Goal: Task Accomplishment & Management: Manage account settings

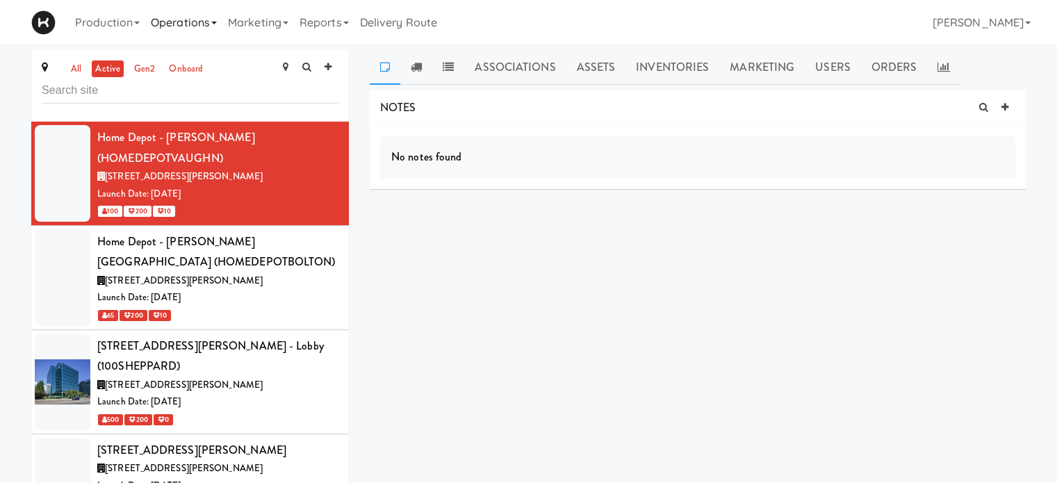
click at [215, 24] on link "Operations" at bounding box center [183, 22] width 77 height 44
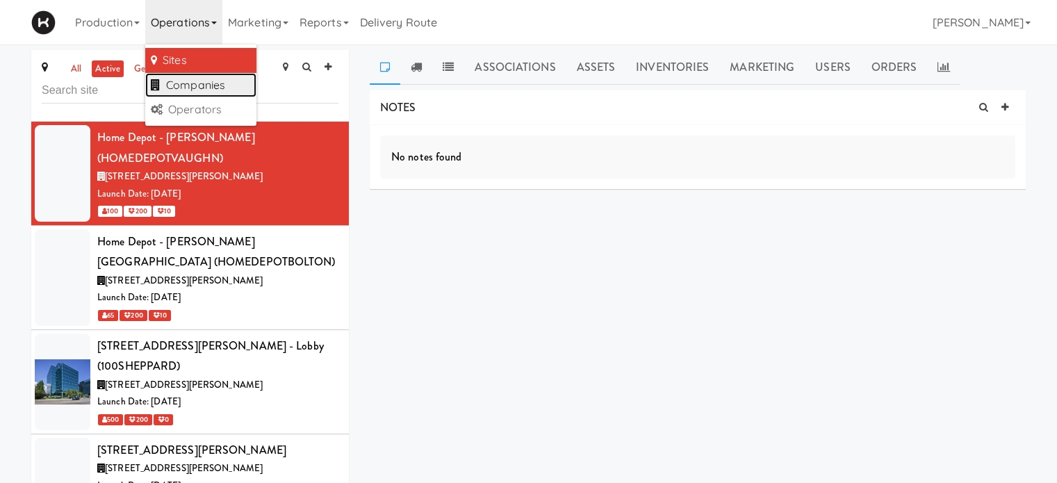
click at [210, 88] on link "Companies" at bounding box center [200, 85] width 111 height 25
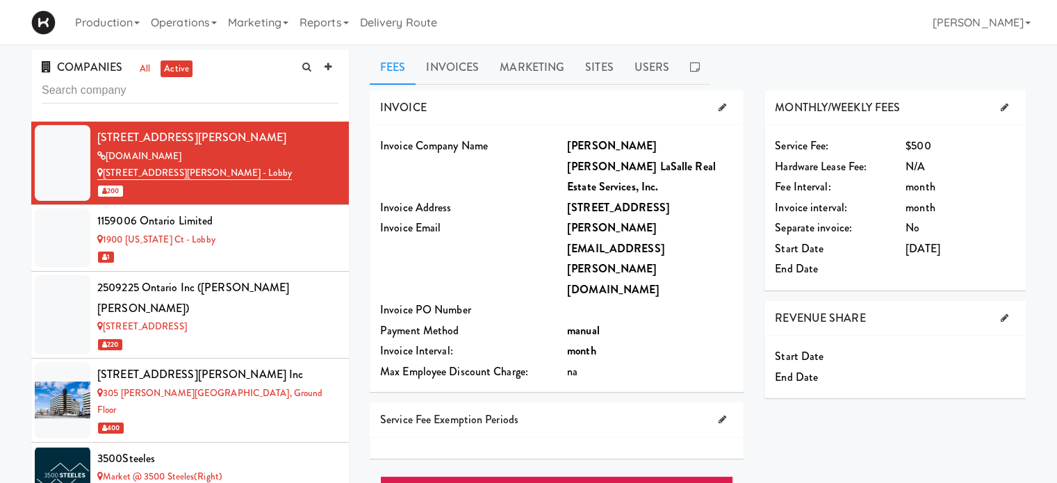
click at [126, 94] on input "text" at bounding box center [190, 91] width 297 height 26
click at [328, 65] on icon at bounding box center [327, 67] width 7 height 9
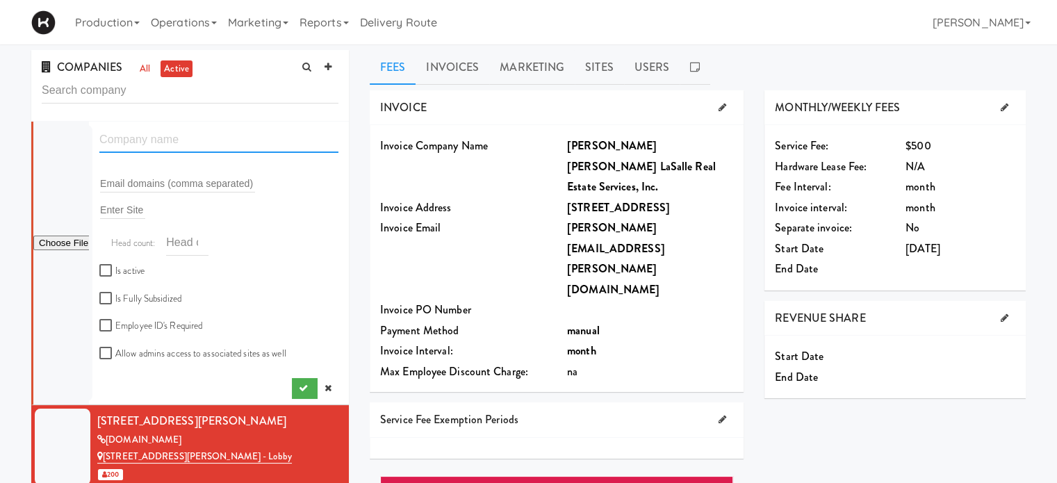
click at [164, 141] on input "text" at bounding box center [218, 140] width 239 height 26
type input "Home Depot [PERSON_NAME][GEOGRAPHIC_DATA]"
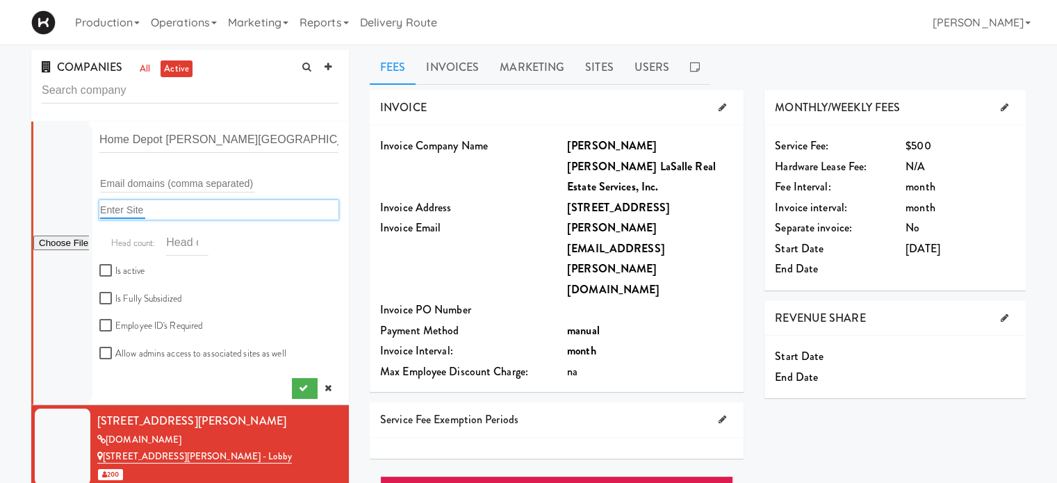
click at [110, 207] on input "text" at bounding box center [122, 210] width 45 height 18
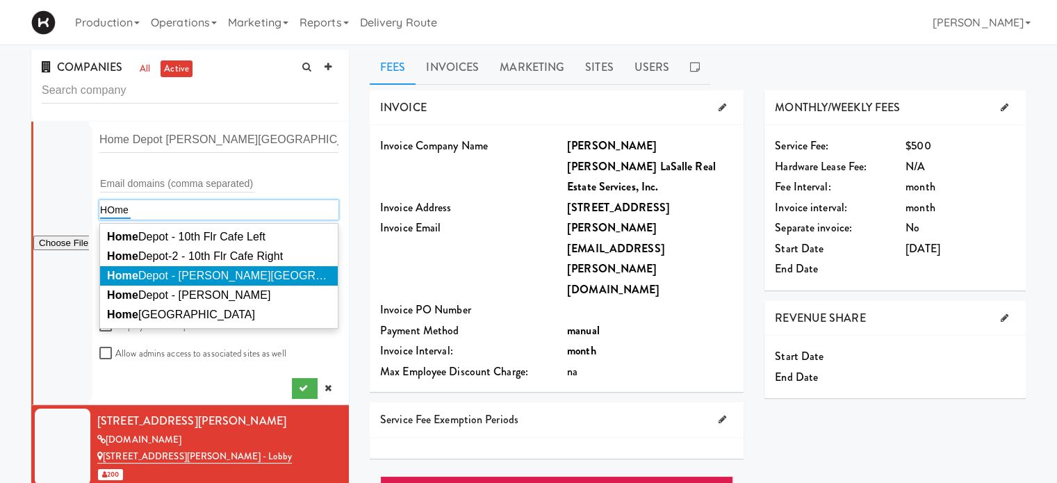
type input "HOme"
click at [163, 274] on span "Home Depot - [PERSON_NAME][GEOGRAPHIC_DATA]" at bounding box center [247, 276] width 281 height 12
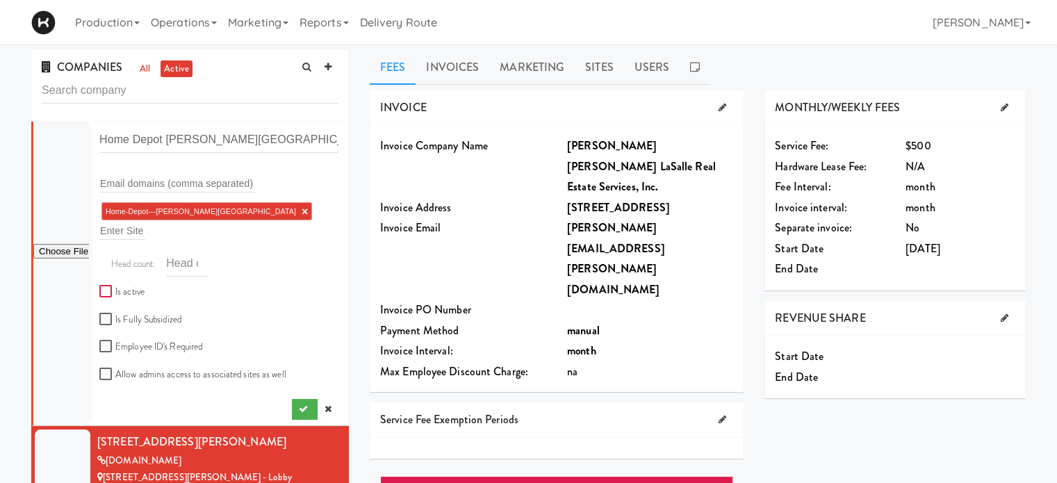
click at [106, 286] on input "Is active" at bounding box center [107, 291] width 16 height 11
checkbox input "true"
click at [299, 404] on icon "submit" at bounding box center [303, 408] width 9 height 9
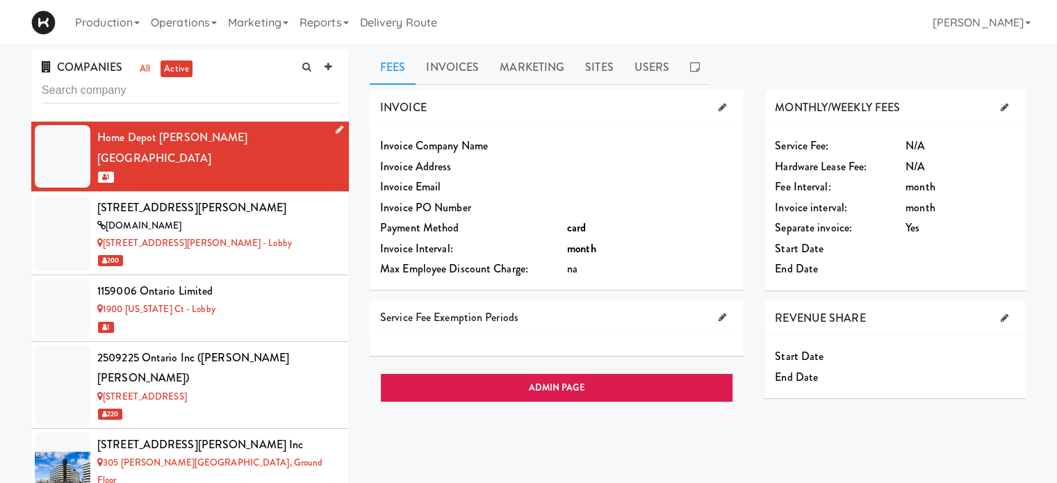
click at [336, 129] on icon at bounding box center [340, 129] width 8 height 9
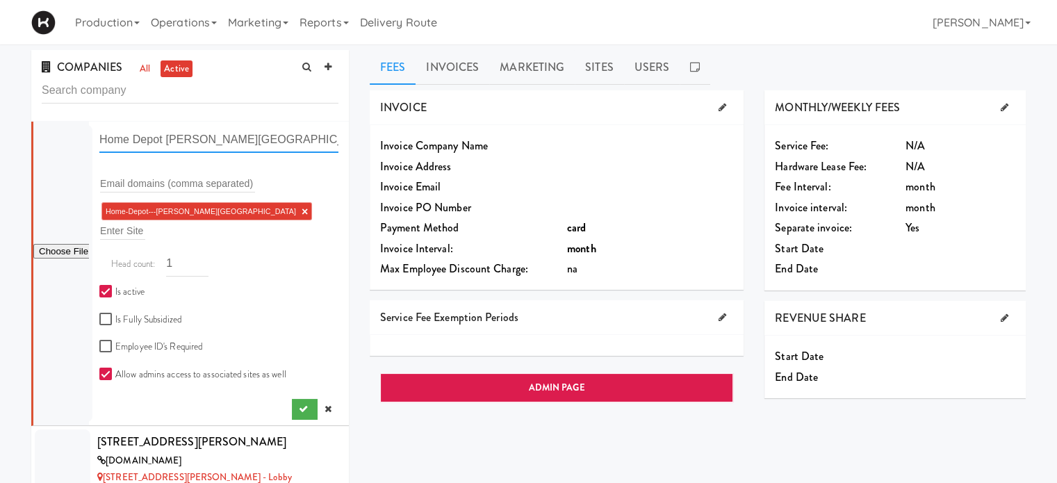
click at [163, 140] on input "Home Depot [PERSON_NAME][GEOGRAPHIC_DATA]" at bounding box center [218, 140] width 239 height 26
type input "Home Depot [GEOGRAPHIC_DATA] - [PERSON_NAME][GEOGRAPHIC_DATA]"
click at [299, 404] on icon "submit" at bounding box center [303, 408] width 9 height 9
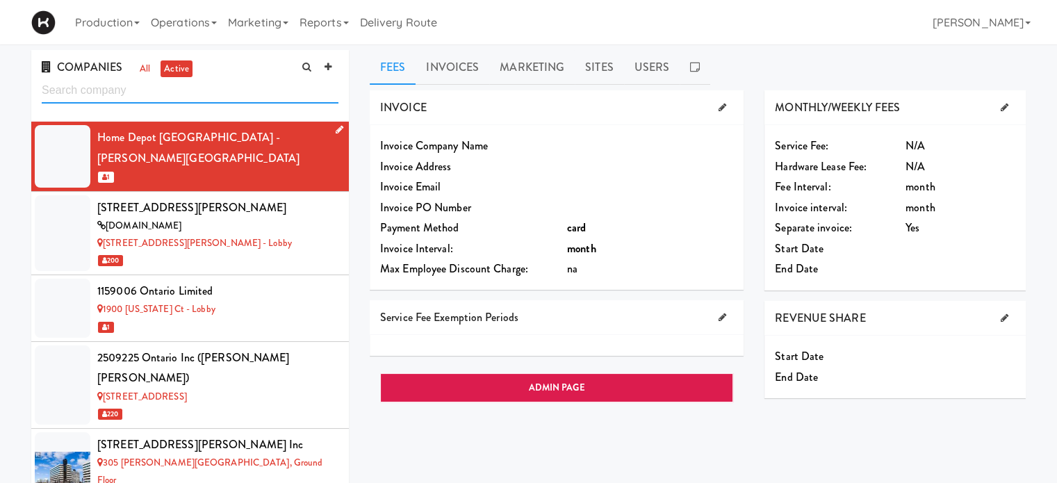
click at [173, 90] on input "text" at bounding box center [190, 91] width 297 height 26
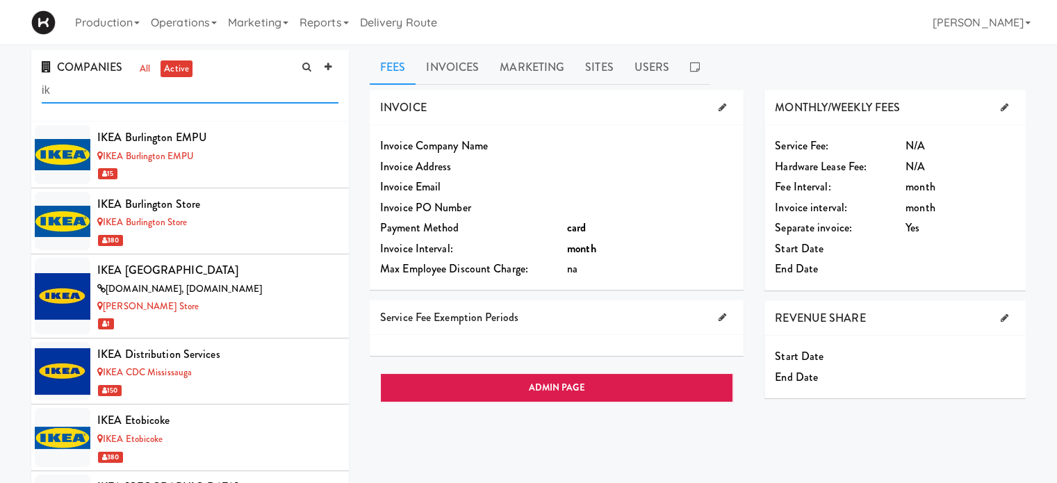
type input "i"
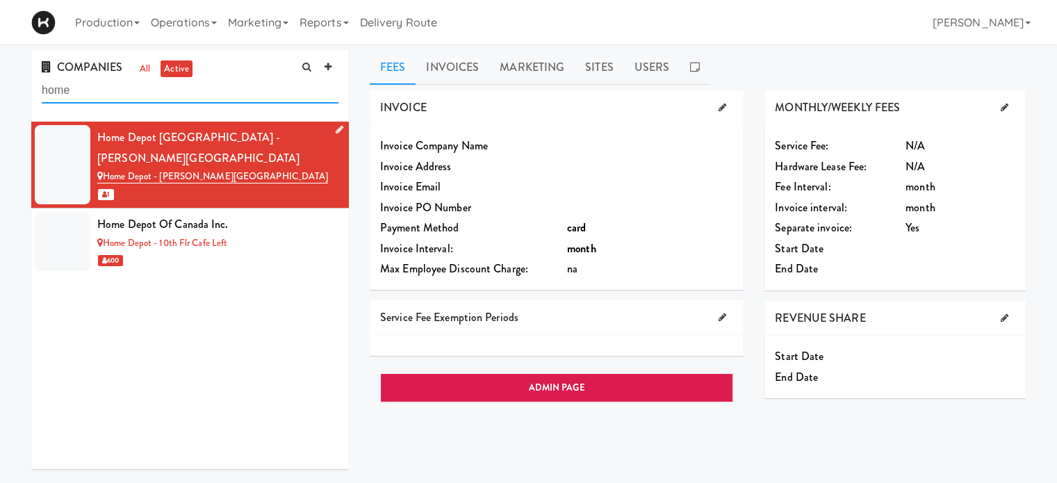
type input "home"
click at [288, 185] on div "1" at bounding box center [217, 193] width 241 height 17
click at [336, 130] on icon at bounding box center [340, 129] width 8 height 9
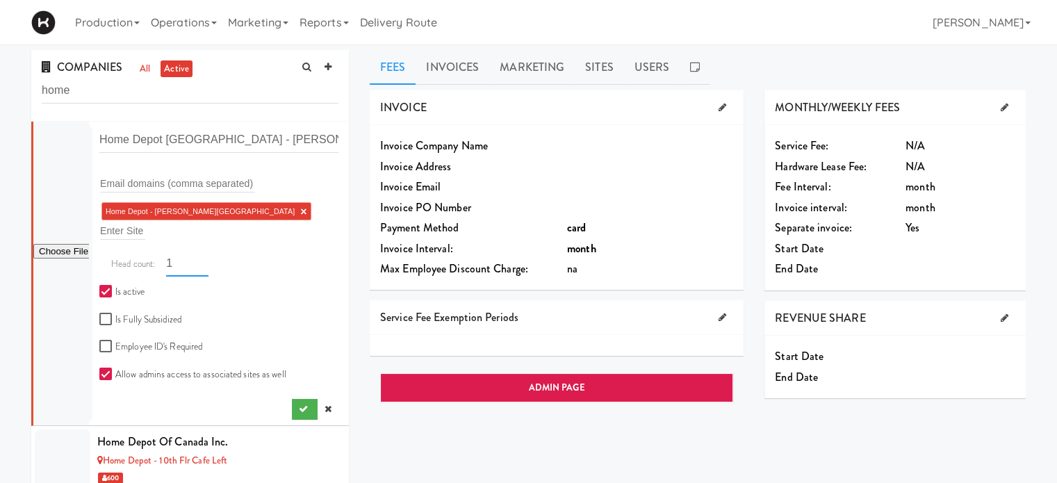
click at [176, 251] on input "1" at bounding box center [187, 264] width 42 height 26
type input "65"
click at [299, 404] on icon "submit" at bounding box center [303, 408] width 9 height 9
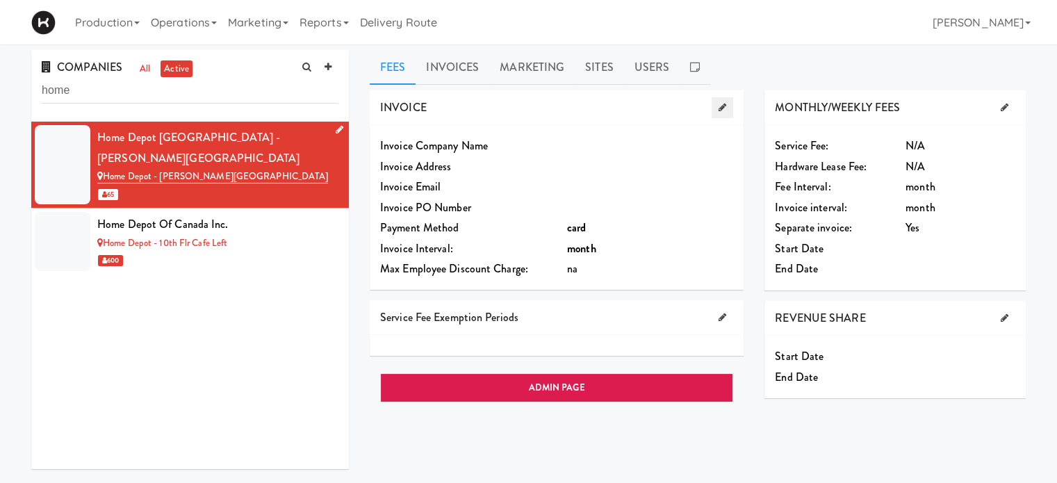
click at [727, 104] on link at bounding box center [722, 107] width 22 height 21
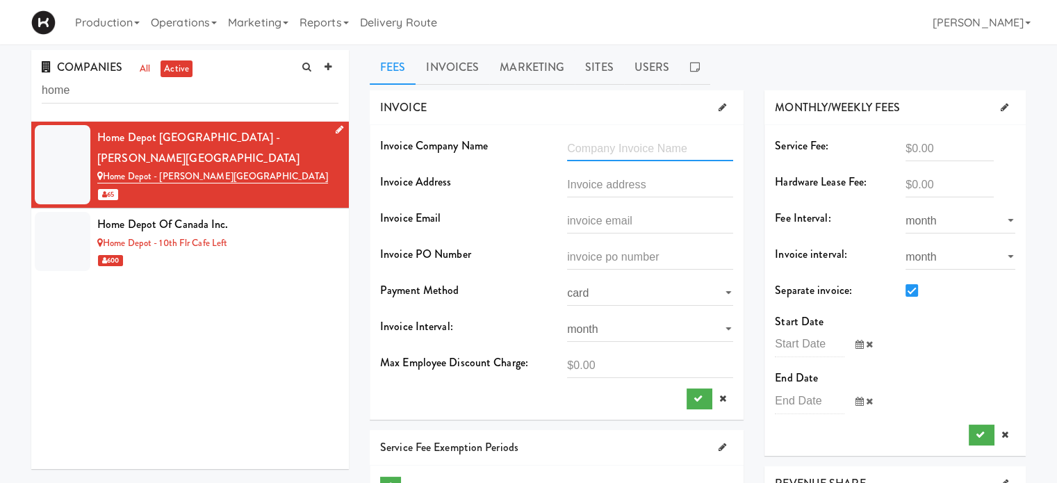
click at [625, 147] on input "text" at bounding box center [650, 148] width 166 height 26
type input "Home Depot Canada Inc."
click at [611, 185] on input "text" at bounding box center [650, 185] width 166 height 26
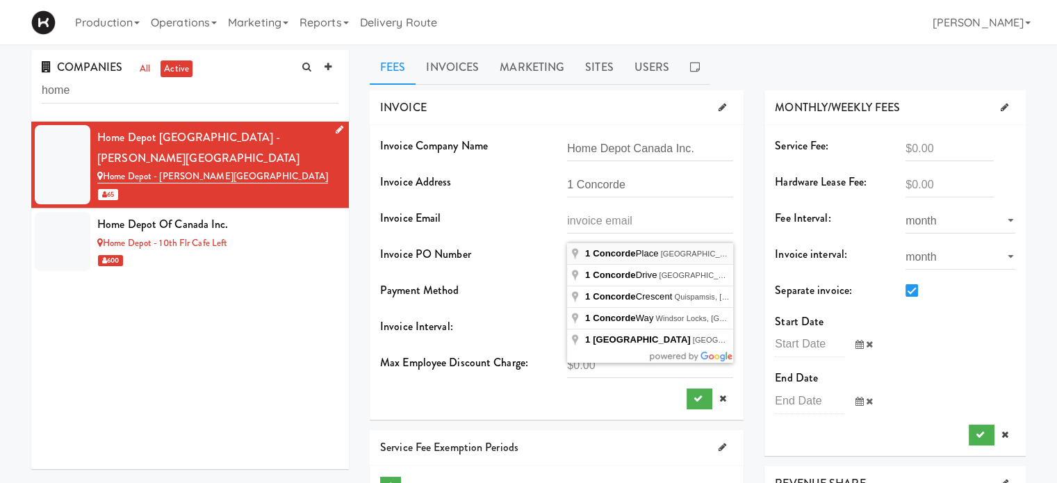
type input "[STREET_ADDRESS]"
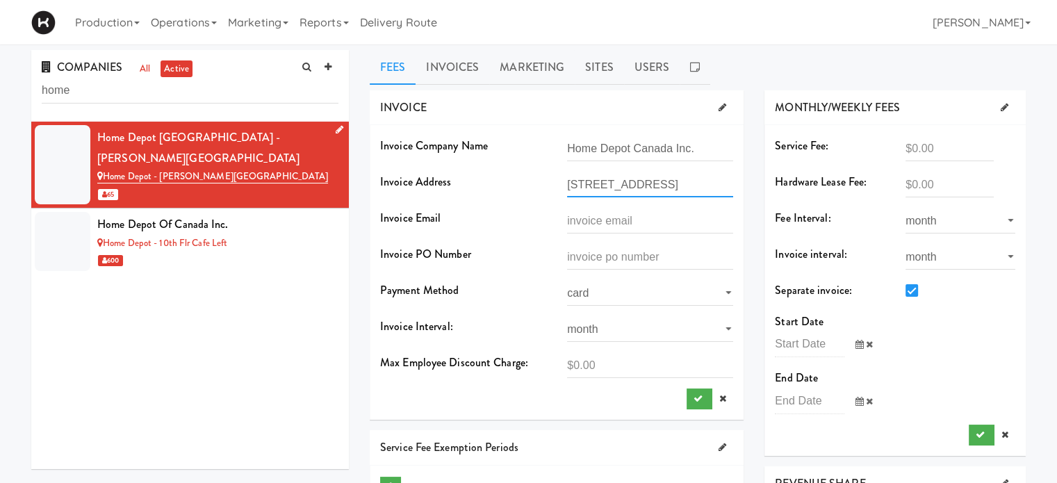
click at [696, 186] on input "[STREET_ADDRESS]" at bounding box center [650, 185] width 166 height 26
drag, startPoint x: 568, startPoint y: 184, endPoint x: 785, endPoint y: 186, distance: 216.8
click at [785, 186] on div "INVOICE Invoice Company Name Home Depot Canada Inc. Invoice Address [STREET_ADD…" at bounding box center [697, 378] width 677 height 577
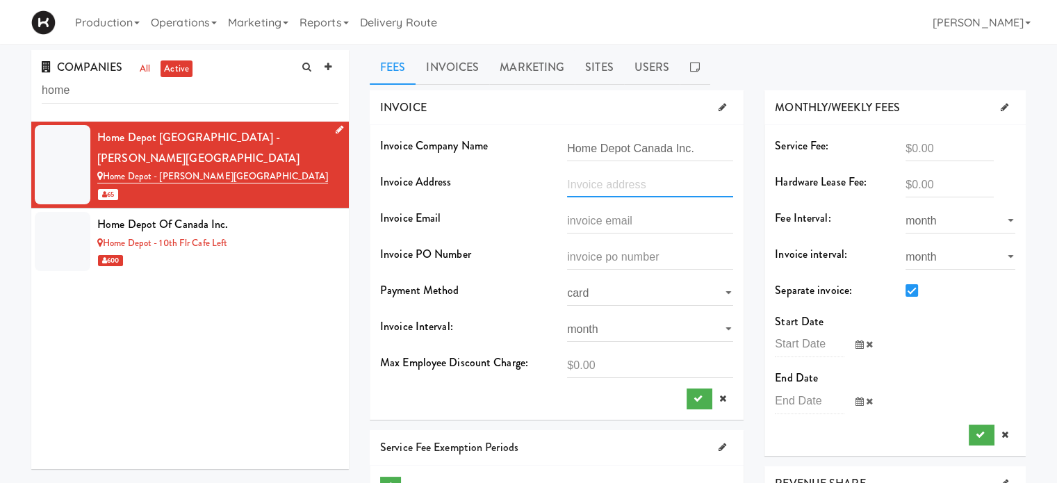
scroll to position [0, 0]
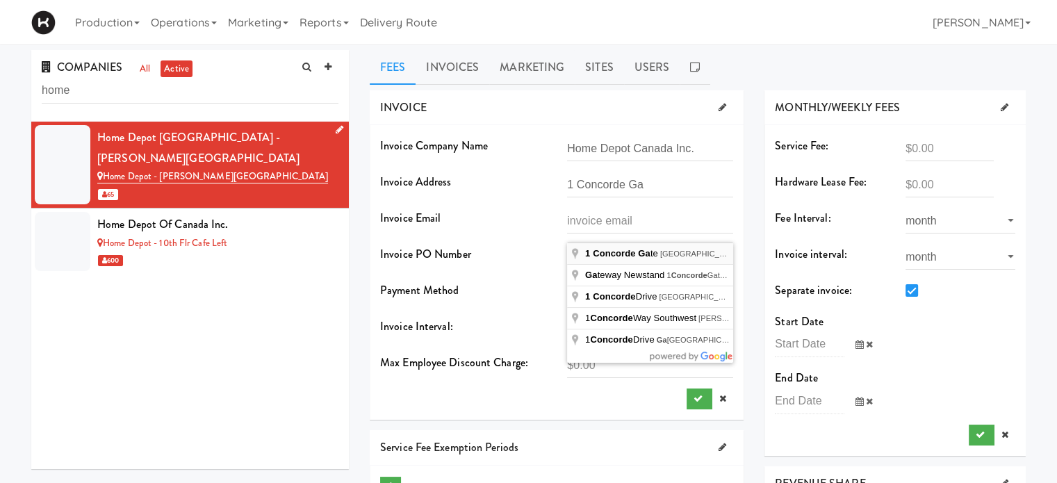
type input "[STREET_ADDRESS]"
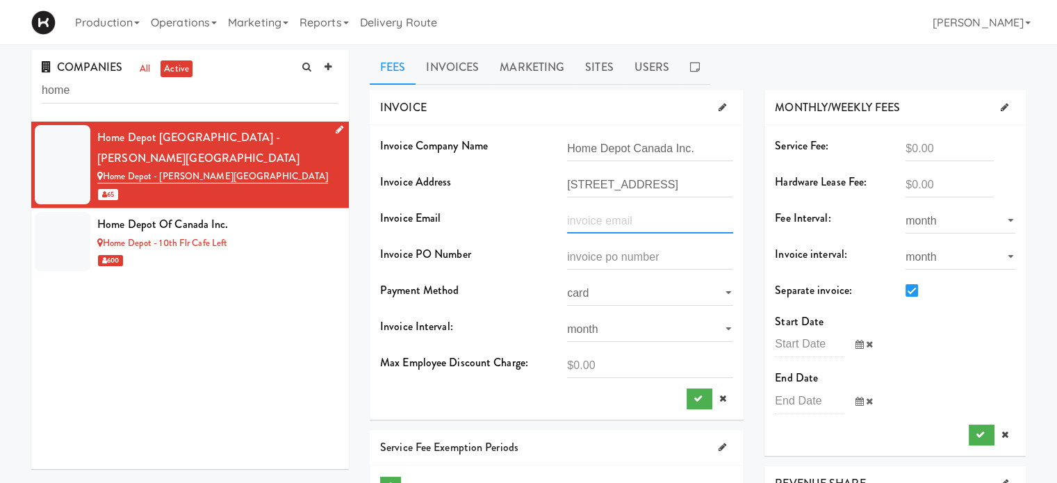
click at [631, 223] on input "text" at bounding box center [650, 221] width 166 height 26
type input "[EMAIL_ADDRESS][DOMAIN_NAME]"
click at [625, 292] on select "card manual" at bounding box center [650, 293] width 166 height 26
select select "string:manual"
click at [567, 280] on select "card manual" at bounding box center [650, 293] width 166 height 26
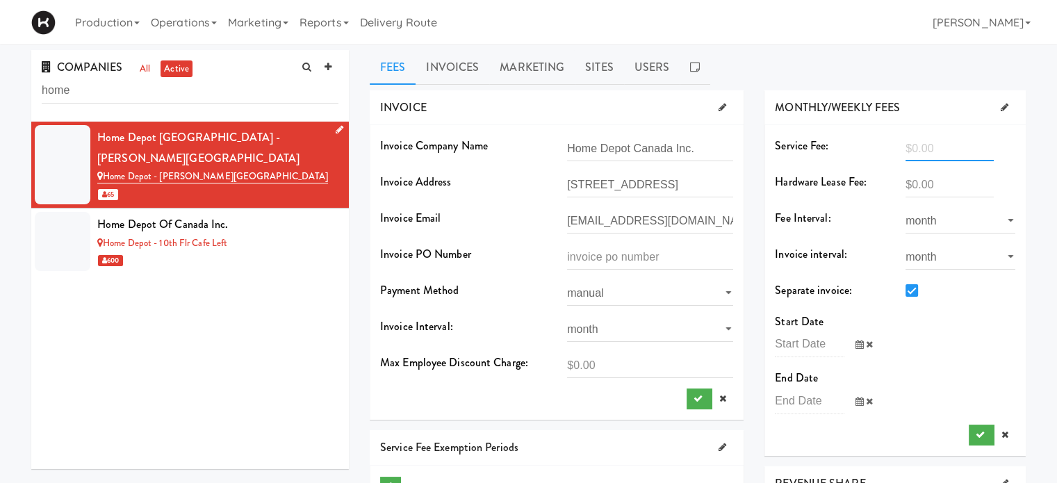
click at [961, 144] on input "number" at bounding box center [949, 148] width 88 height 26
type input "500"
click at [972, 333] on div "previous 2025-Aug next Su Mo Tu We Th Fr Sa 27 28 29 30 31 1 2 3 4 5 6 7 8 9 10…" at bounding box center [894, 349] width 261 height 36
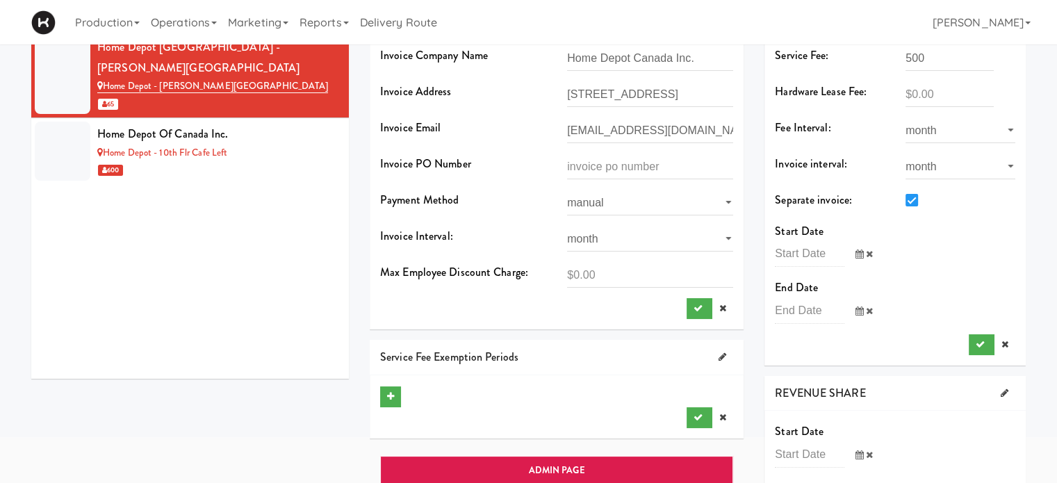
scroll to position [94, 0]
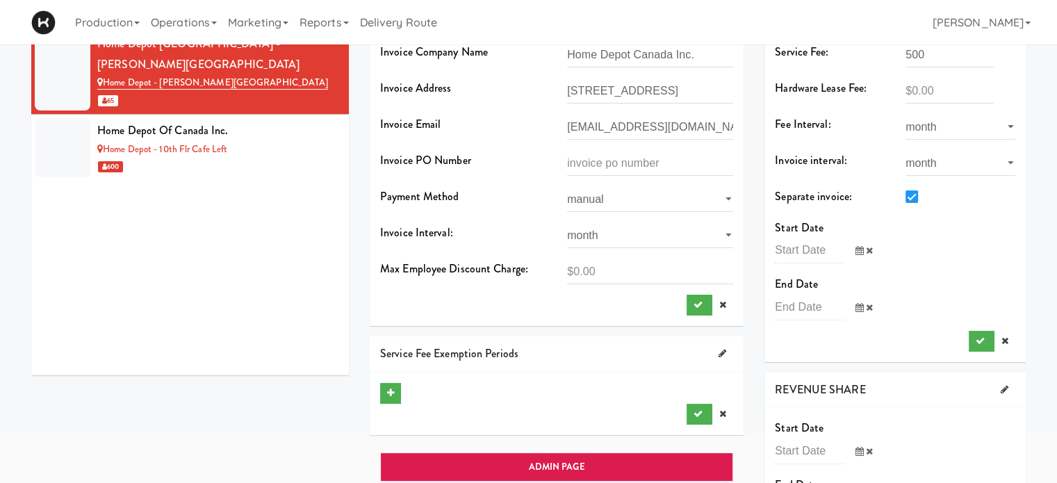
click at [858, 249] on icon at bounding box center [859, 250] width 8 height 9
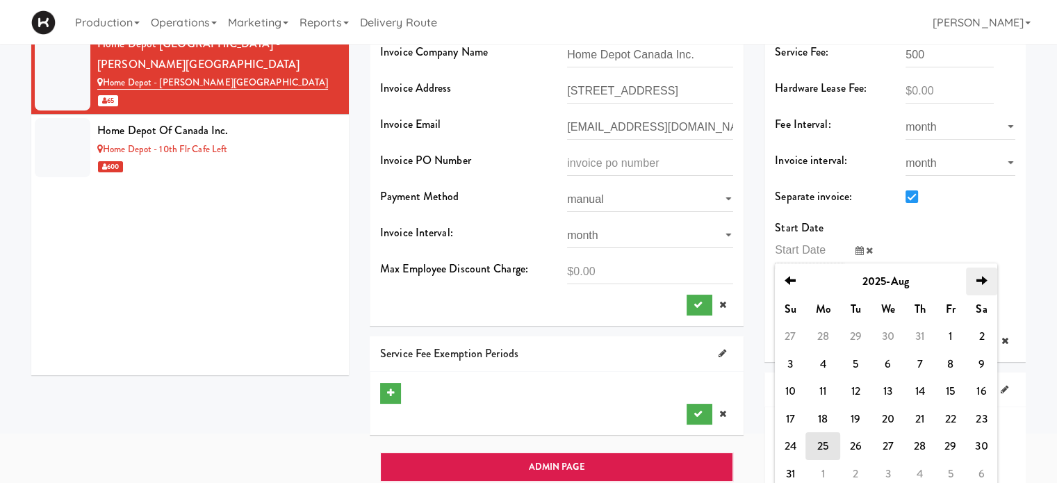
click at [975, 288] on th "next" at bounding box center [982, 281] width 32 height 28
click at [820, 343] on td "1" at bounding box center [822, 336] width 35 height 28
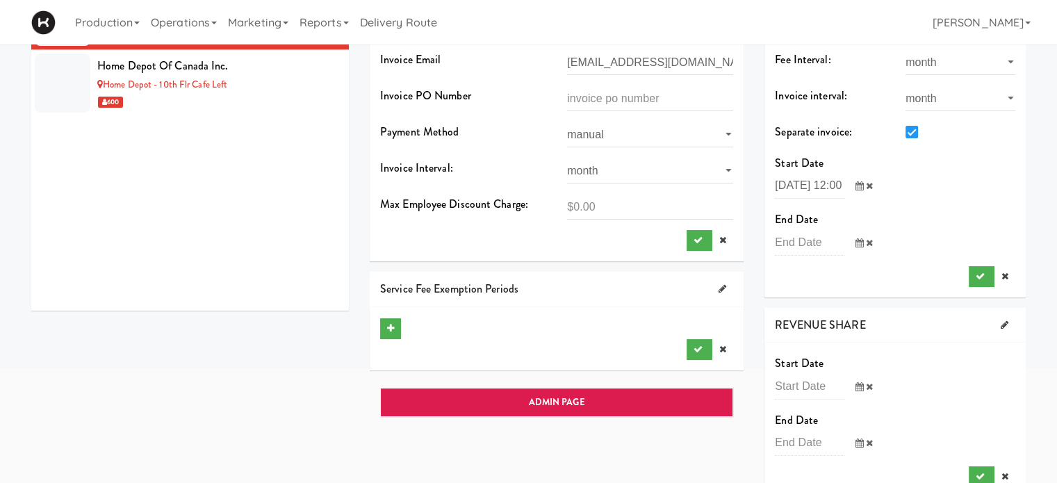
scroll to position [183, 0]
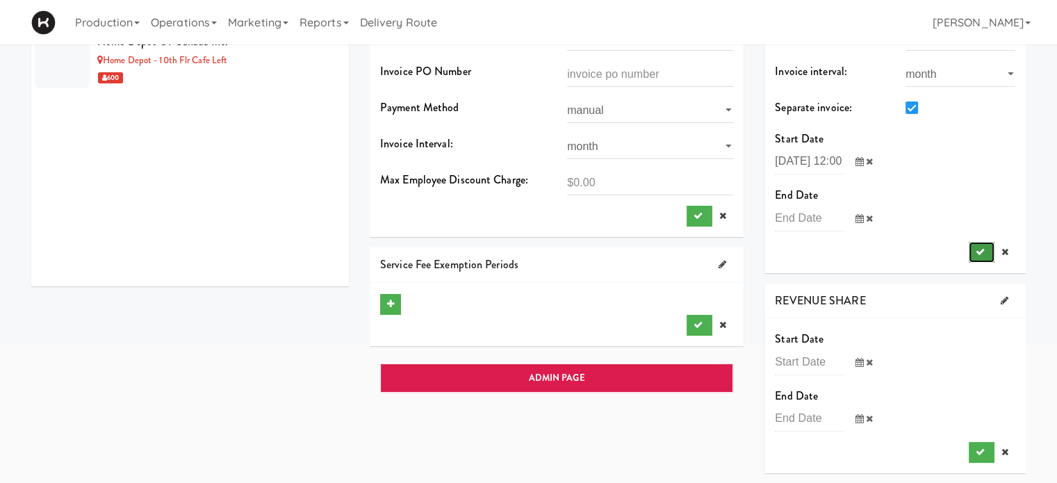
click at [977, 248] on icon "submit" at bounding box center [979, 251] width 9 height 9
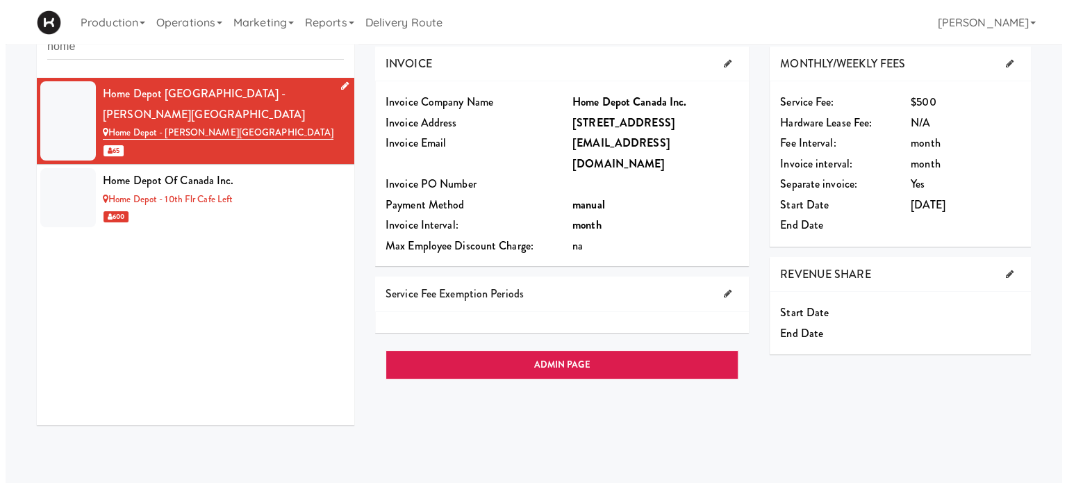
scroll to position [0, 0]
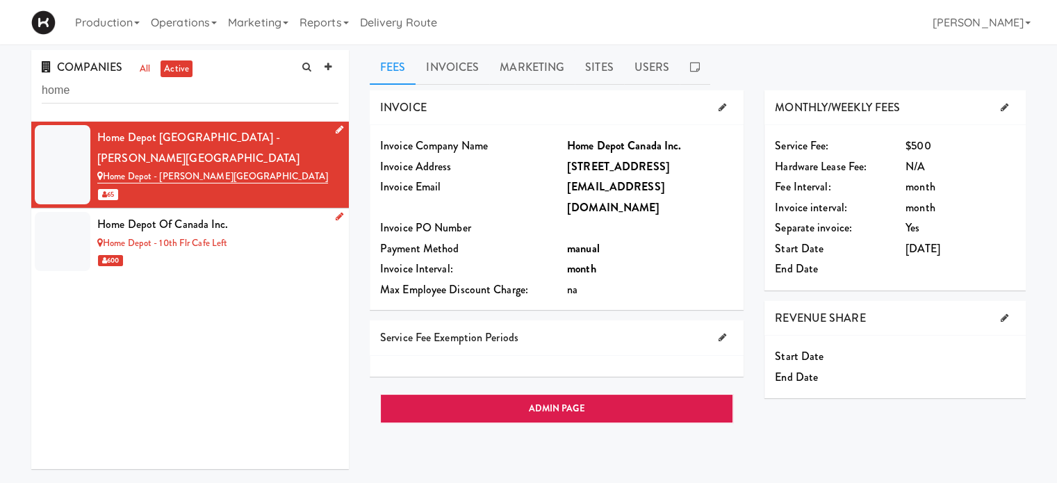
click at [263, 235] on div "Home Depot - 10th Flr Cafe Left" at bounding box center [217, 243] width 241 height 17
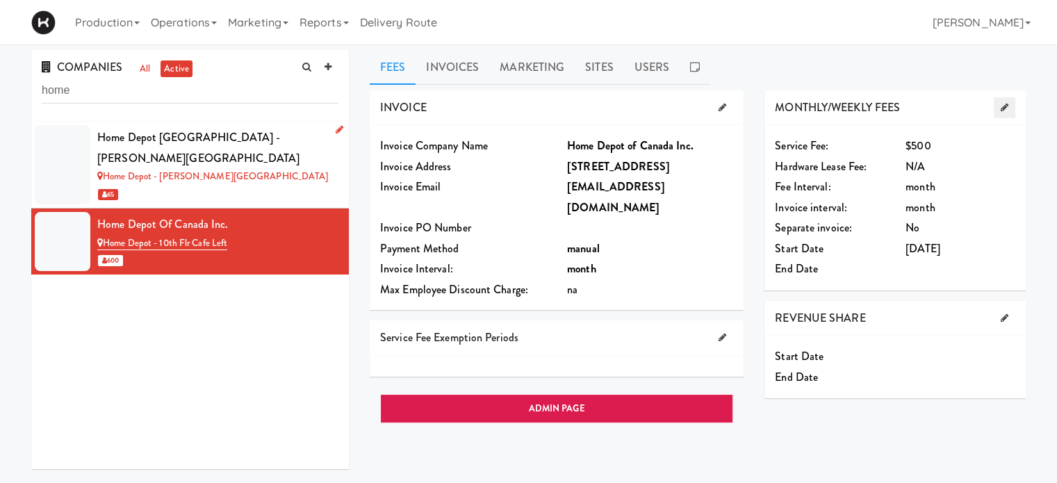
click at [1008, 104] on link at bounding box center [1004, 107] width 22 height 21
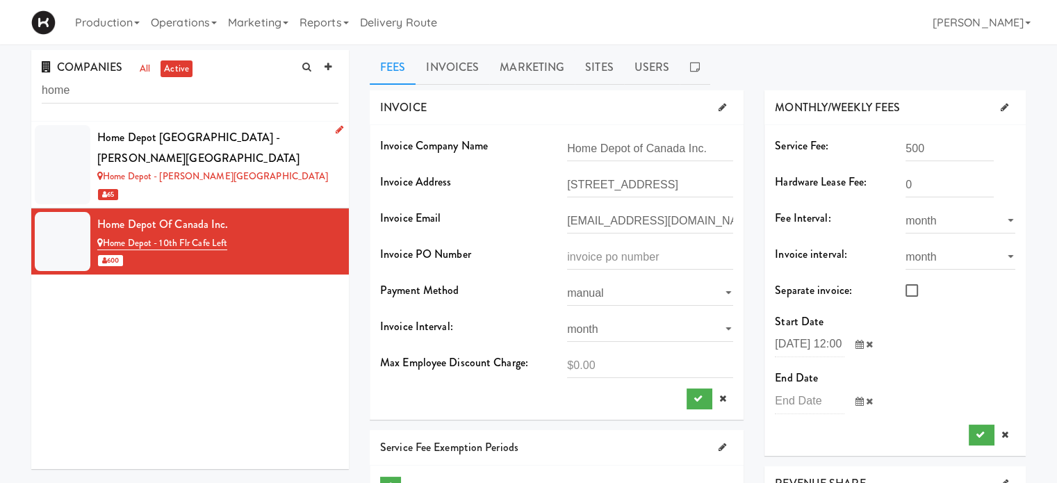
click at [281, 185] on div "65" at bounding box center [217, 193] width 241 height 17
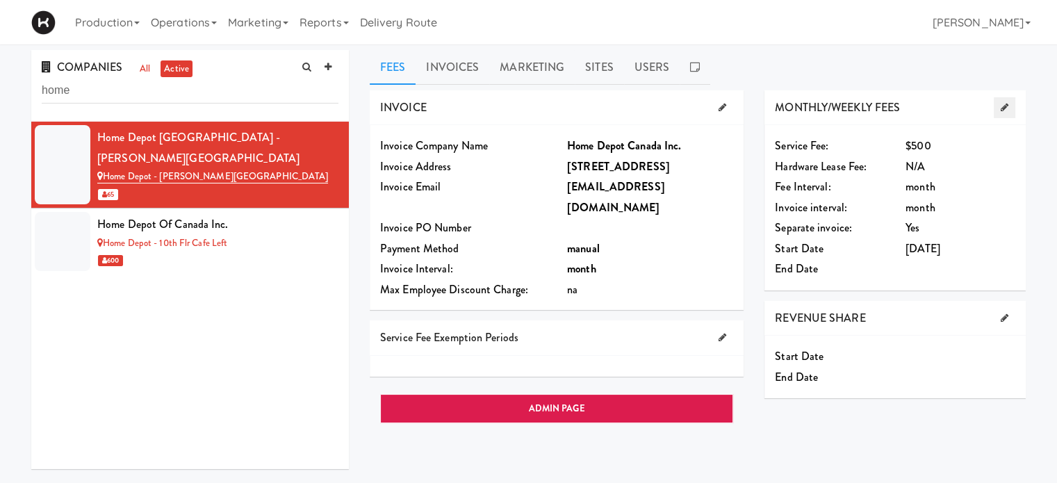
click at [1001, 110] on icon at bounding box center [1004, 107] width 8 height 9
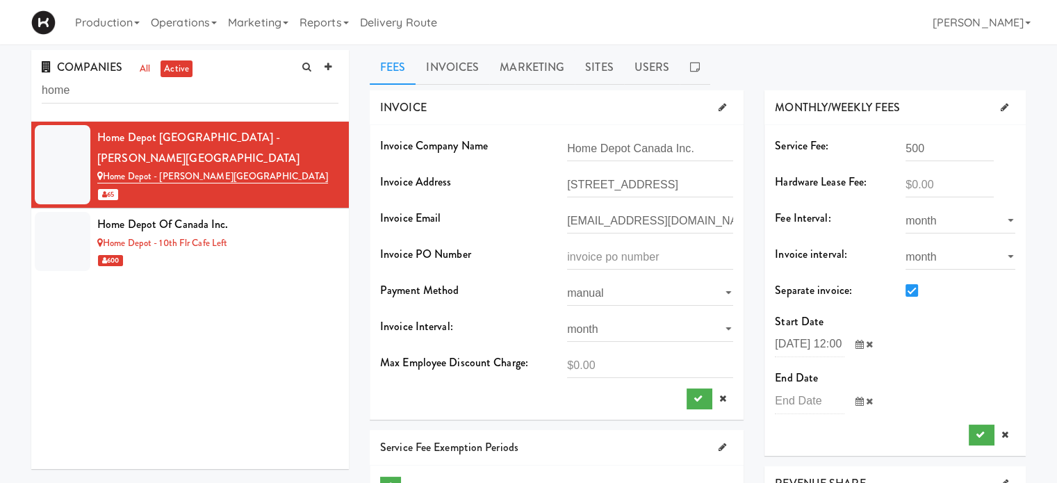
click at [913, 286] on input "checkbox" at bounding box center [913, 291] width 16 height 11
checkbox input "false"
click at [975, 440] on button "submit" at bounding box center [981, 434] width 26 height 21
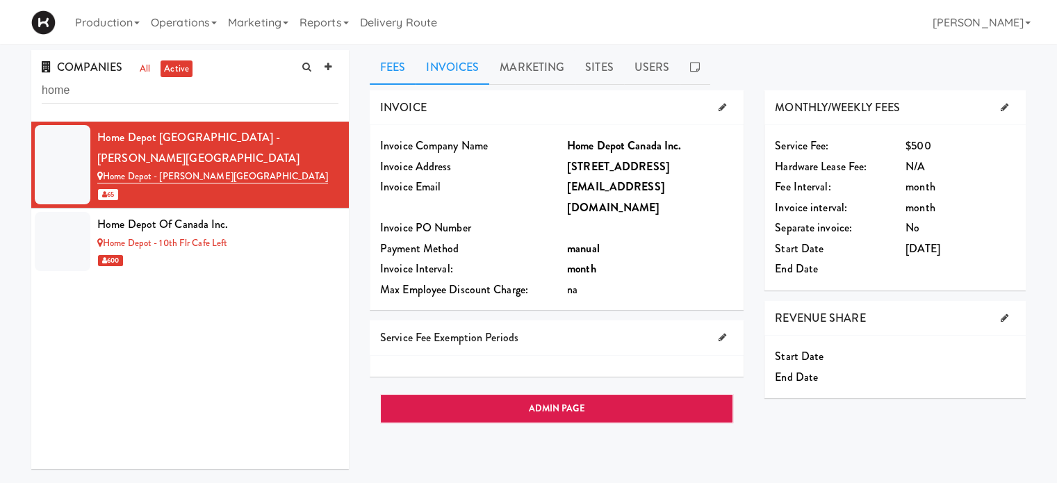
click at [456, 65] on link "Invoices" at bounding box center [452, 67] width 74 height 35
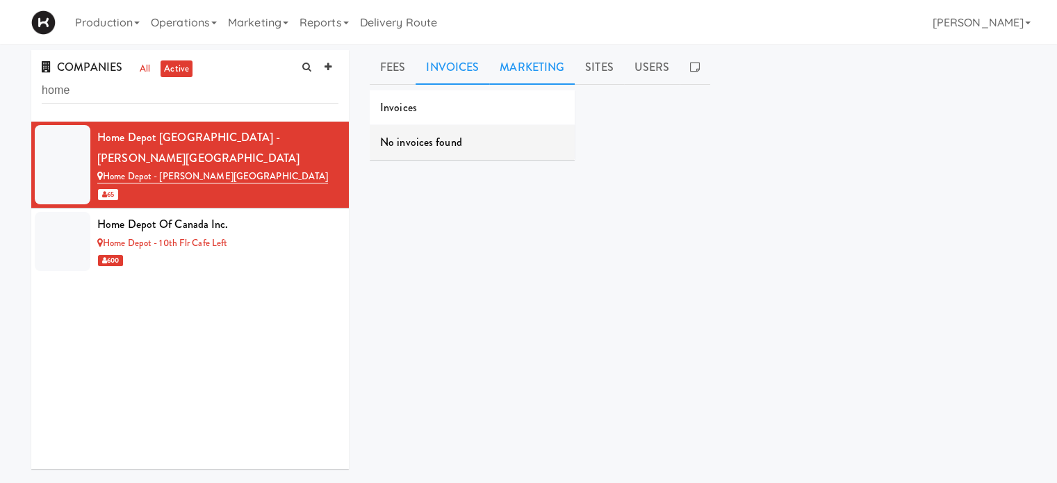
click at [533, 72] on link "Marketing" at bounding box center [531, 67] width 85 height 35
click at [397, 63] on link "Fees" at bounding box center [393, 67] width 46 height 35
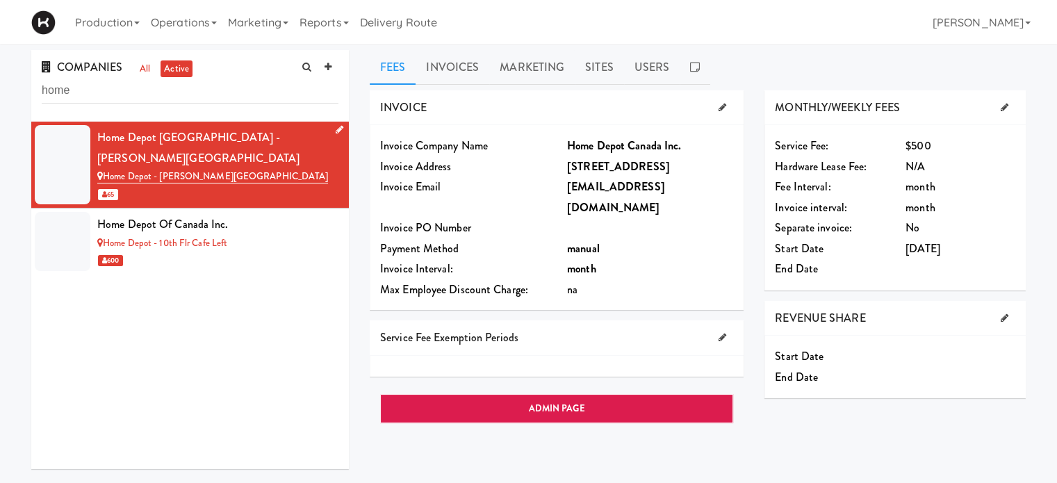
click at [336, 127] on icon at bounding box center [340, 129] width 8 height 9
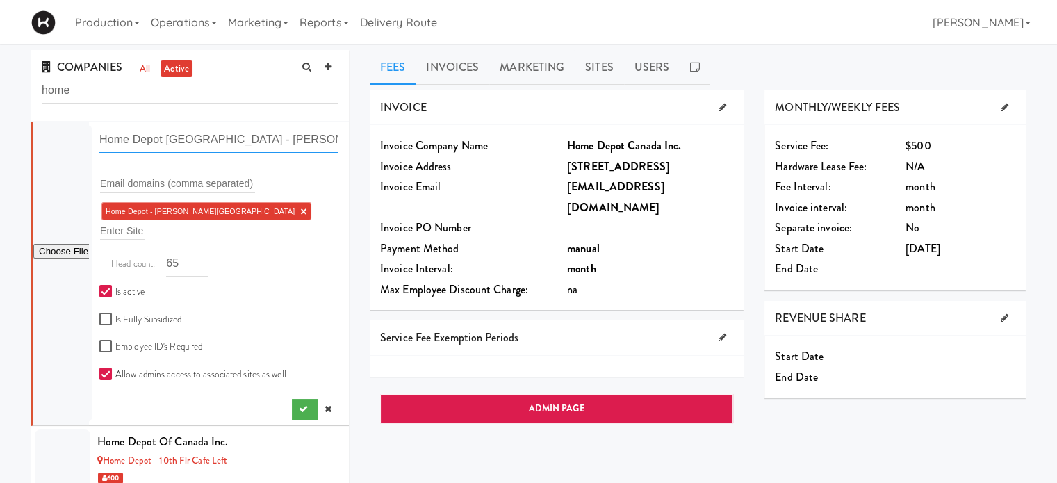
click at [164, 142] on input "Home Depot [GEOGRAPHIC_DATA] - [PERSON_NAME][GEOGRAPHIC_DATA]" at bounding box center [218, 140] width 239 height 26
click at [218, 141] on input "Home Depot of [GEOGRAPHIC_DATA] - [PERSON_NAME][GEOGRAPHIC_DATA]" at bounding box center [218, 140] width 239 height 26
type input "Home Depot of Canada Inc. - [PERSON_NAME][GEOGRAPHIC_DATA]"
click at [299, 404] on icon "submit" at bounding box center [303, 408] width 9 height 9
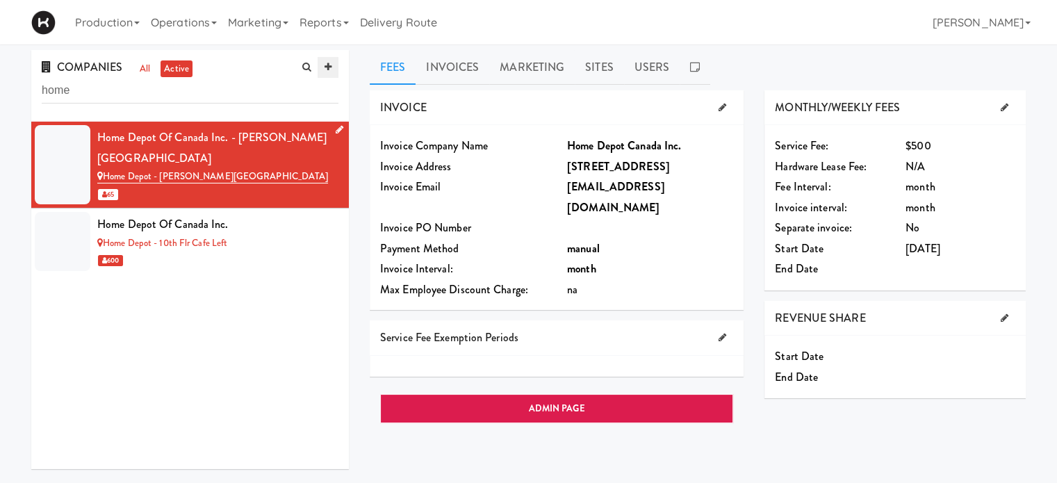
click at [331, 68] on link at bounding box center [327, 67] width 21 height 21
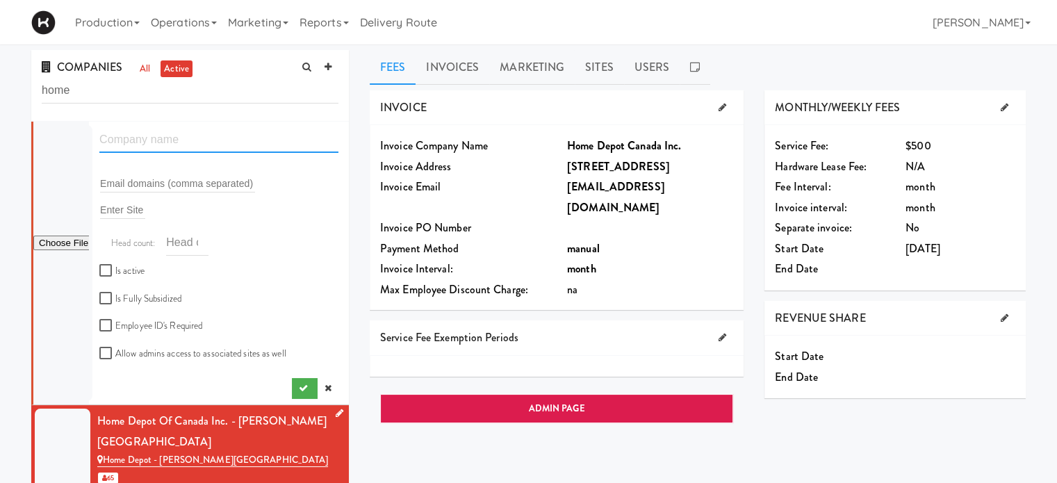
click at [213, 141] on input "text" at bounding box center [218, 140] width 239 height 26
type input "Home Depot of Canada Inc. - [PERSON_NAME]"
click at [147, 212] on div "Enter Site" at bounding box center [218, 209] width 239 height 19
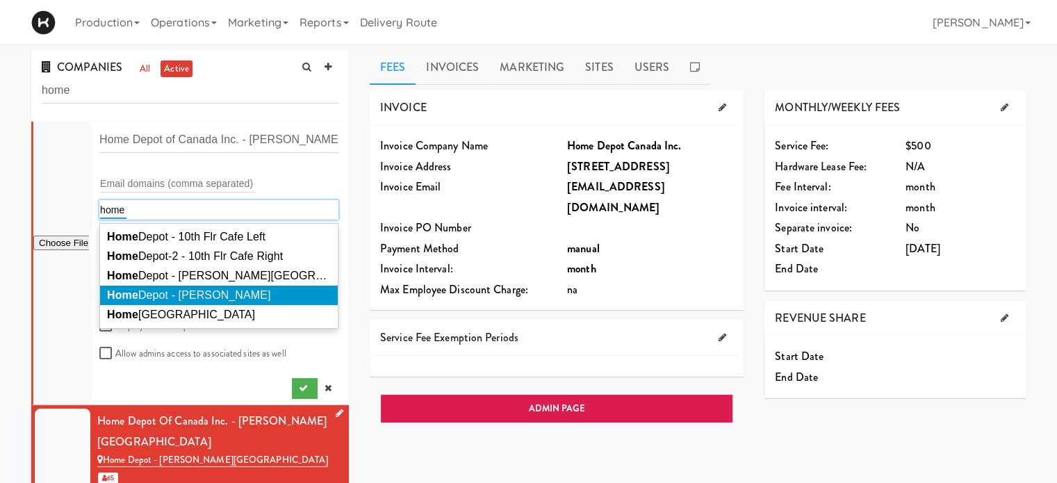
type input "home"
click at [164, 292] on span "Home Depot - [PERSON_NAME]" at bounding box center [188, 295] width 163 height 12
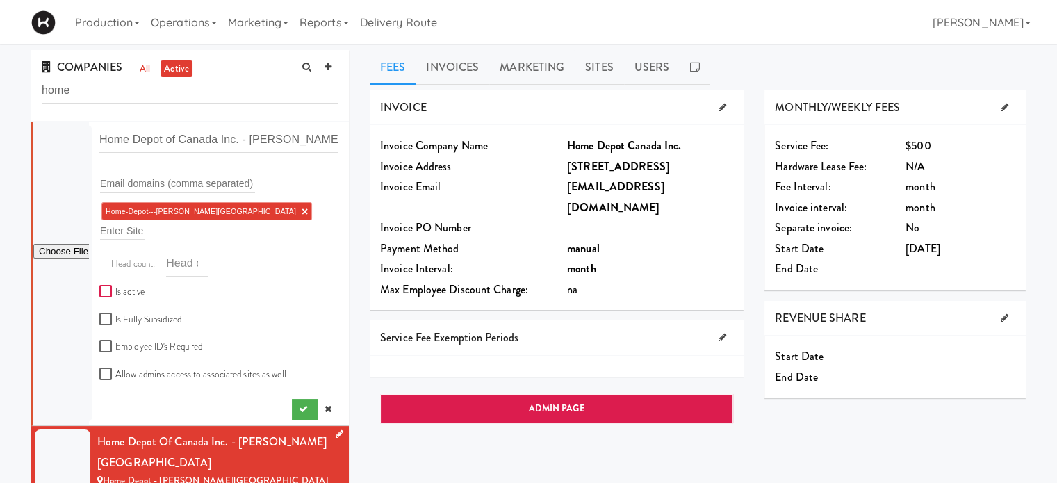
click at [103, 286] on input "Is active" at bounding box center [107, 291] width 16 height 11
checkbox input "true"
click at [108, 369] on input "Allow admins access to associated sites as well" at bounding box center [107, 374] width 16 height 11
click at [110, 369] on input "Allow admins access to associated sites as well" at bounding box center [107, 374] width 16 height 11
checkbox input "false"
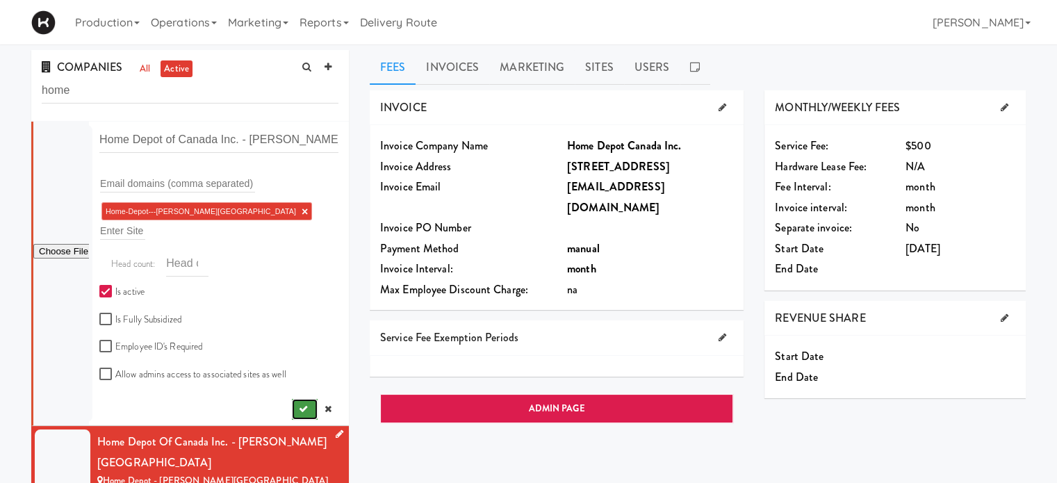
click at [299, 404] on icon "submit" at bounding box center [303, 408] width 9 height 9
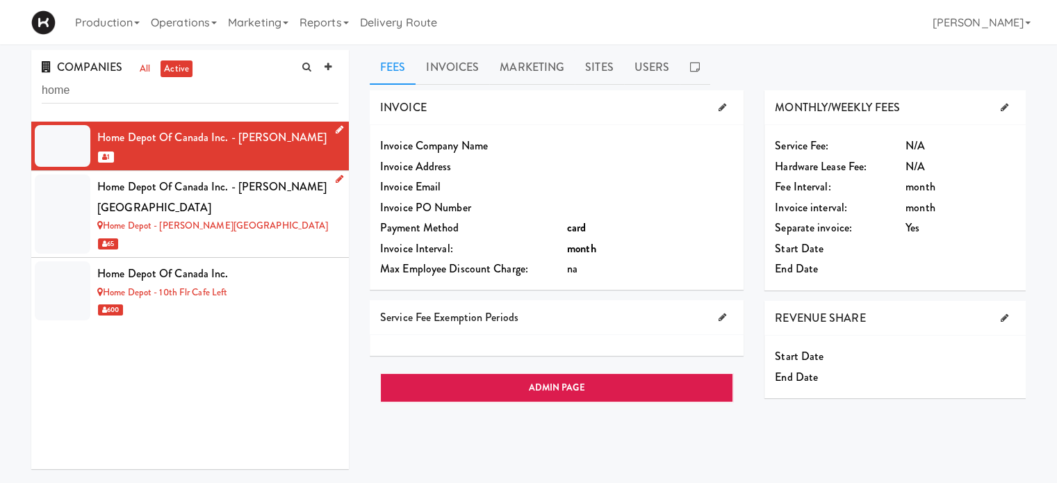
click at [336, 131] on icon at bounding box center [340, 129] width 8 height 9
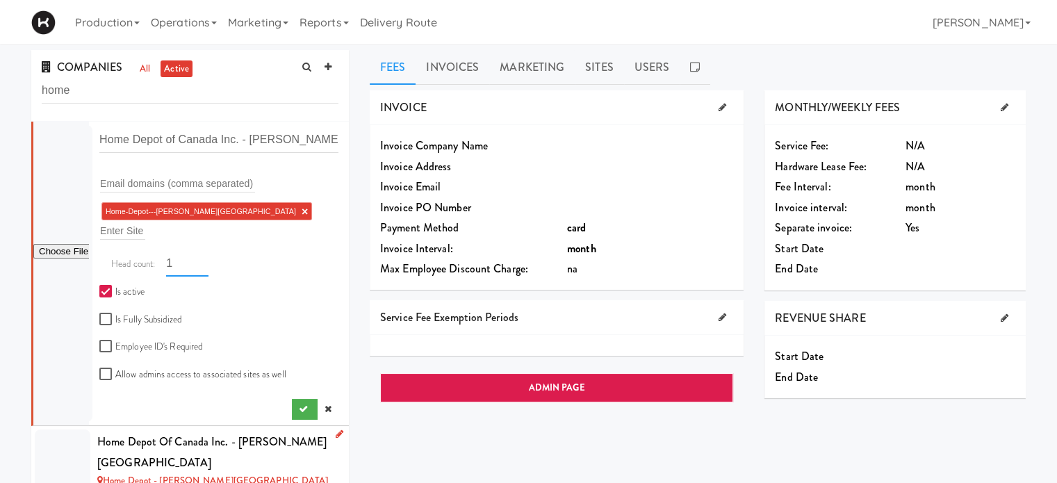
click at [179, 251] on input "1" at bounding box center [187, 264] width 42 height 26
type input "100"
click at [292, 399] on button "submit" at bounding box center [305, 409] width 26 height 21
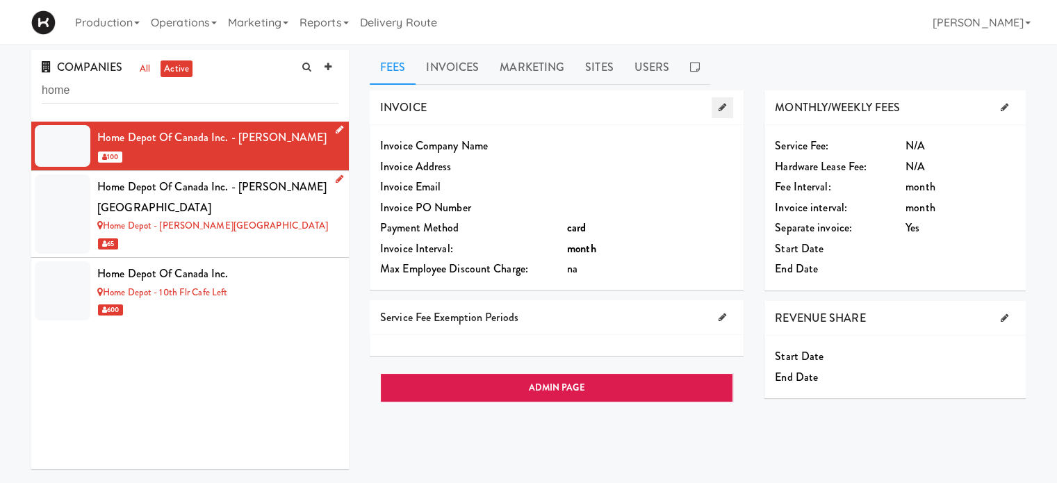
click at [722, 108] on icon at bounding box center [722, 107] width 8 height 9
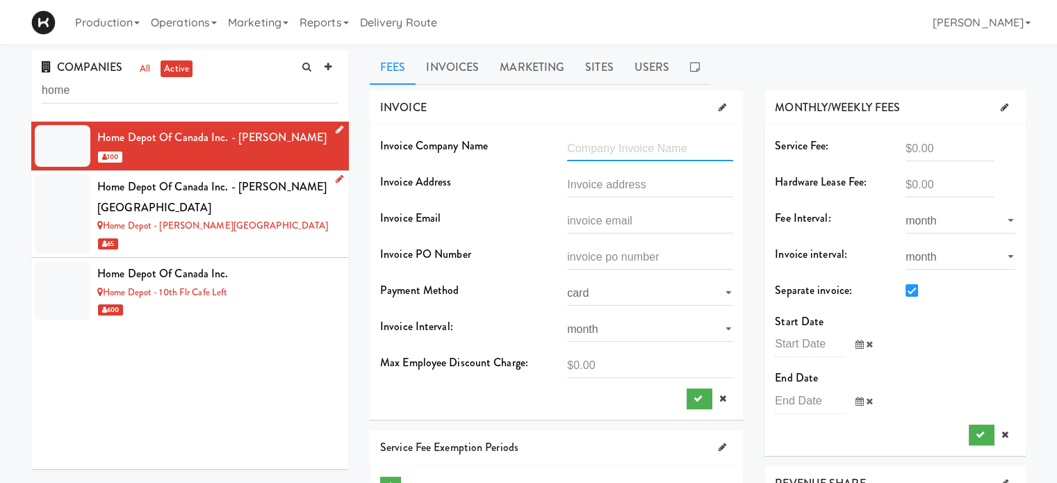
click at [635, 149] on input "text" at bounding box center [650, 148] width 166 height 26
type input "Home Depot of Canada Inc."
click at [622, 184] on input "text" at bounding box center [650, 185] width 166 height 26
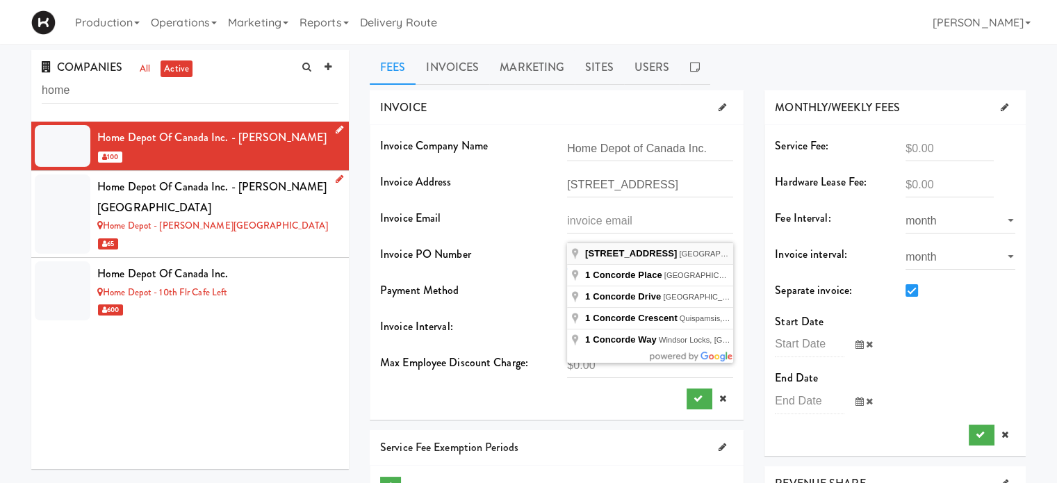
type input "[STREET_ADDRESS]"
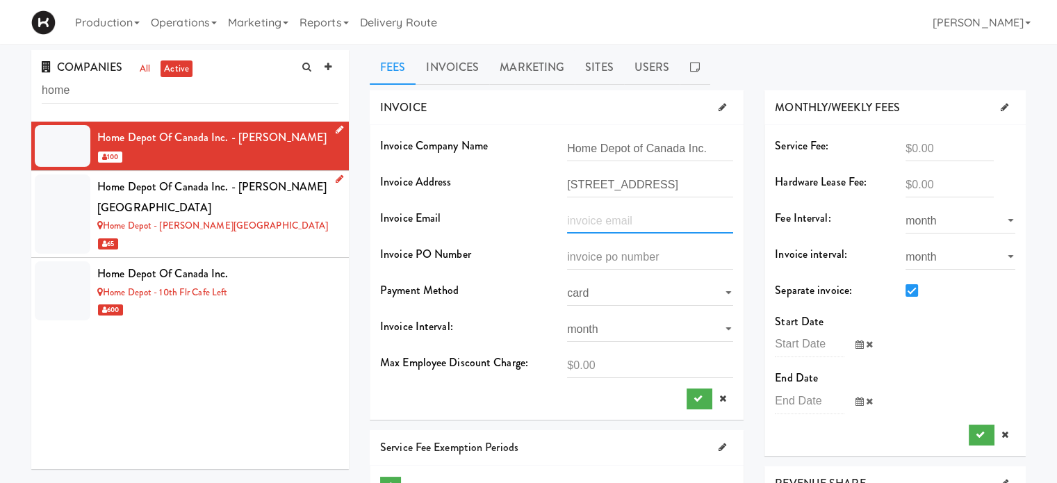
click at [575, 215] on input "text" at bounding box center [650, 221] width 166 height 26
type input "[EMAIL_ADDRESS][DOMAIN_NAME]"
click at [909, 292] on input "checkbox" at bounding box center [913, 291] width 16 height 11
checkbox input "false"
click at [652, 285] on select "card manual" at bounding box center [650, 293] width 166 height 26
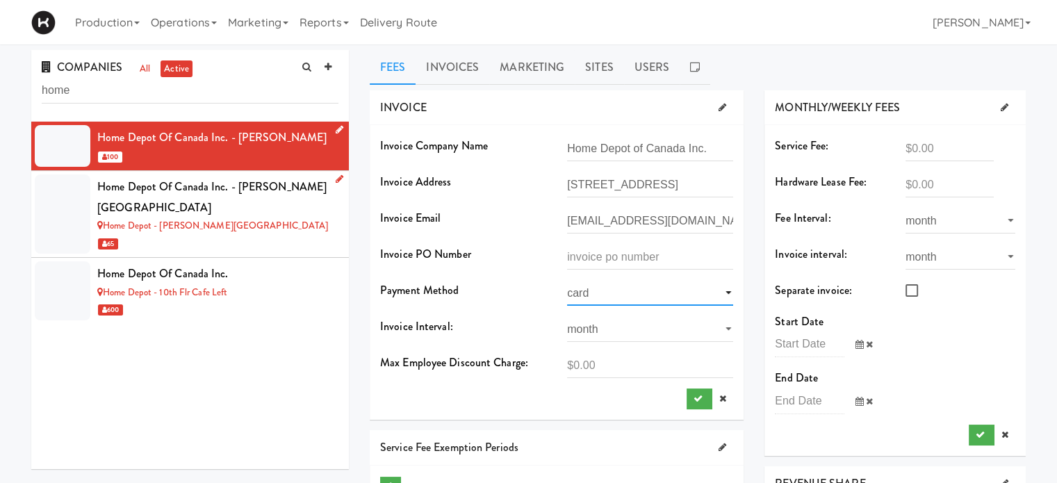
select select "string:manual"
click at [567, 280] on select "card manual" at bounding box center [650, 293] width 166 height 26
click at [930, 149] on input "number" at bounding box center [949, 148] width 88 height 26
type input "500"
click at [995, 355] on div "previous 2025-Aug next Su Mo Tu We Th Fr Sa 27 28 29 30 31 1 2 3 4 5 6 7 8 9 10…" at bounding box center [894, 349] width 261 height 36
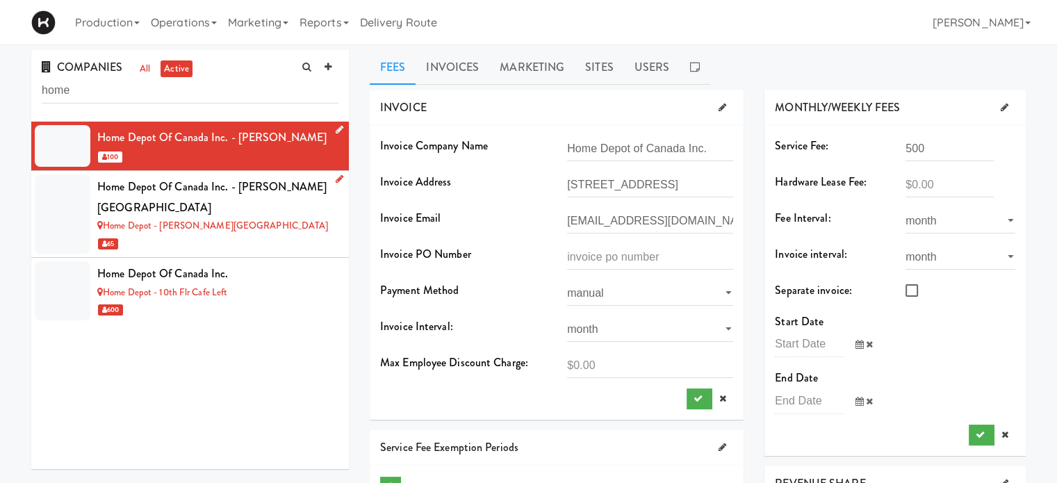
click at [873, 341] on span at bounding box center [864, 344] width 40 height 26
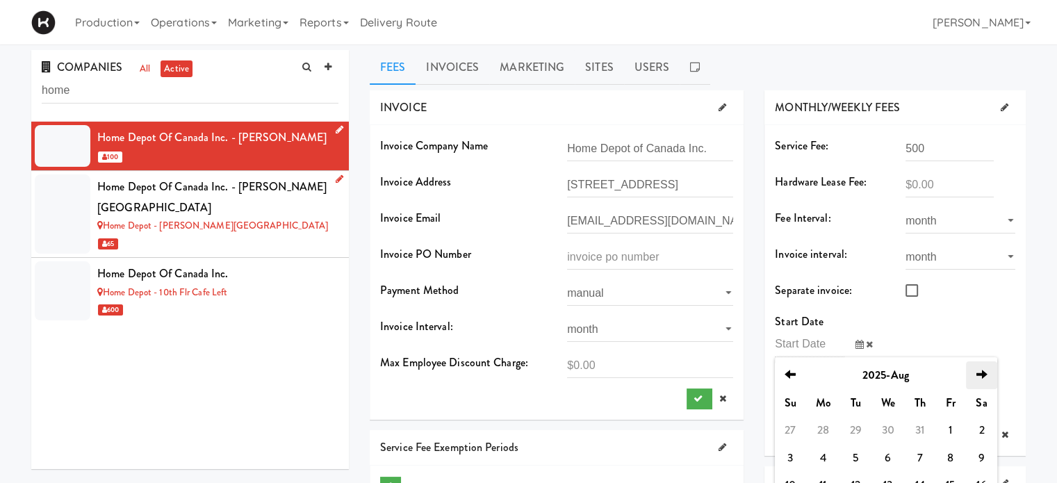
click at [989, 373] on th "next" at bounding box center [982, 375] width 32 height 28
click at [821, 454] on td "8" at bounding box center [822, 458] width 35 height 28
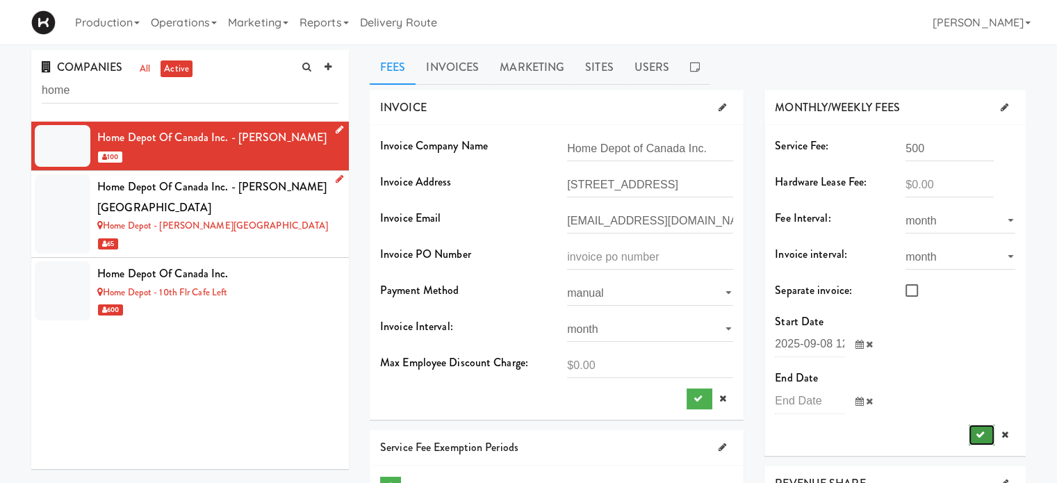
click at [978, 430] on icon "submit" at bounding box center [979, 434] width 9 height 9
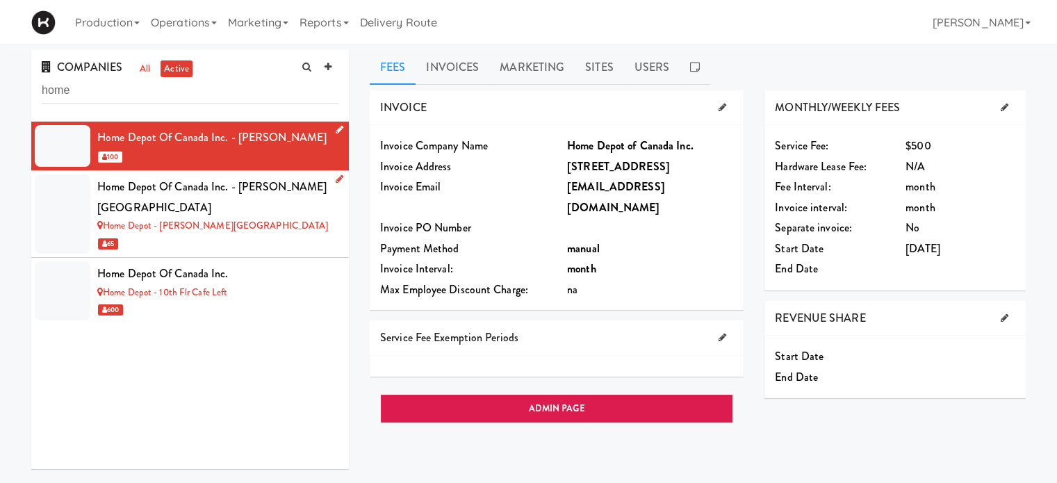
click at [253, 217] on div "Home Depot - [PERSON_NAME][GEOGRAPHIC_DATA]" at bounding box center [217, 225] width 241 height 17
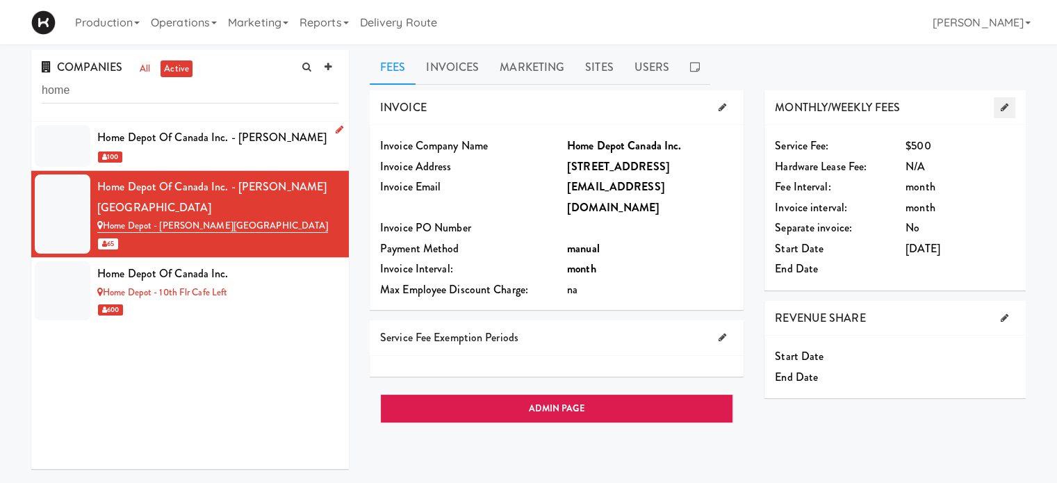
click at [1006, 107] on icon at bounding box center [1004, 107] width 8 height 9
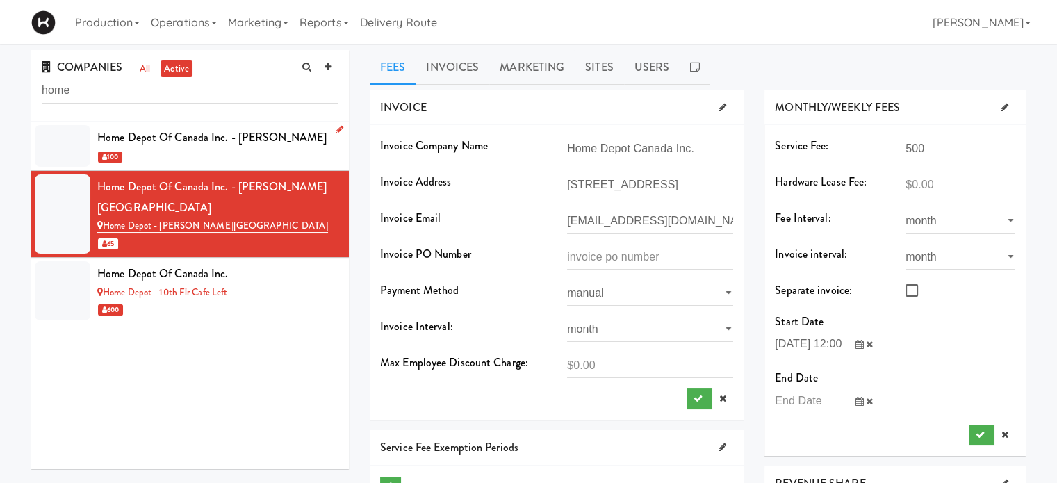
click at [861, 343] on icon at bounding box center [859, 344] width 8 height 9
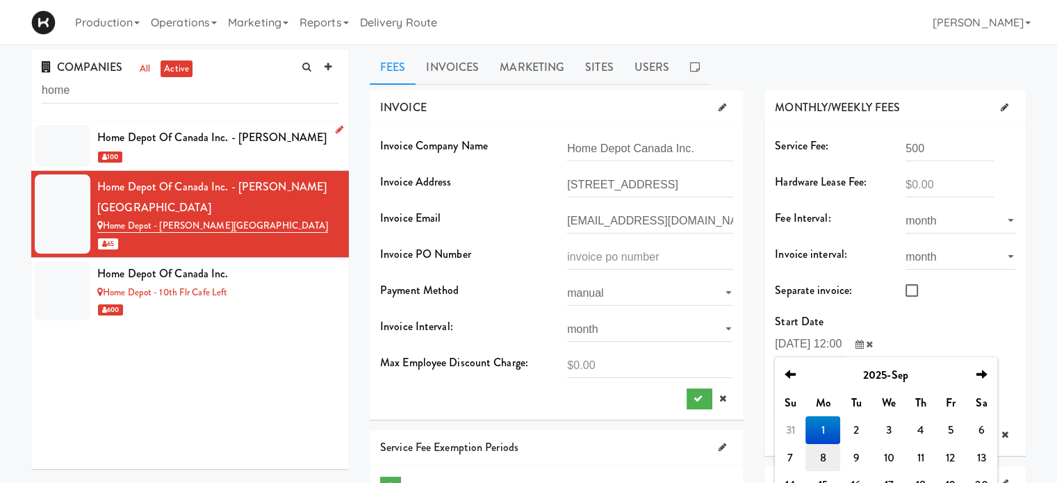
click at [829, 455] on td "8" at bounding box center [822, 458] width 35 height 28
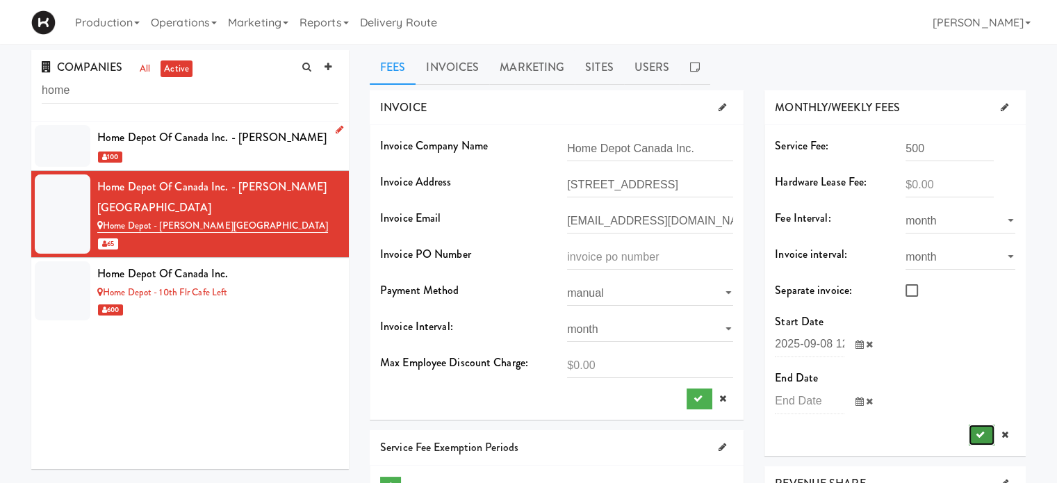
click at [984, 439] on button "submit" at bounding box center [981, 434] width 26 height 21
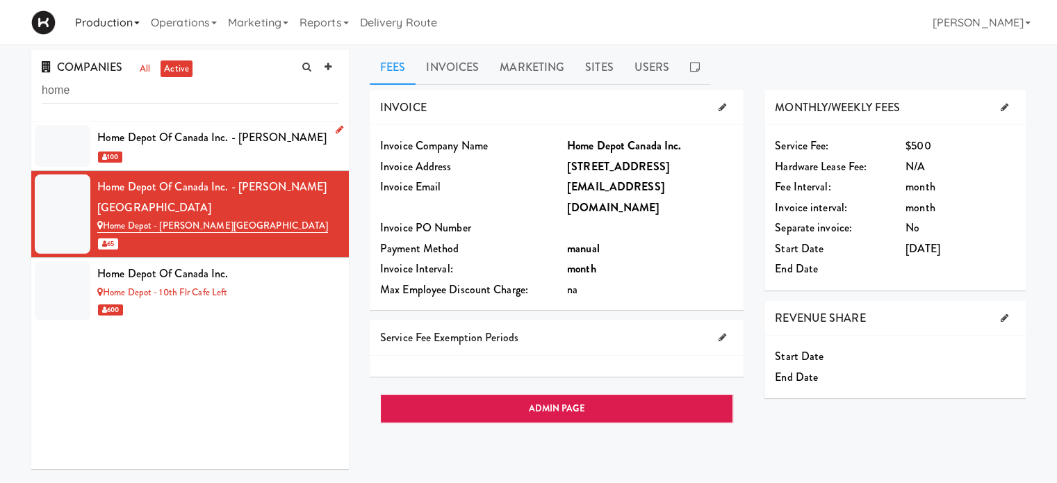
click at [123, 26] on link "Production" at bounding box center [107, 22] width 76 height 44
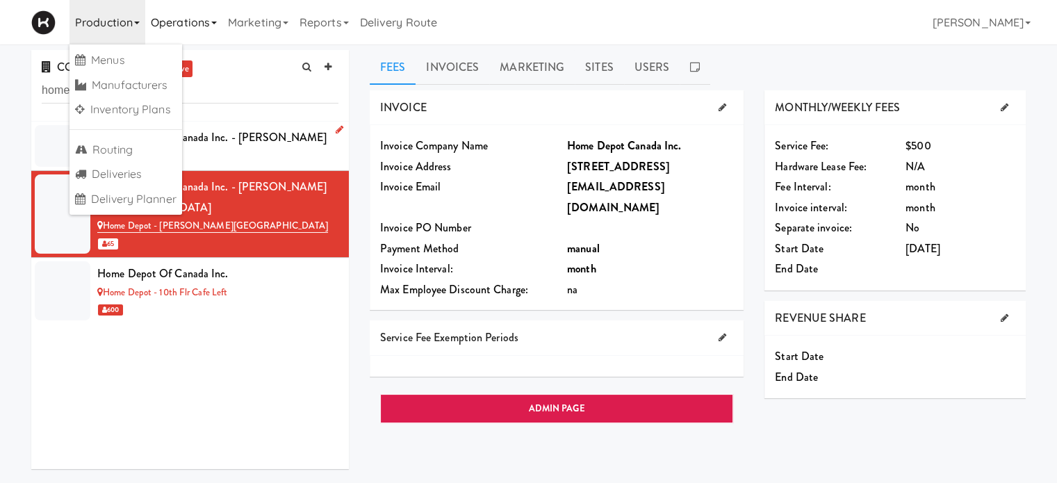
click at [208, 34] on link "Operations" at bounding box center [183, 22] width 77 height 44
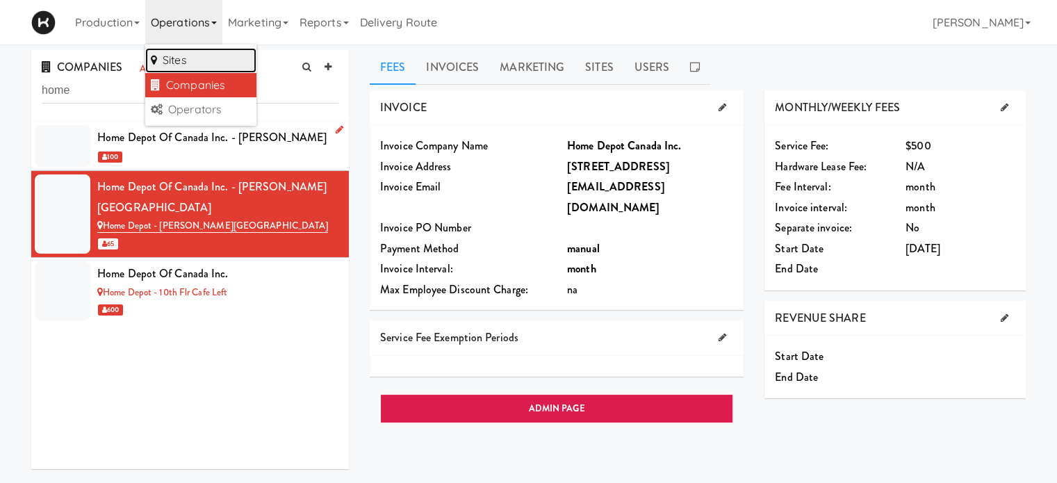
click at [207, 60] on link "Sites" at bounding box center [200, 60] width 111 height 25
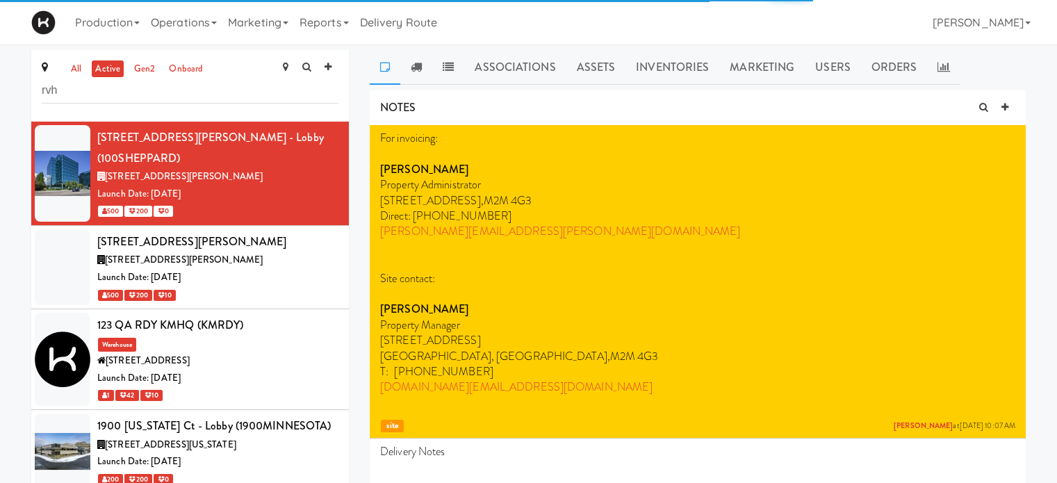
type input "rvh"
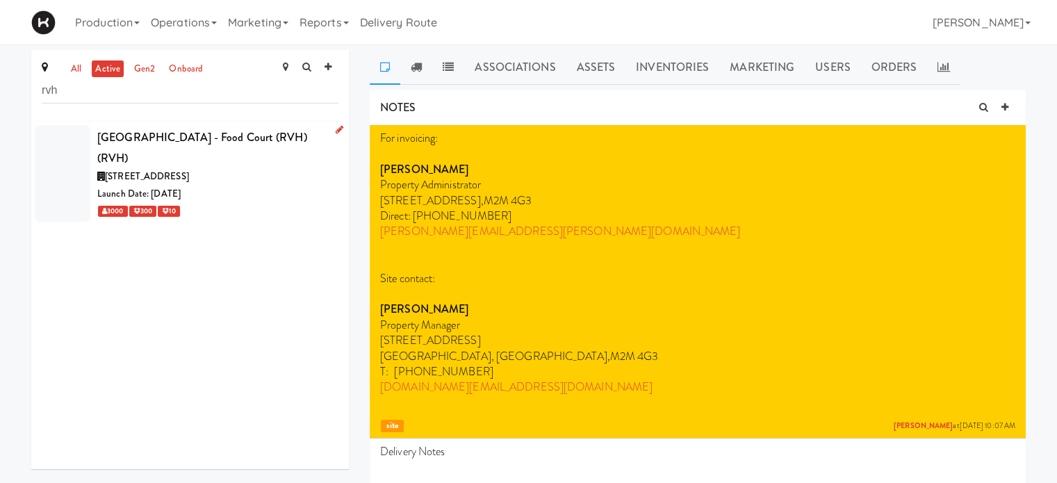
click at [249, 172] on div "[STREET_ADDRESS]" at bounding box center [217, 176] width 241 height 17
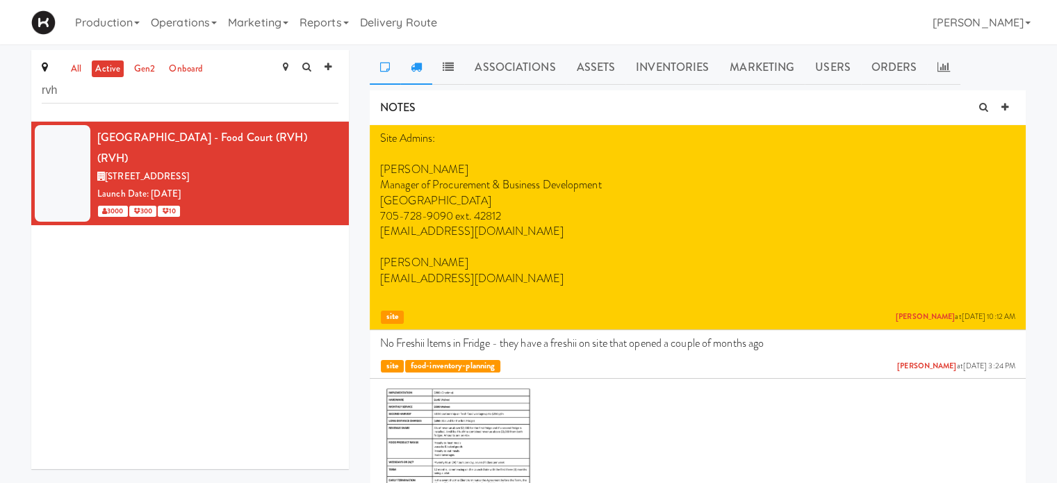
click at [417, 66] on icon at bounding box center [416, 66] width 11 height 11
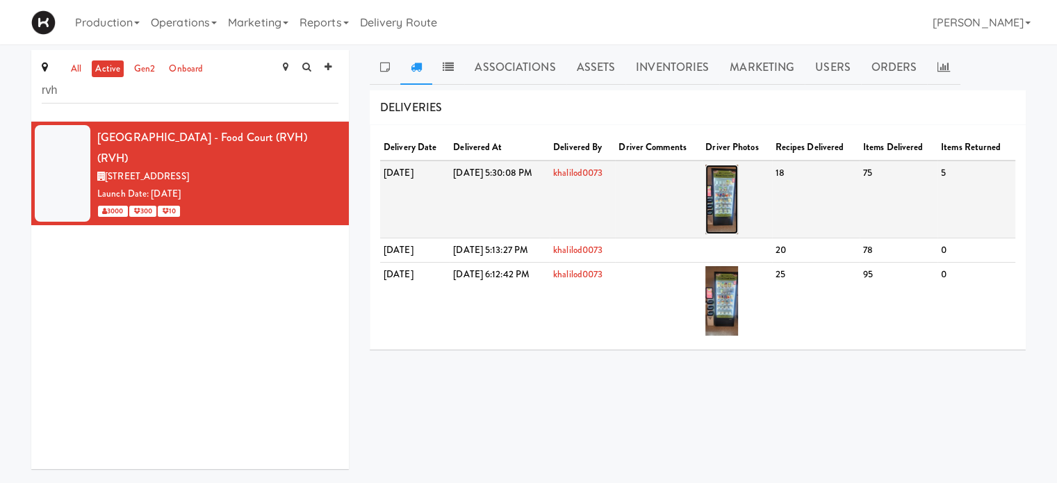
click at [738, 206] on img at bounding box center [721, 199] width 33 height 69
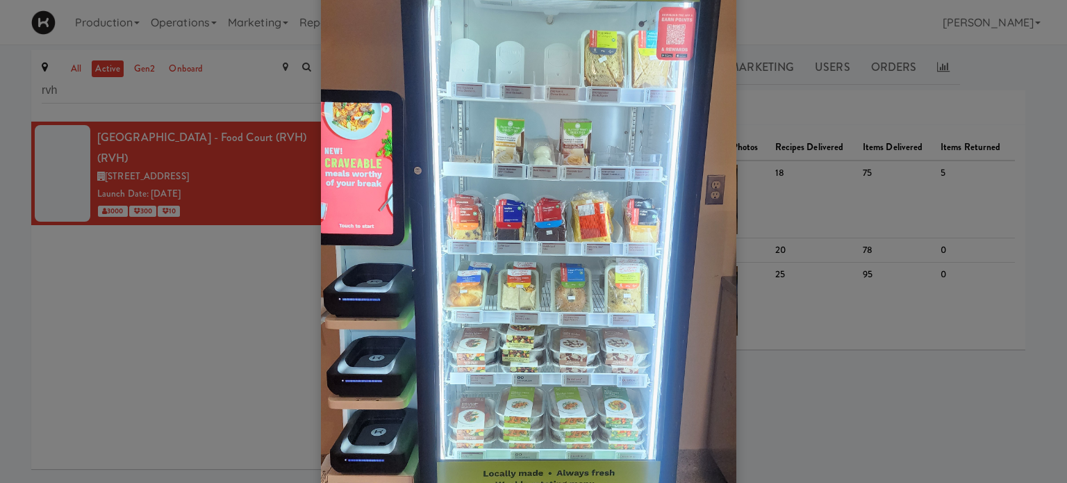
scroll to position [192, 0]
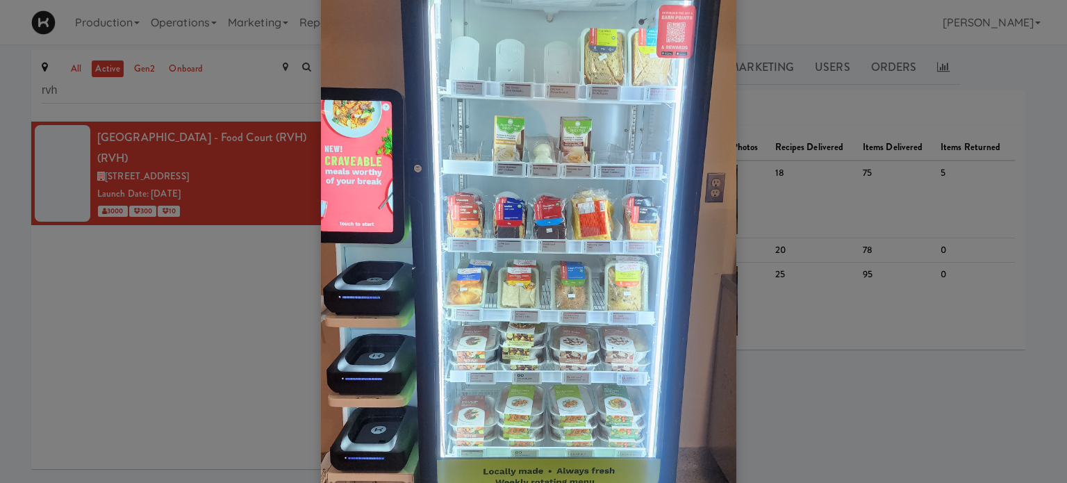
click at [1032, 69] on div at bounding box center [533, 241] width 1067 height 483
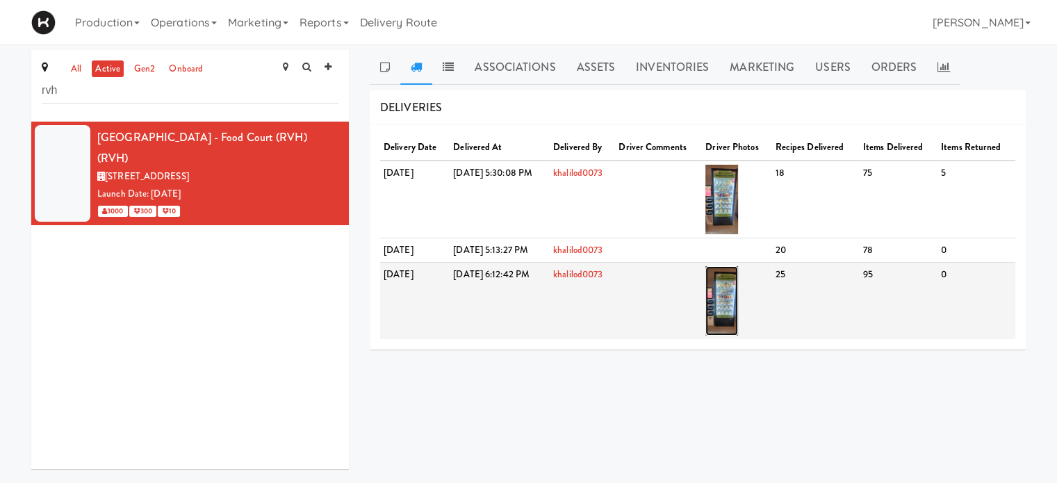
click at [738, 288] on img at bounding box center [721, 300] width 33 height 69
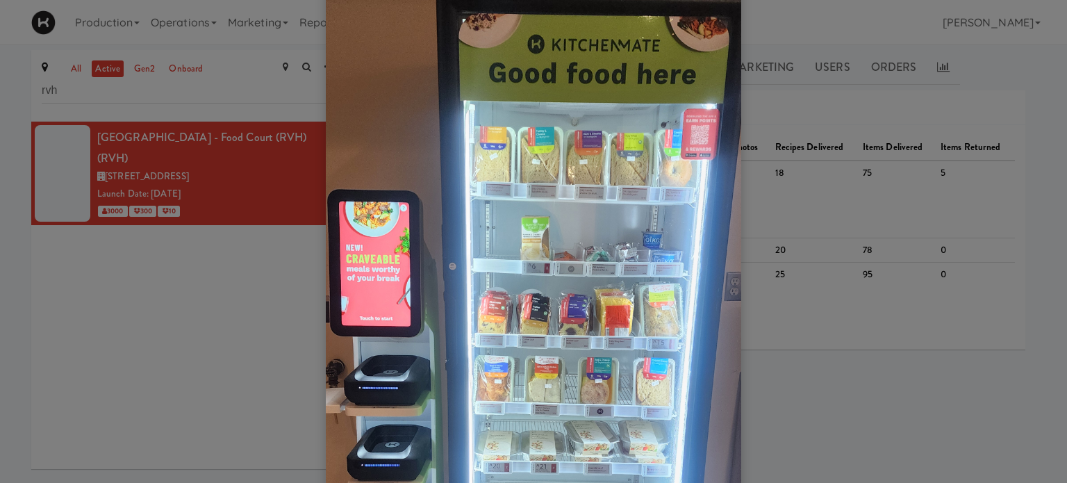
scroll to position [97, 0]
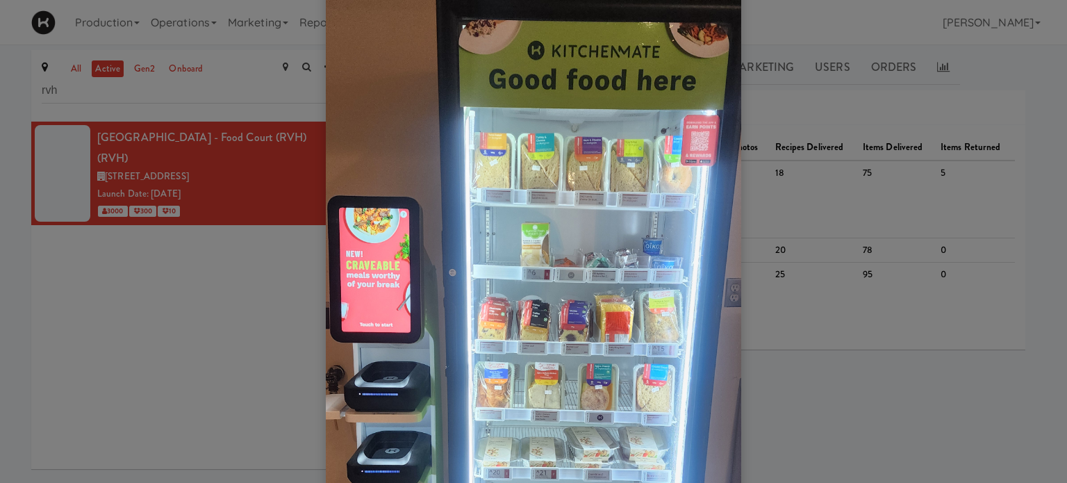
click at [1018, 88] on div at bounding box center [533, 241] width 1067 height 483
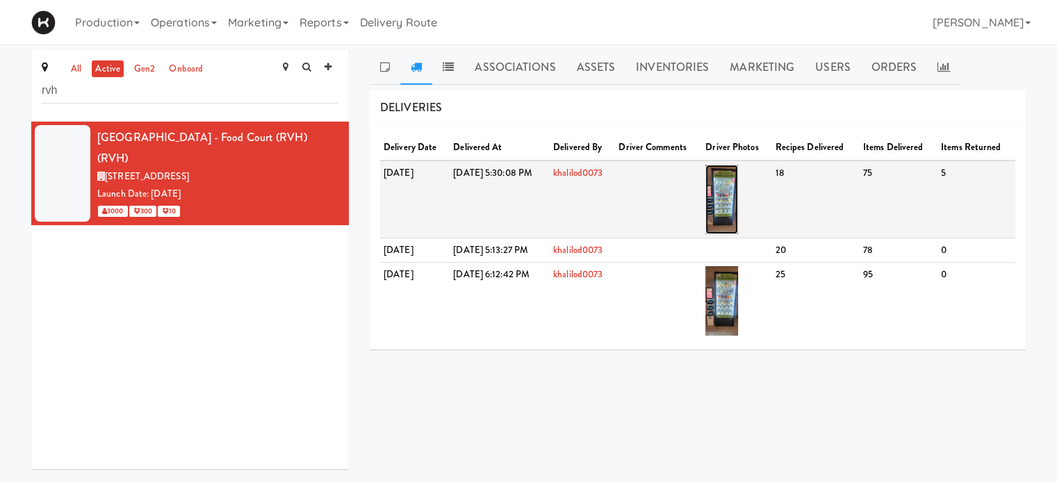
click at [738, 197] on img at bounding box center [721, 199] width 33 height 69
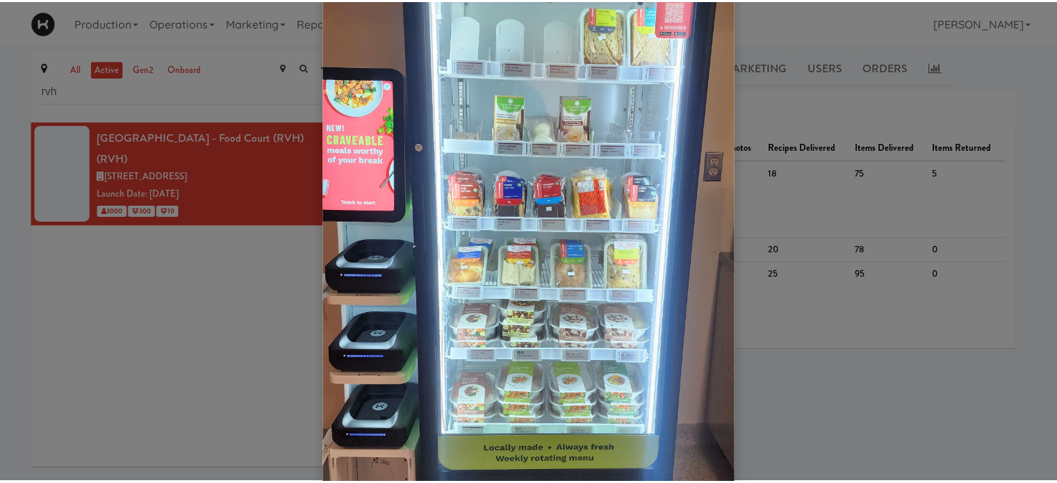
scroll to position [212, 0]
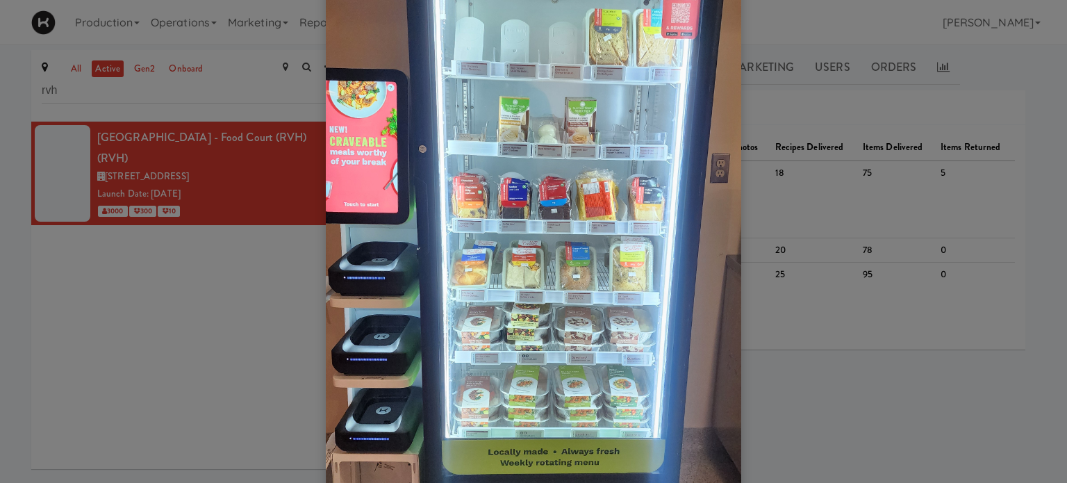
click at [1003, 92] on div at bounding box center [533, 241] width 1067 height 483
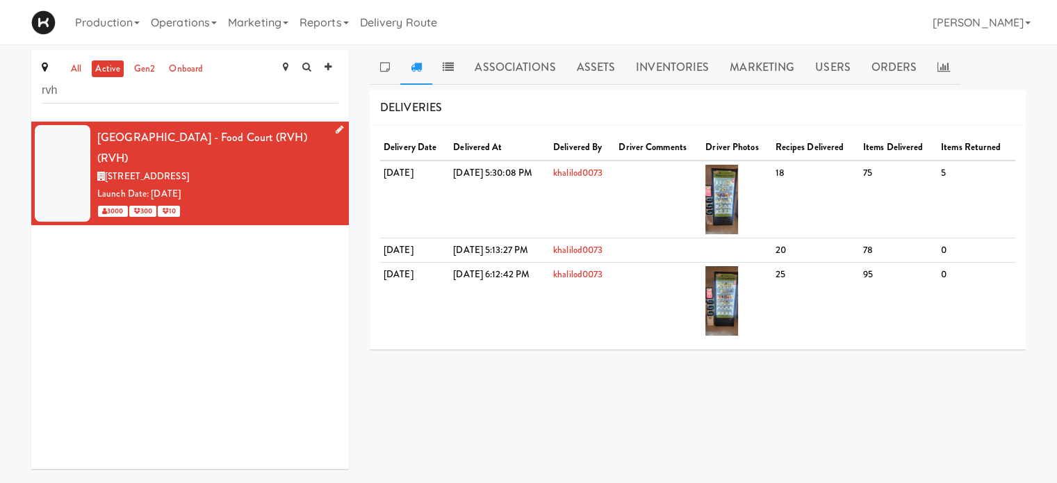
click at [336, 130] on icon at bounding box center [340, 129] width 8 height 9
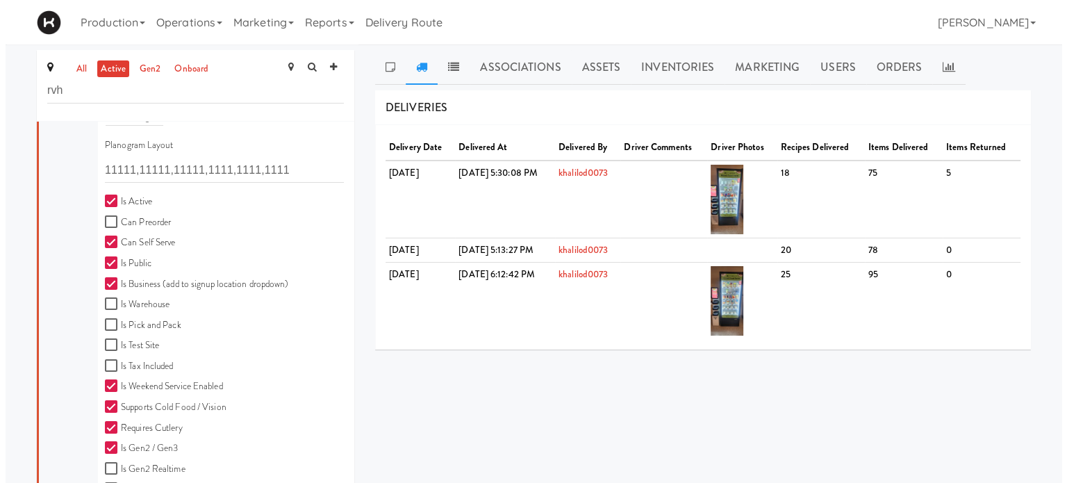
scroll to position [385, 0]
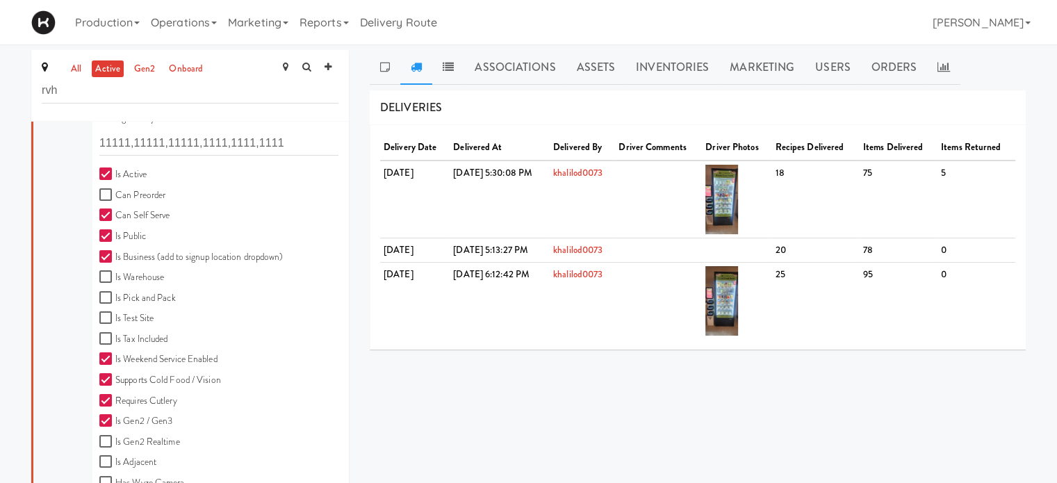
click at [1014, 435] on div "NOTES Site Admins: [PERSON_NAME] Manager of Procurement & Business Development …" at bounding box center [698, 263] width 656 height 347
click at [490, 69] on link "Associations" at bounding box center [514, 67] width 101 height 35
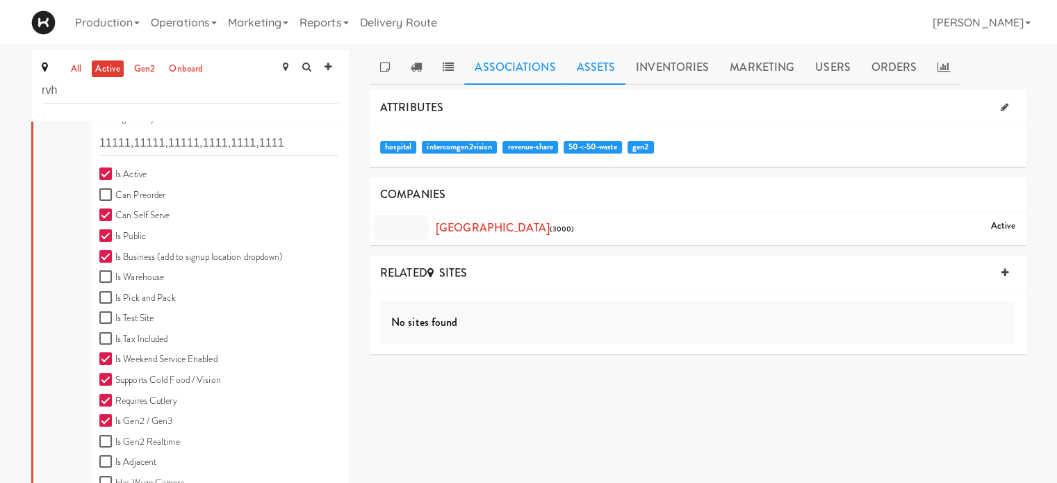
click at [592, 74] on link "Assets" at bounding box center [596, 67] width 60 height 35
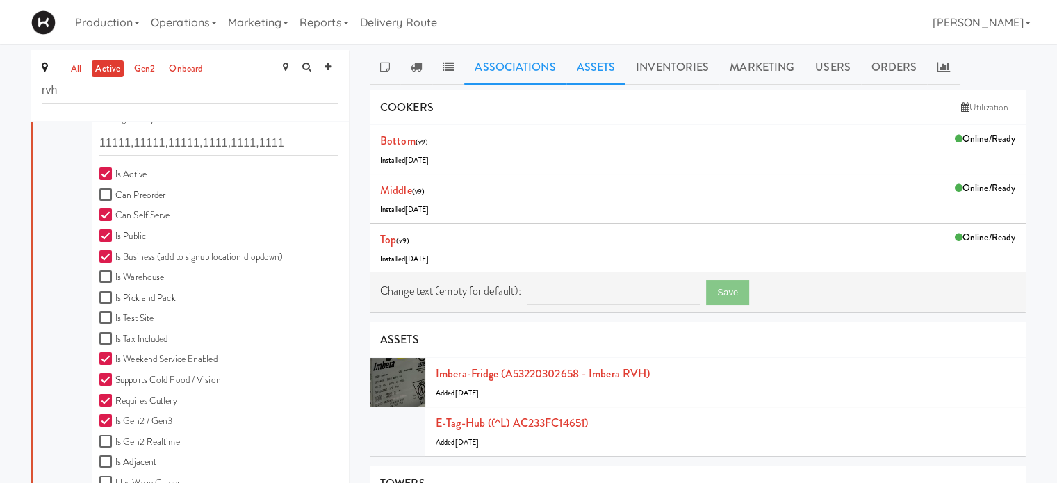
click at [529, 65] on link "Associations" at bounding box center [514, 67] width 101 height 35
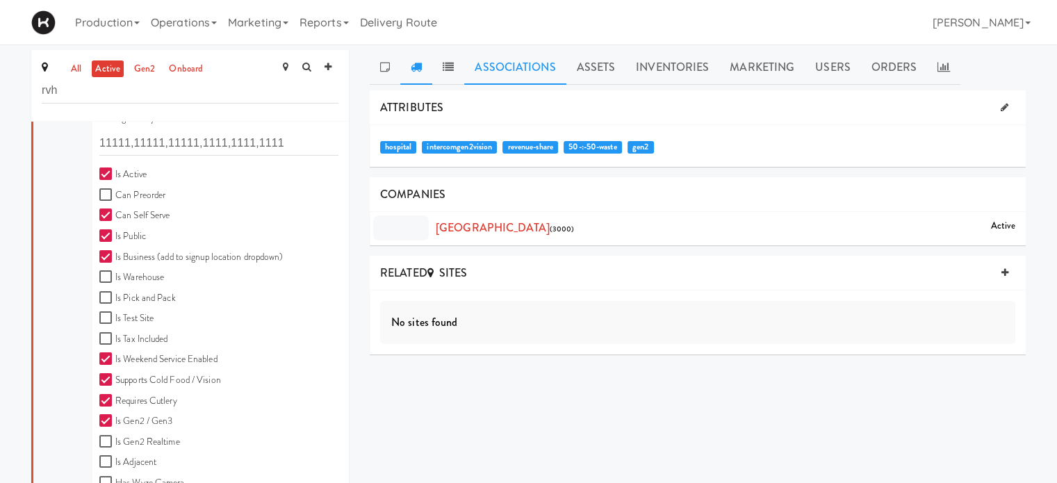
click at [411, 65] on icon at bounding box center [416, 66] width 11 height 11
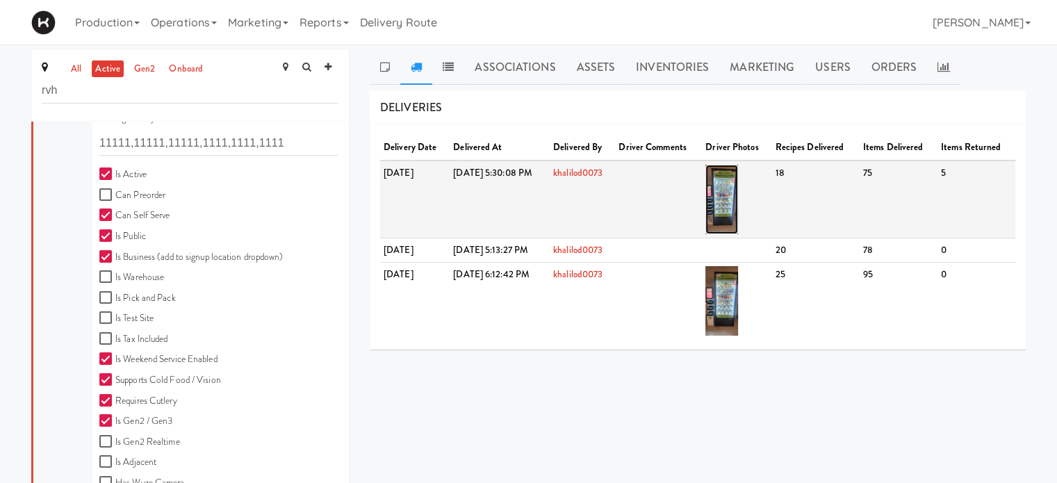
click at [738, 199] on img at bounding box center [721, 199] width 33 height 69
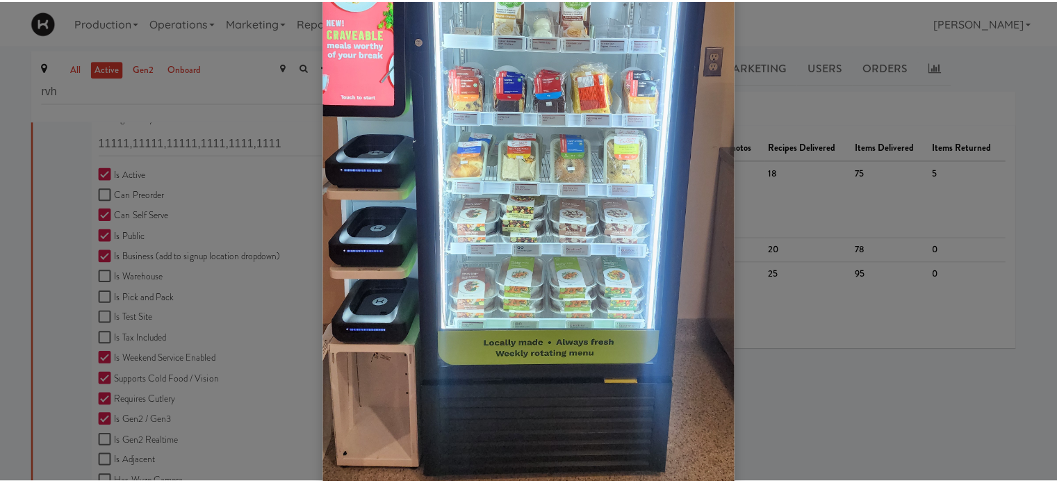
scroll to position [319, 0]
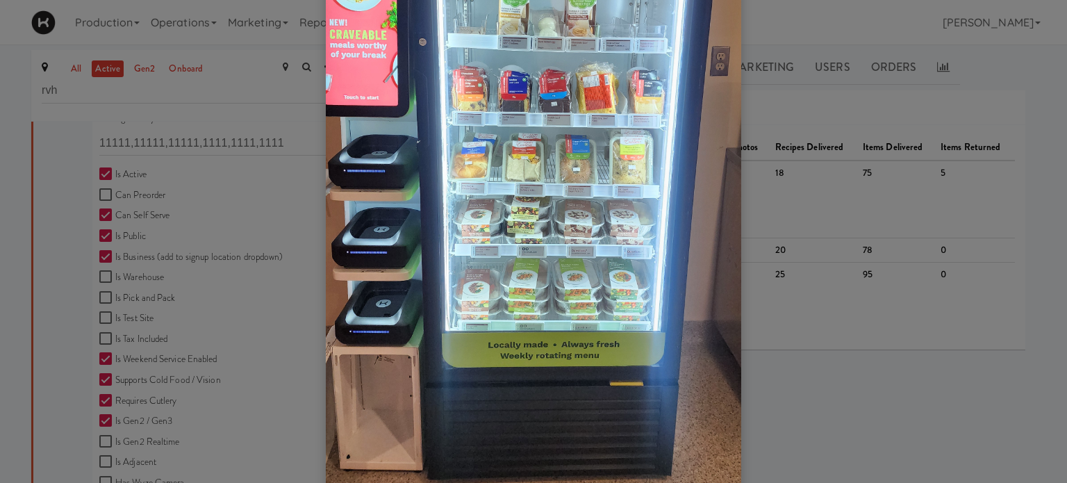
click at [893, 390] on div at bounding box center [533, 241] width 1067 height 483
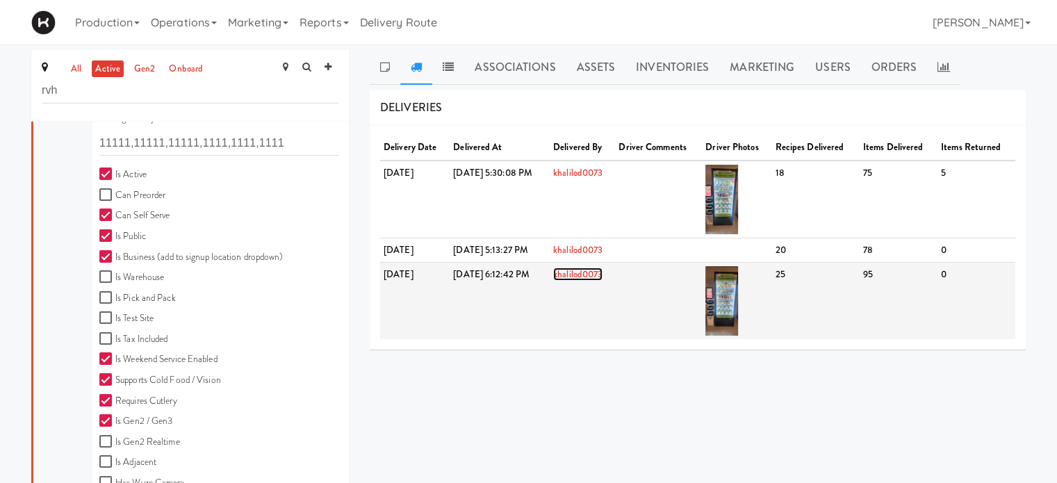
click at [602, 272] on link "khalilod0073" at bounding box center [577, 273] width 49 height 13
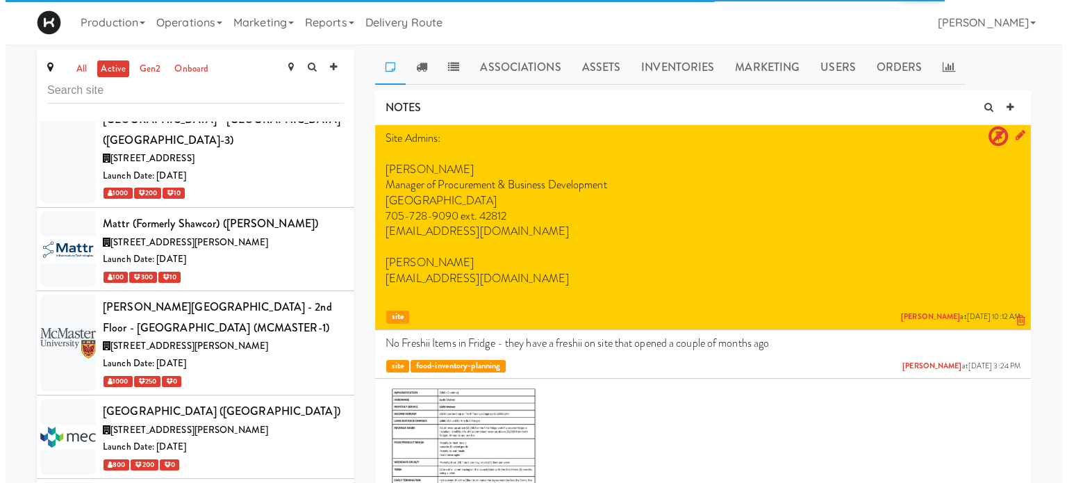
scroll to position [6191, 0]
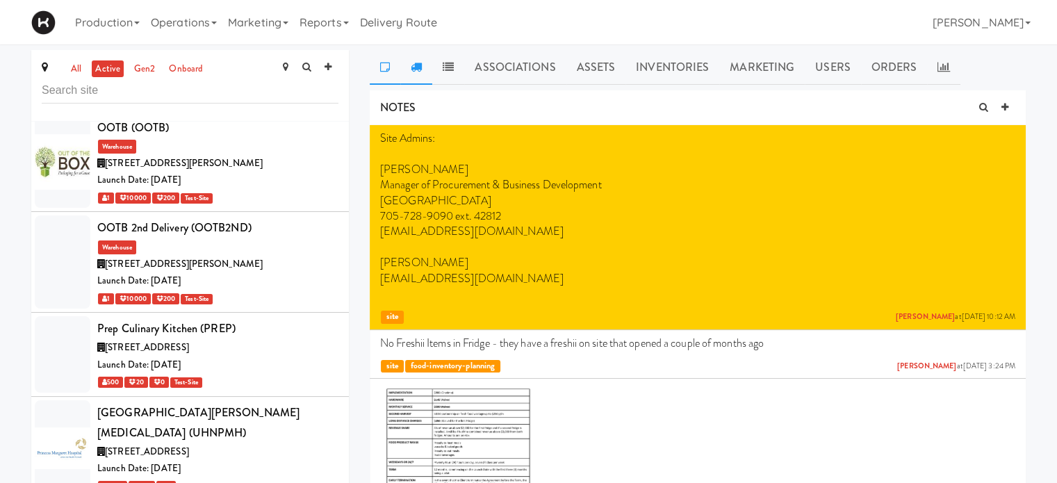
click at [422, 65] on link at bounding box center [416, 67] width 32 height 35
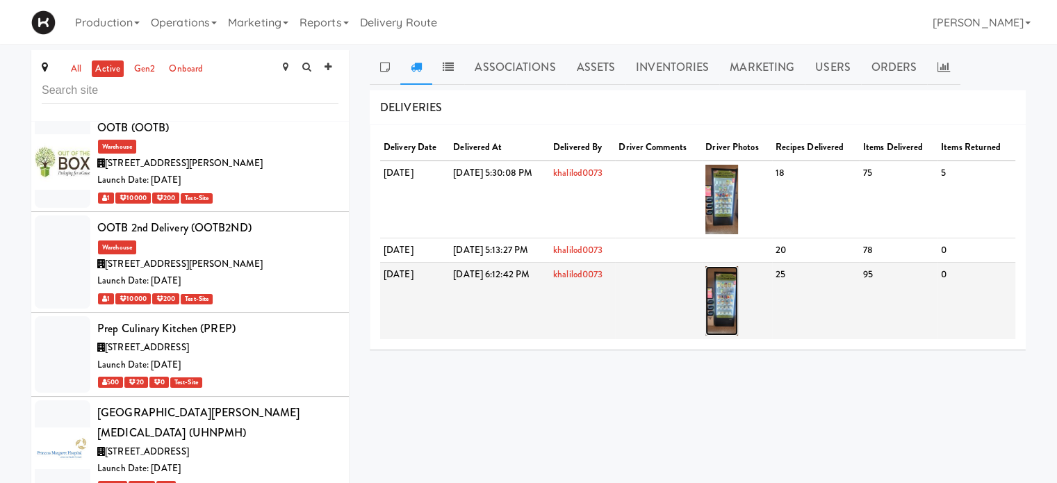
click at [738, 290] on img at bounding box center [721, 300] width 33 height 69
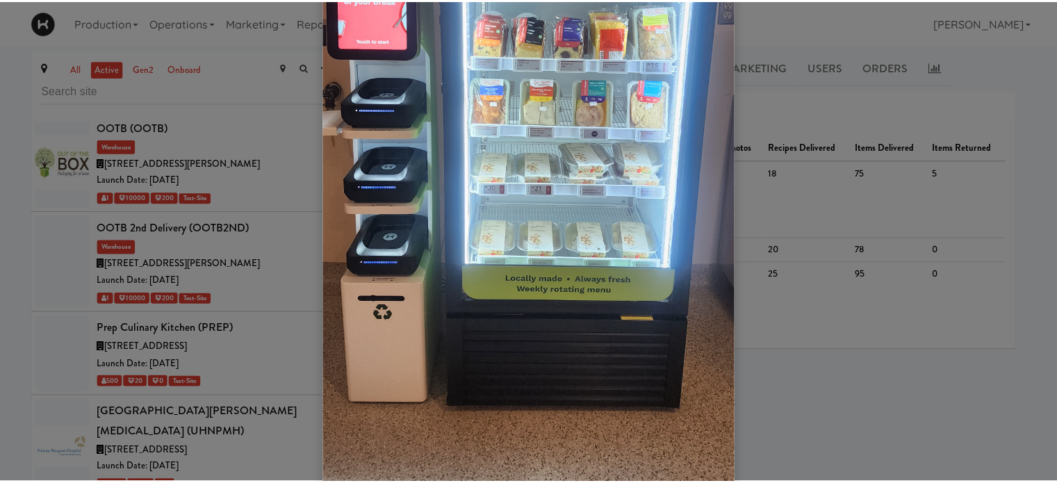
scroll to position [0, 0]
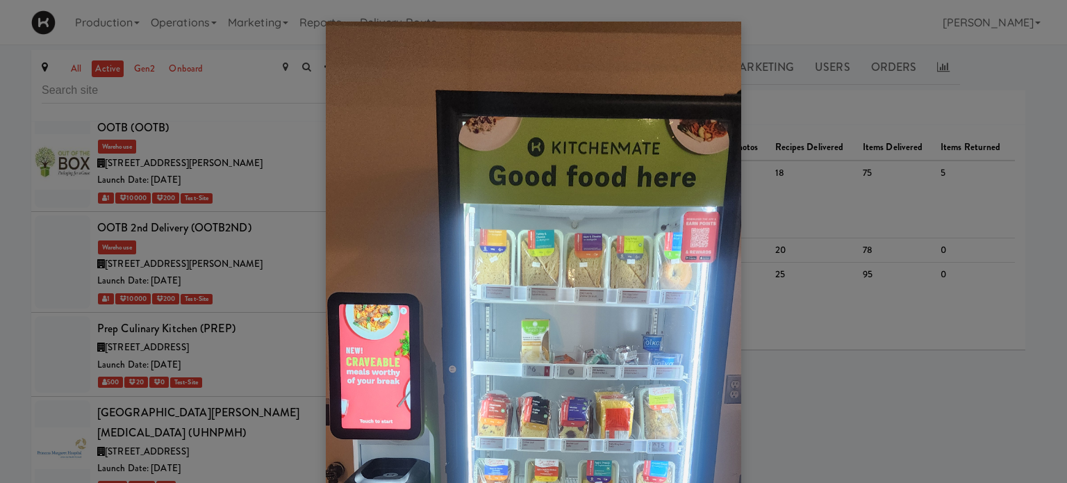
click at [1020, 113] on div at bounding box center [533, 241] width 1067 height 483
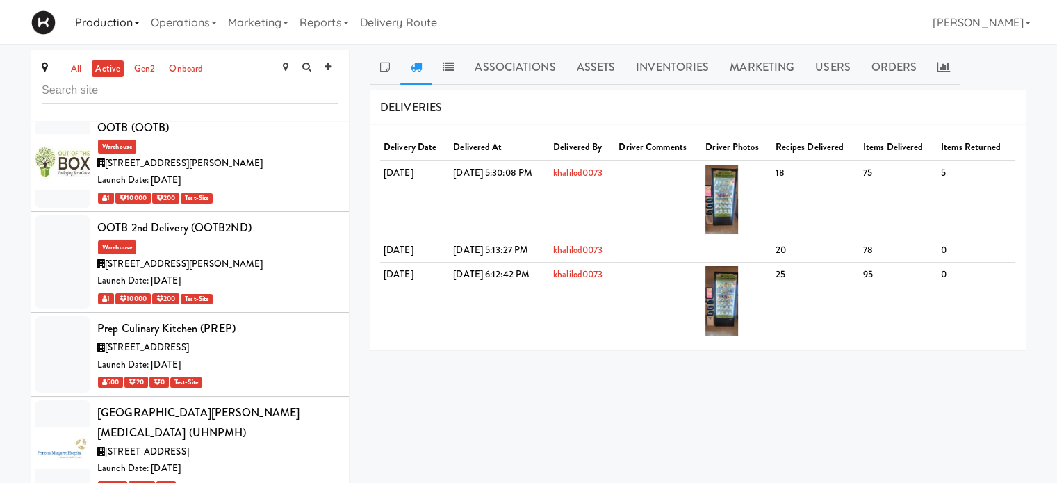
click at [106, 24] on link "Production" at bounding box center [107, 22] width 76 height 44
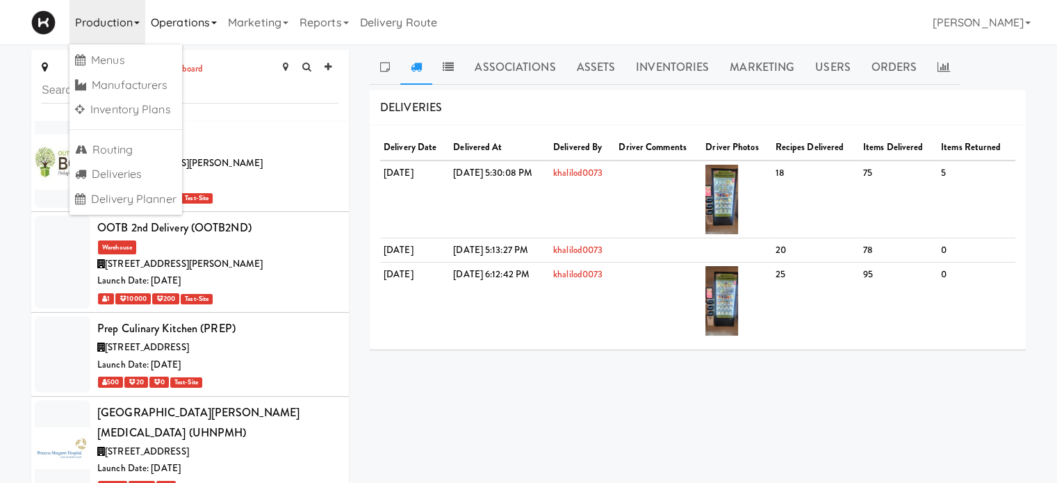
click at [206, 24] on link "Operations" at bounding box center [183, 22] width 77 height 44
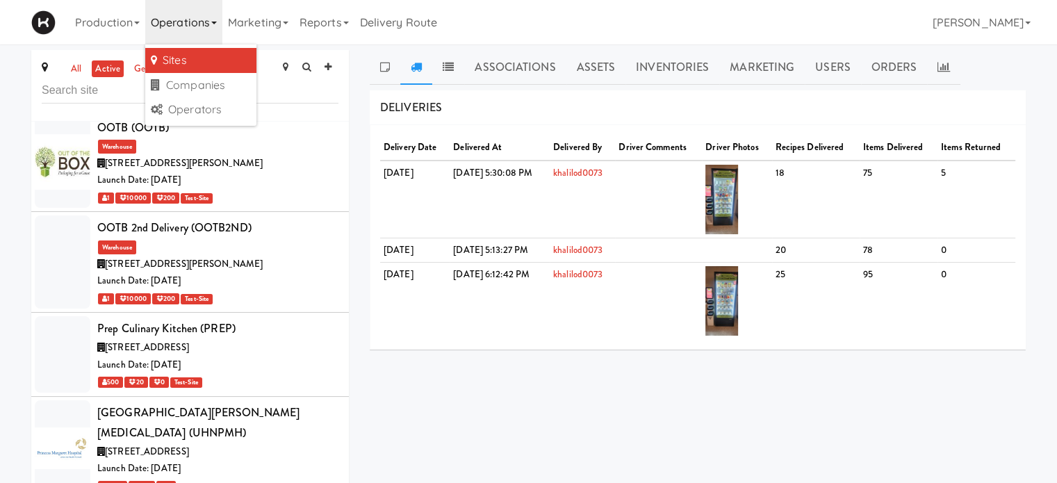
click at [190, 57] on link "Sites" at bounding box center [200, 60] width 111 height 25
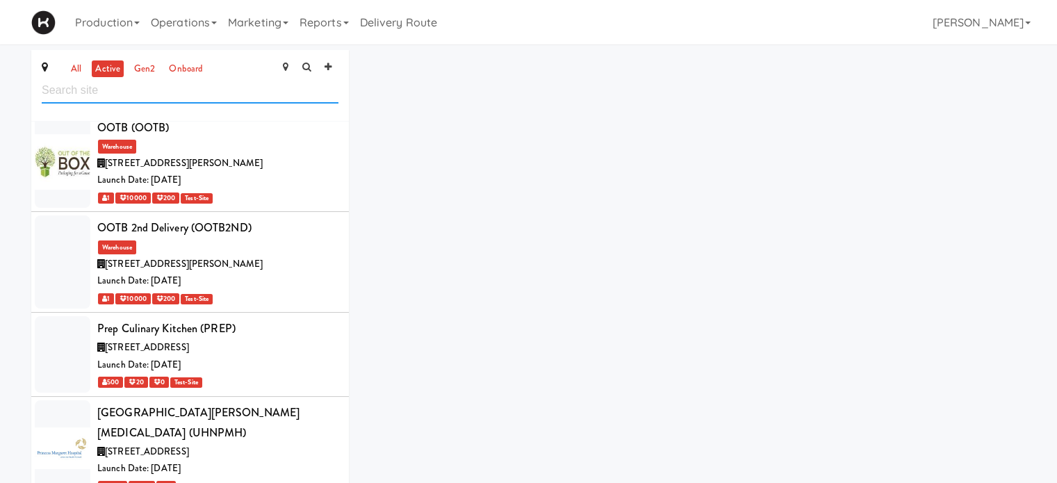
click at [153, 87] on input "text" at bounding box center [190, 91] width 297 height 26
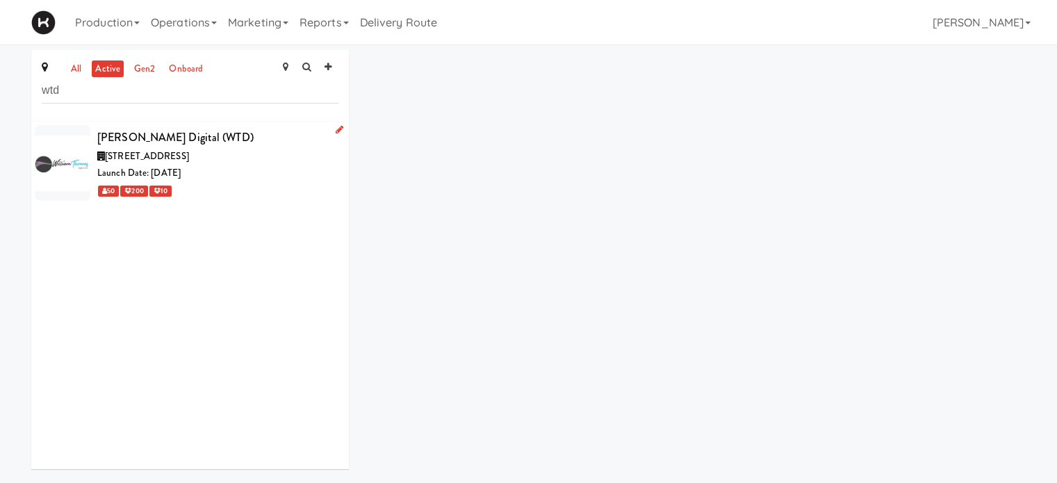
click at [261, 162] on div "[STREET_ADDRESS]" at bounding box center [217, 156] width 241 height 17
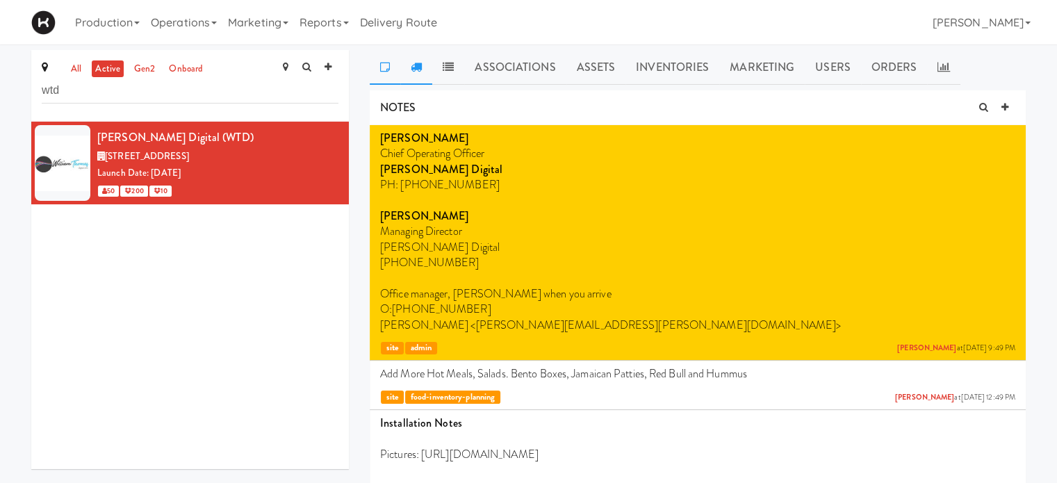
click at [415, 66] on icon at bounding box center [416, 66] width 11 height 11
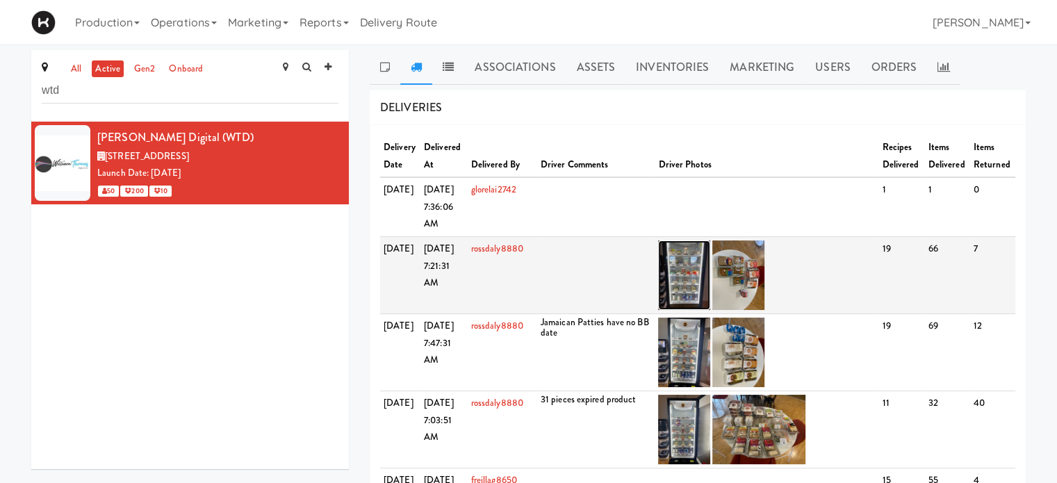
click at [686, 277] on img at bounding box center [684, 274] width 52 height 69
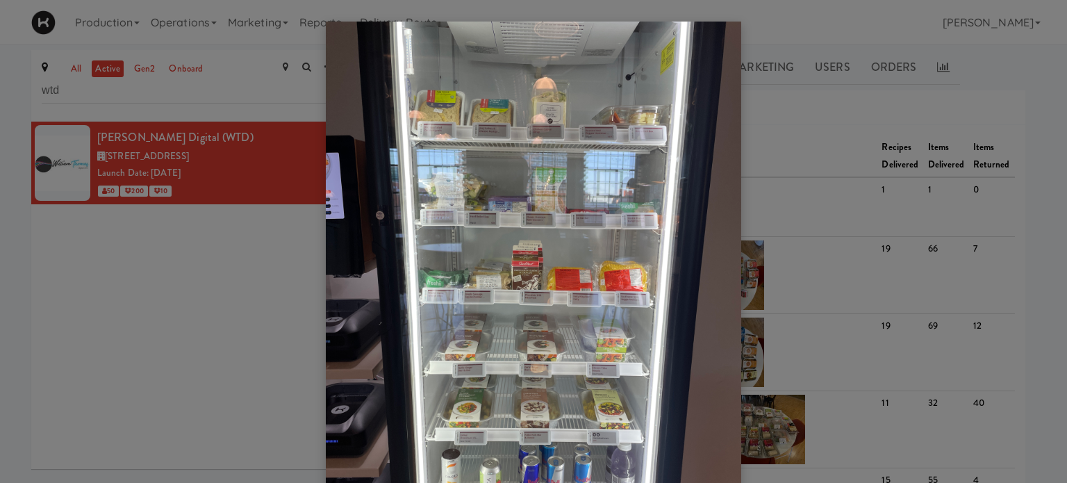
click at [827, 219] on div at bounding box center [533, 241] width 1067 height 483
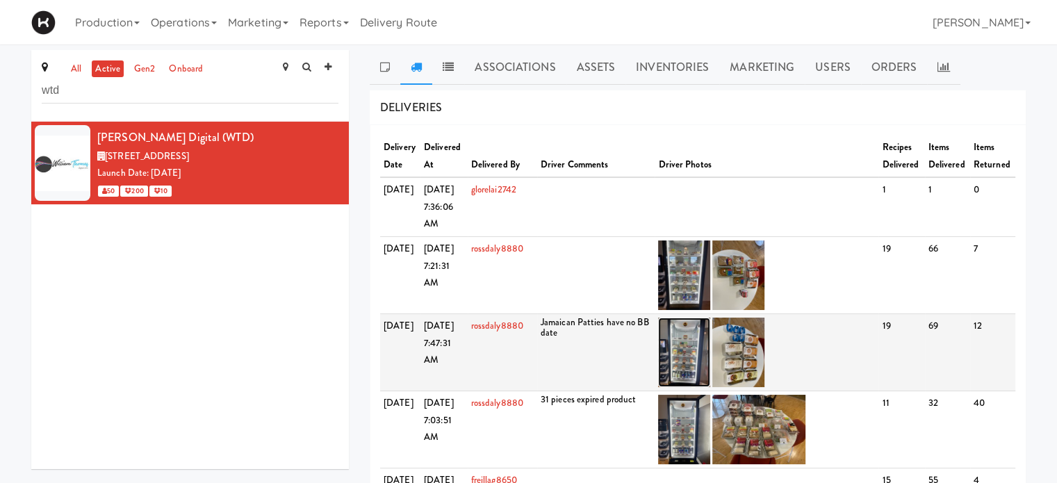
click at [686, 358] on img at bounding box center [684, 351] width 52 height 69
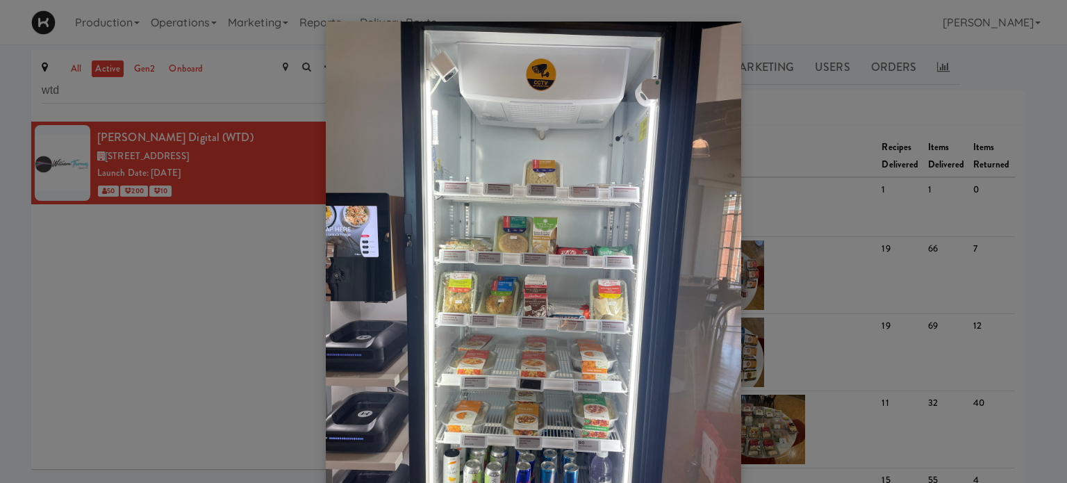
click at [803, 249] on div at bounding box center [533, 241] width 1067 height 483
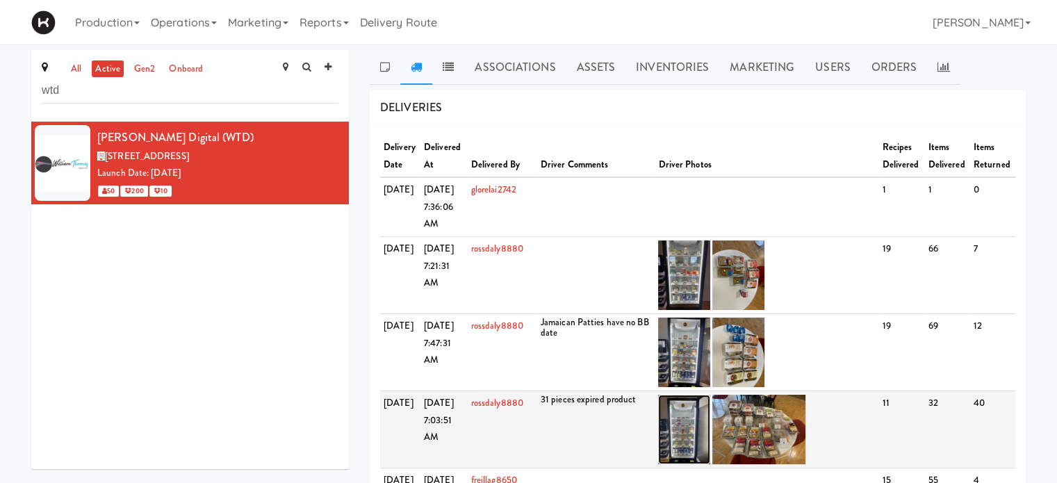
click at [682, 437] on img at bounding box center [684, 429] width 52 height 69
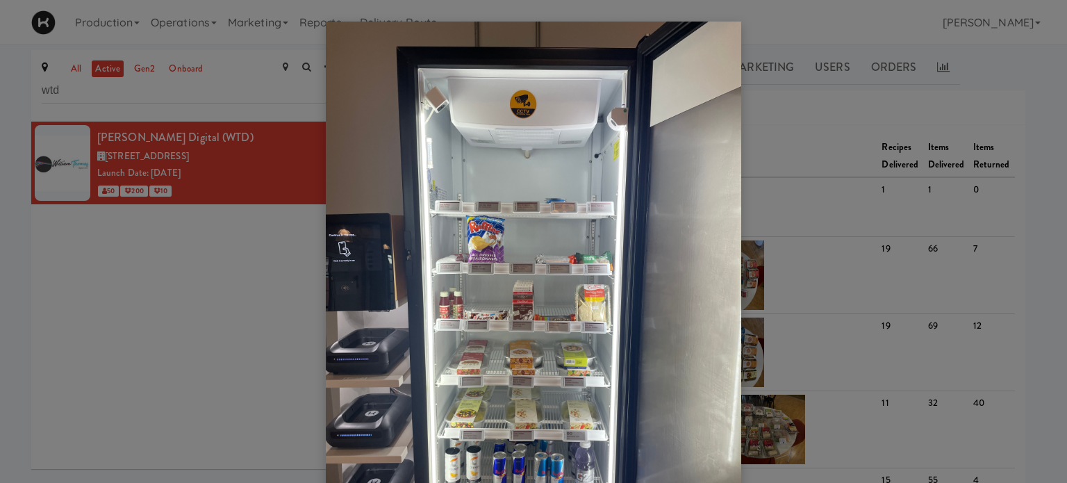
click at [786, 354] on div at bounding box center [533, 241] width 1067 height 483
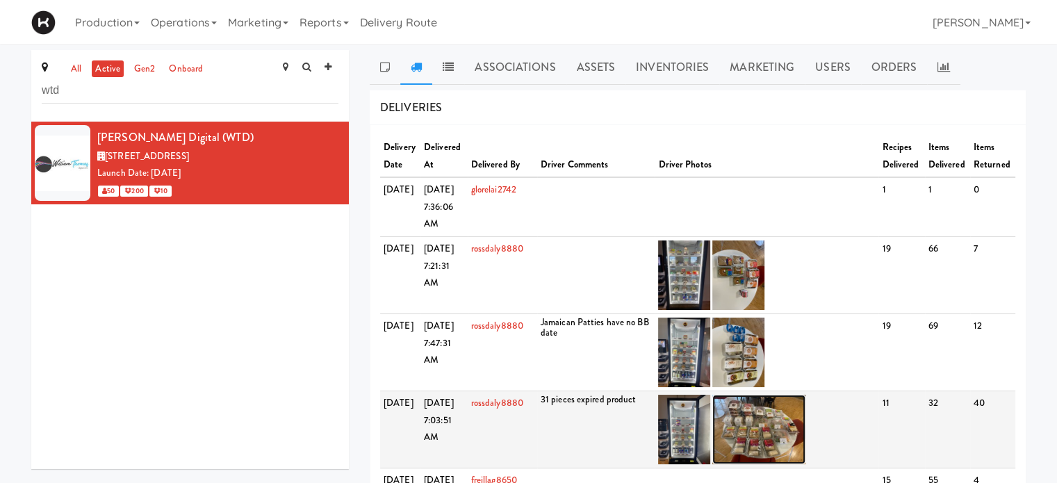
click at [760, 441] on img at bounding box center [758, 429] width 93 height 69
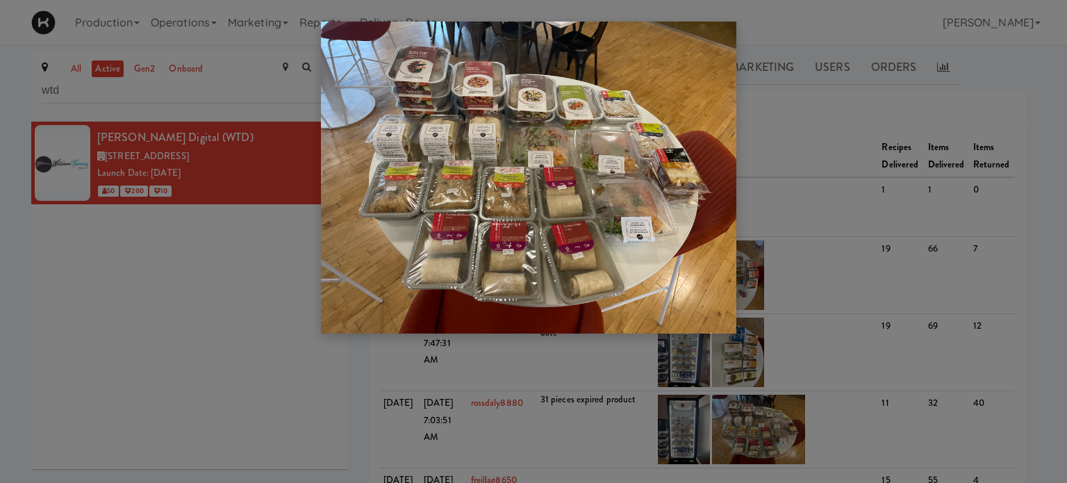
click at [830, 336] on div at bounding box center [533, 241] width 1067 height 483
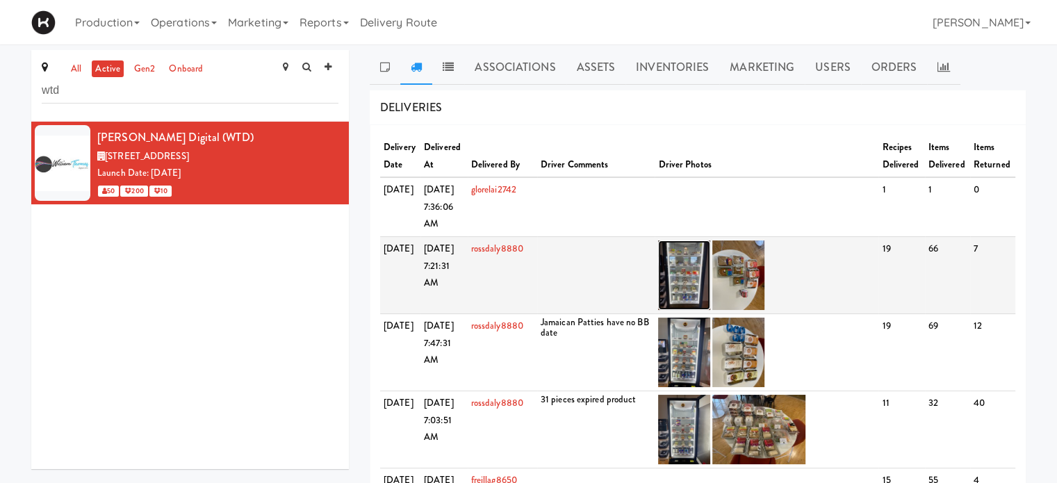
click at [695, 286] on img at bounding box center [684, 274] width 52 height 69
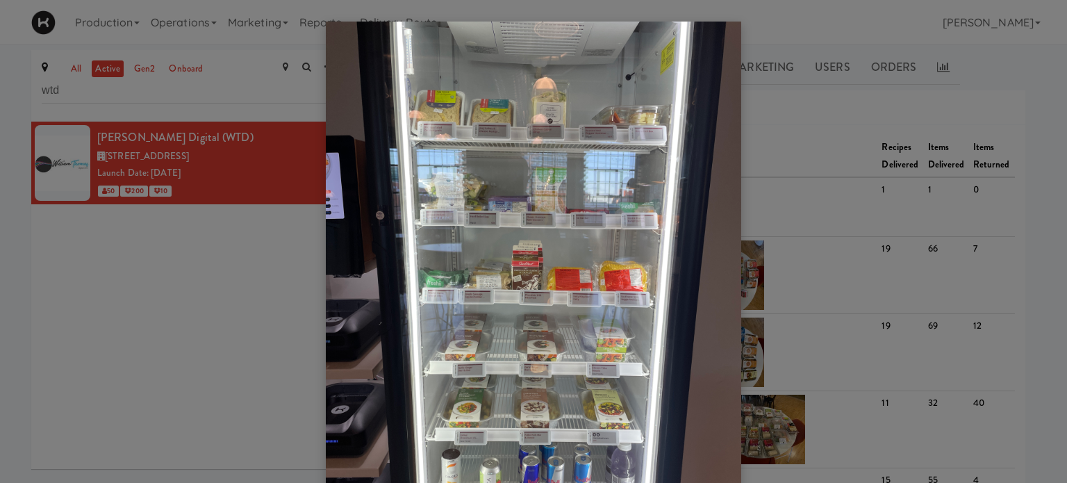
click at [802, 182] on div at bounding box center [533, 241] width 1067 height 483
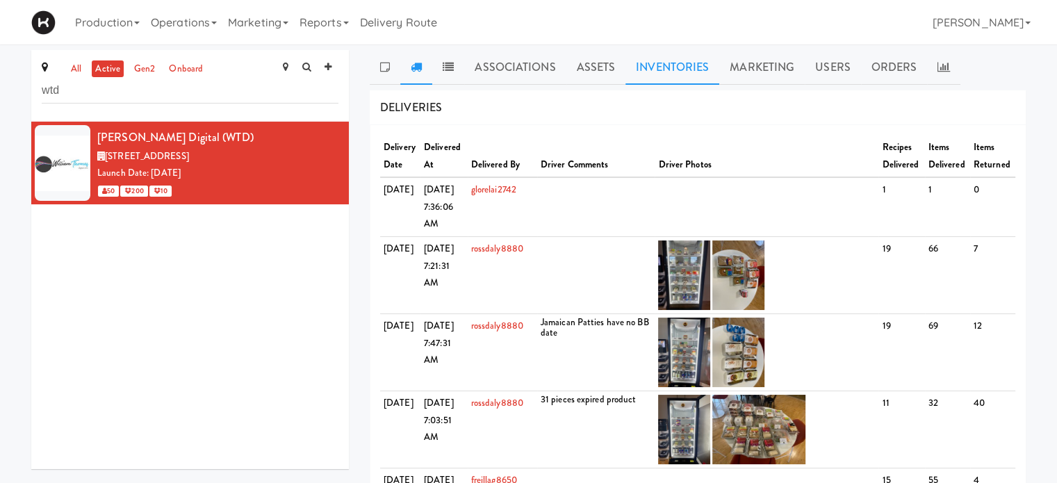
click at [678, 83] on link "Inventories" at bounding box center [672, 67] width 94 height 35
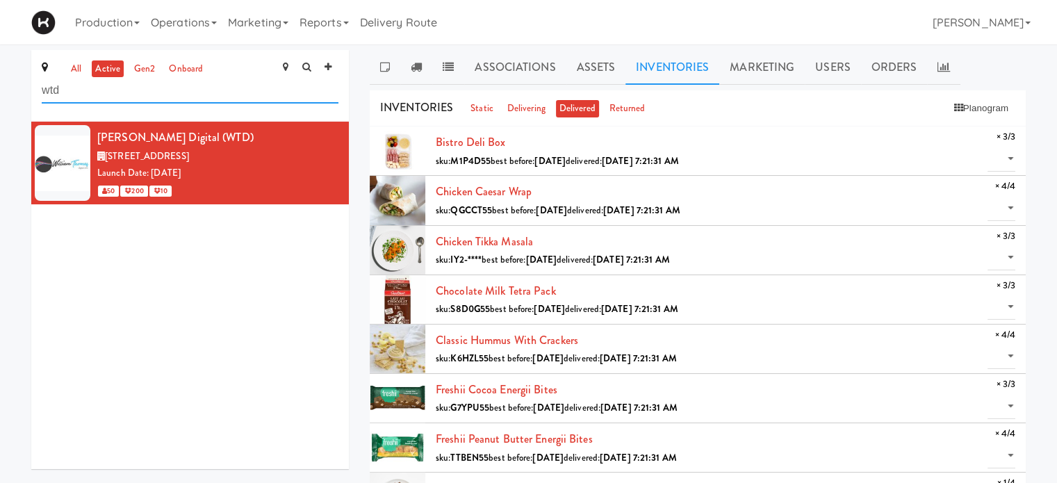
click at [90, 94] on input "wtd" at bounding box center [190, 91] width 297 height 26
type input "w"
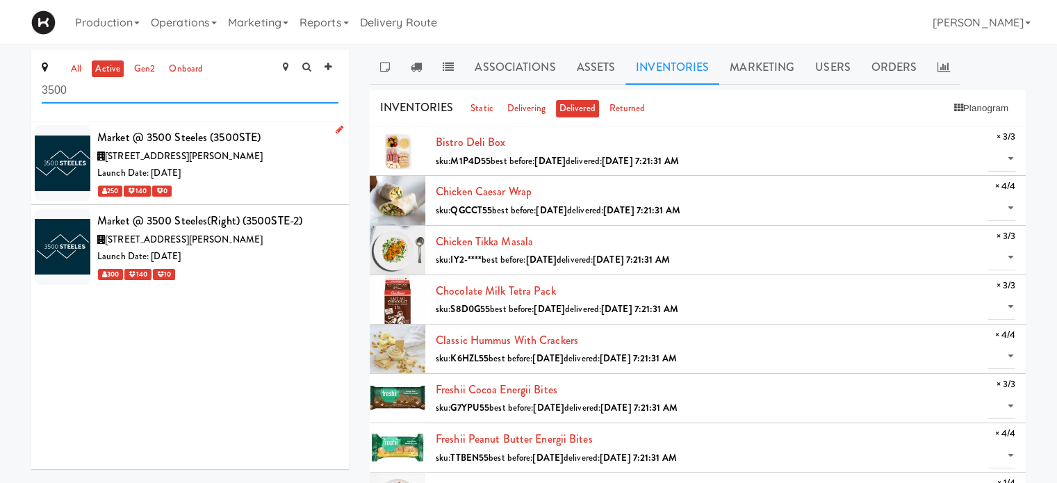
type input "3500"
click at [254, 176] on div "Launch Date: [DATE]" at bounding box center [217, 173] width 241 height 17
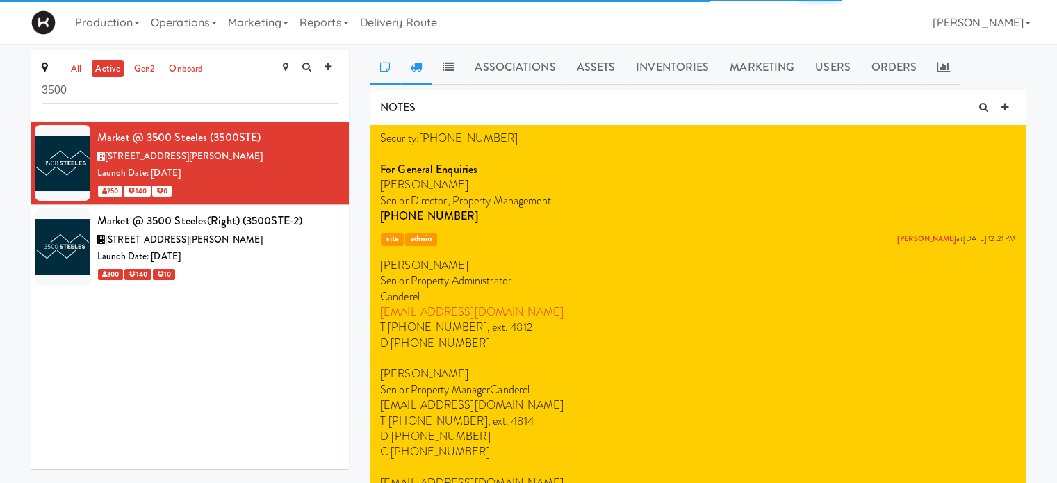
click at [420, 67] on icon at bounding box center [416, 66] width 11 height 11
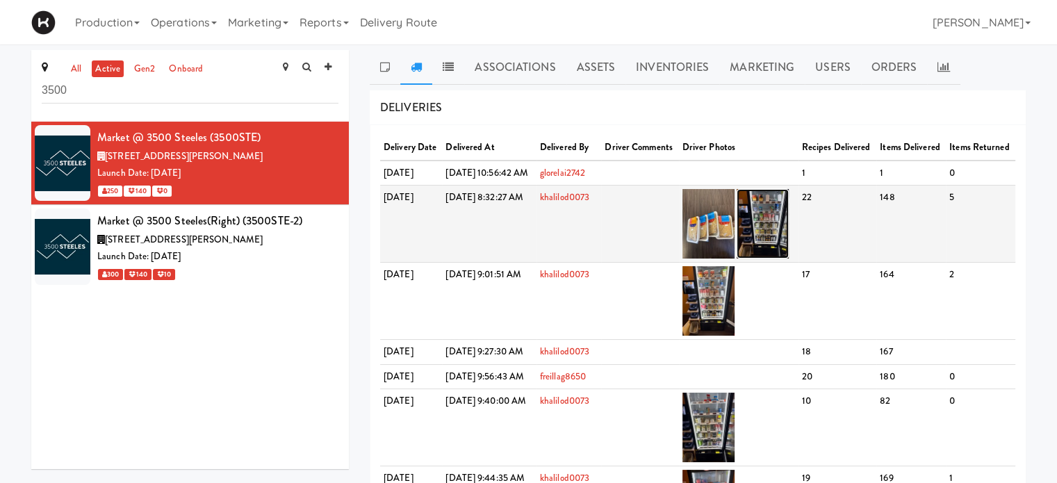
click at [788, 250] on img at bounding box center [762, 223] width 52 height 69
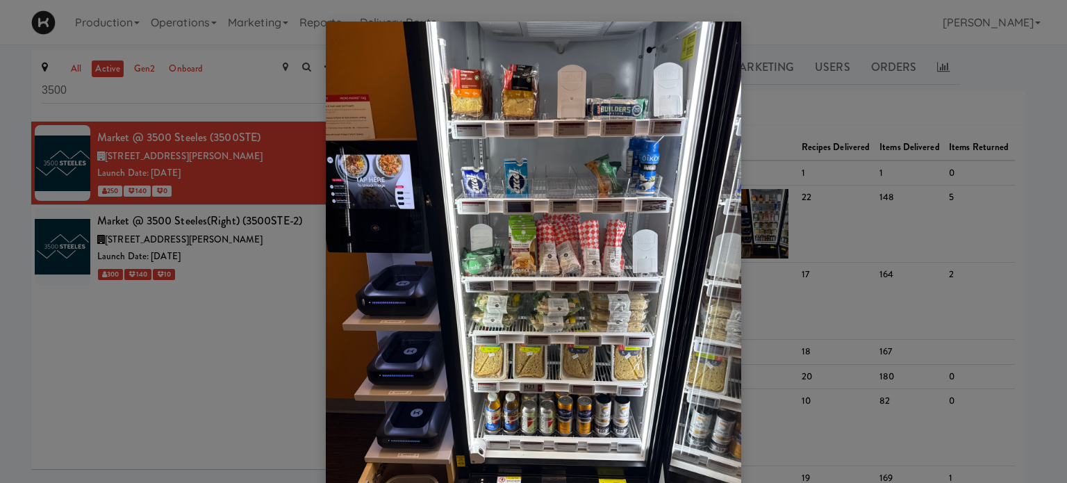
click at [788, 118] on div at bounding box center [533, 241] width 1067 height 483
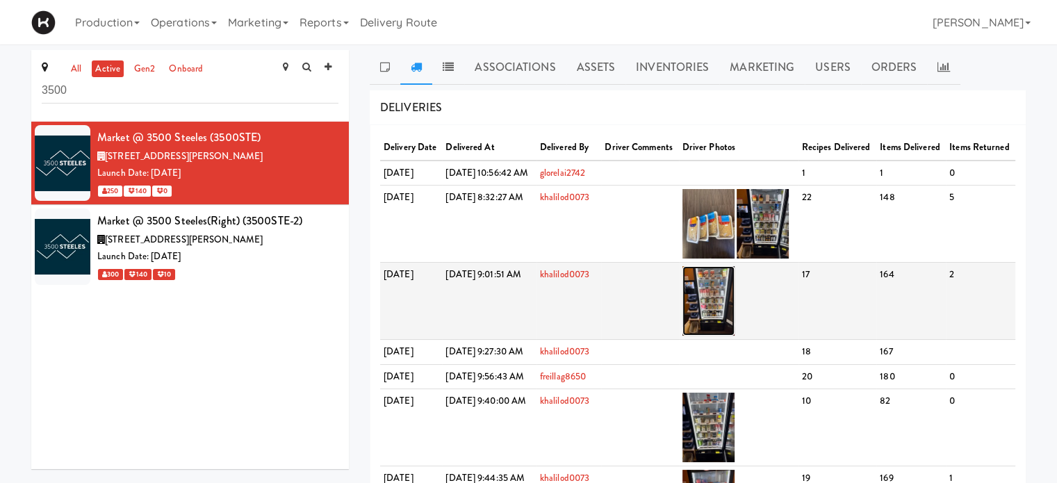
click at [734, 330] on img at bounding box center [708, 300] width 52 height 69
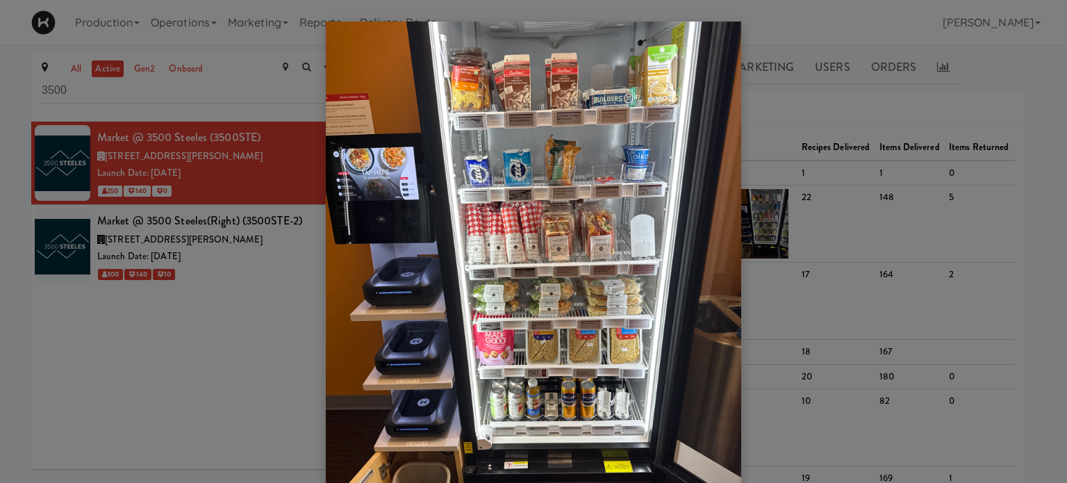
click at [782, 127] on div at bounding box center [533, 241] width 1067 height 483
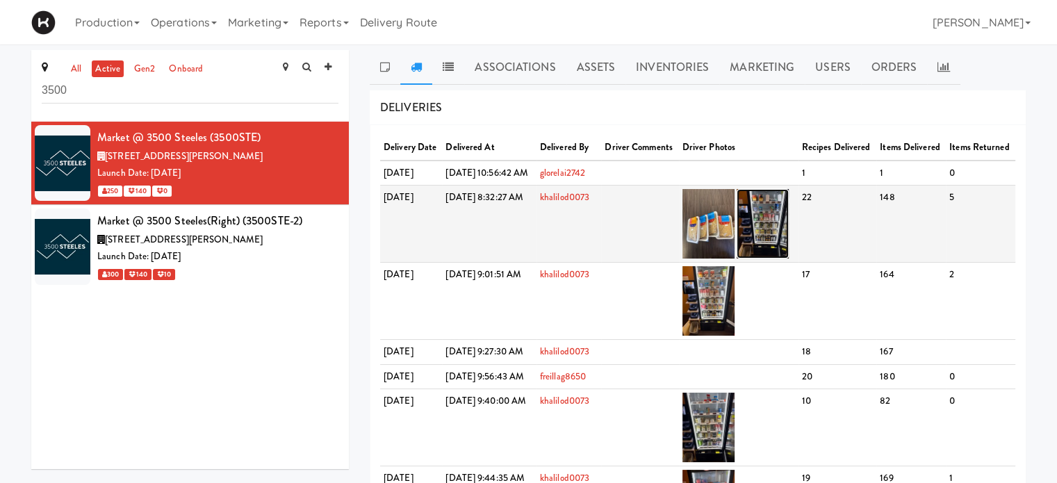
click at [788, 258] on img at bounding box center [762, 223] width 52 height 69
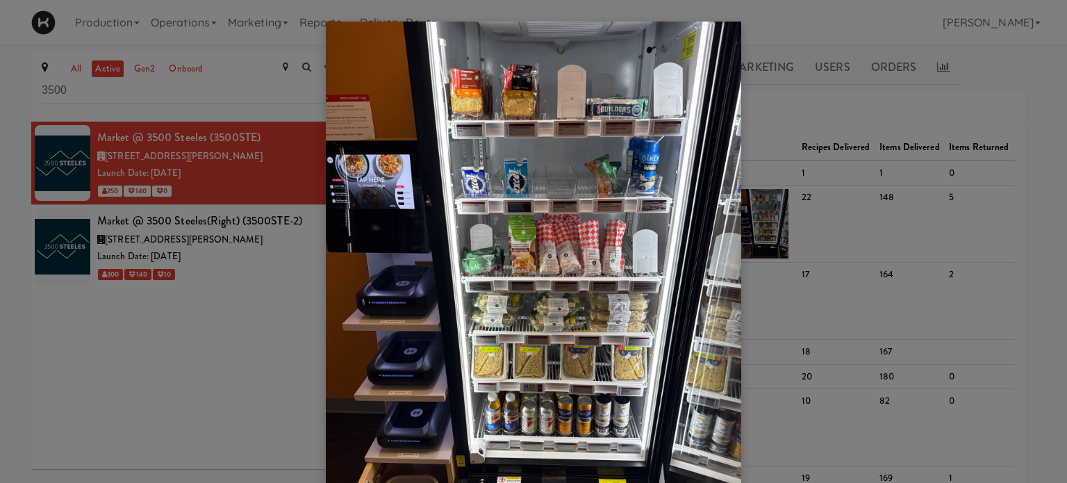
click at [814, 101] on div at bounding box center [533, 241] width 1067 height 483
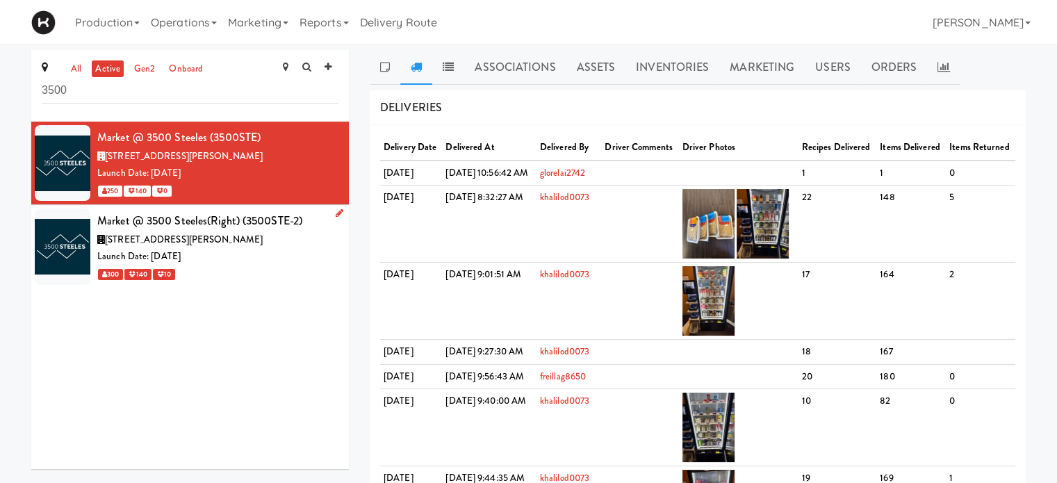
click at [264, 251] on div "Launch Date: [DATE]" at bounding box center [217, 256] width 241 height 17
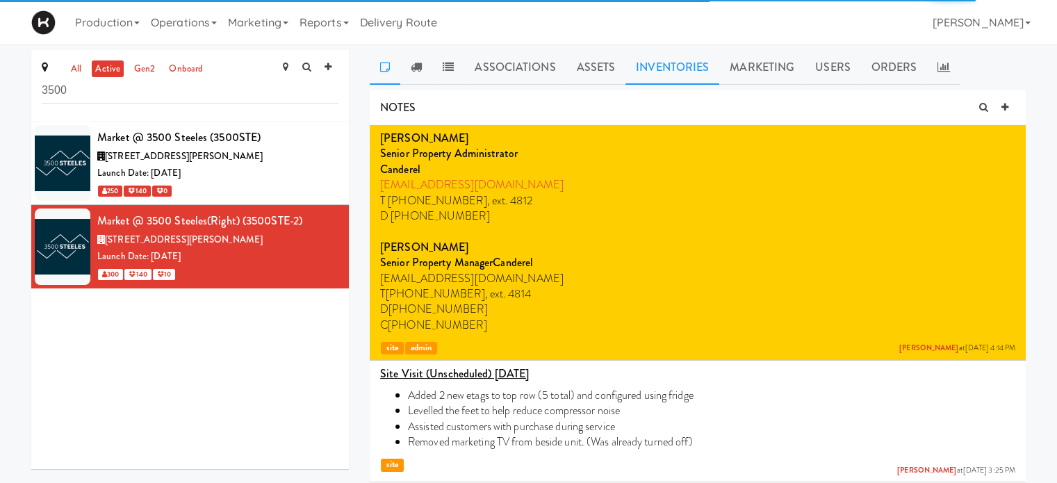
click at [675, 66] on link "Inventories" at bounding box center [672, 67] width 94 height 35
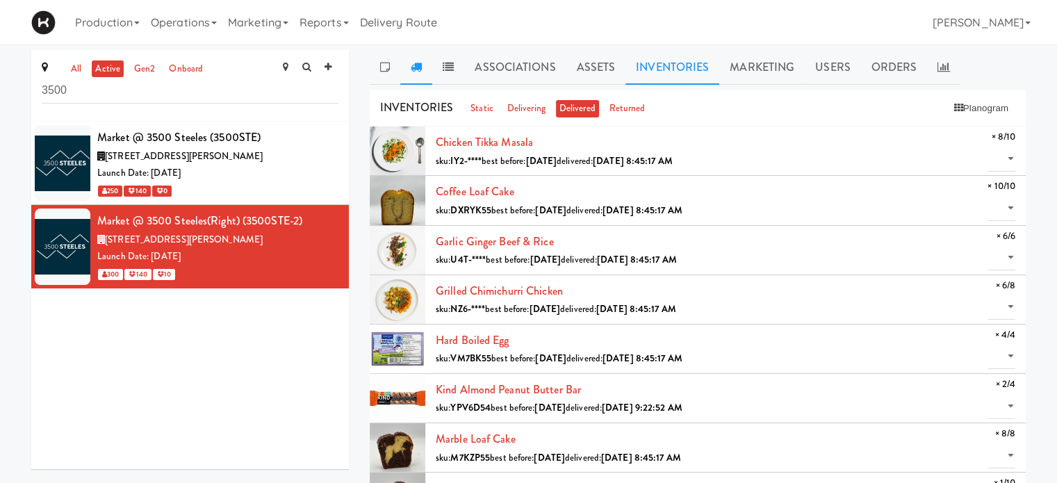
click at [420, 65] on icon at bounding box center [416, 66] width 11 height 11
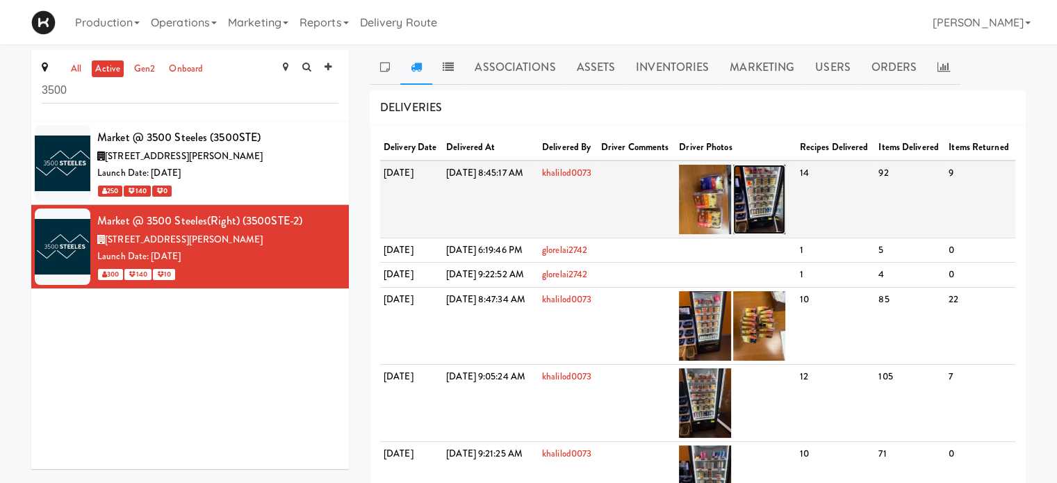
click at [785, 199] on img at bounding box center [759, 199] width 52 height 69
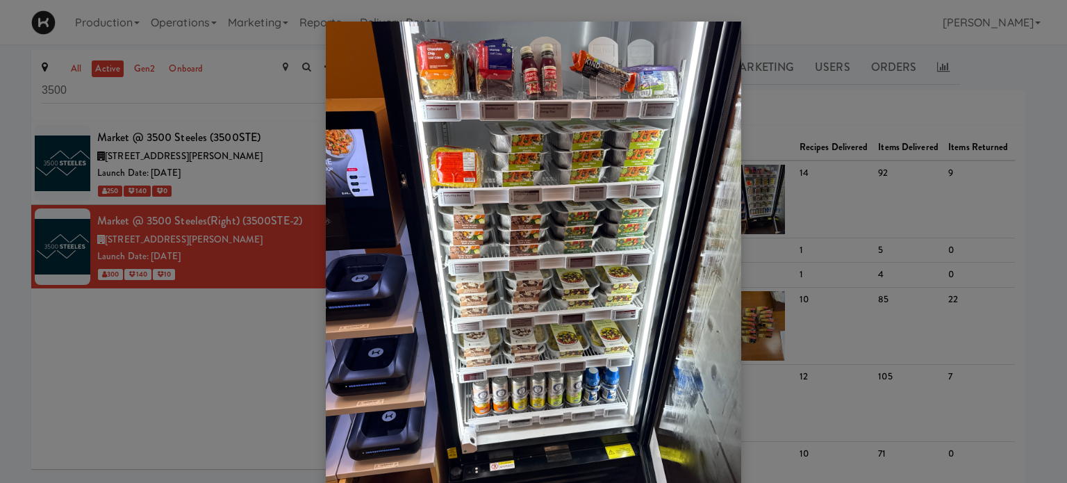
click at [986, 79] on div at bounding box center [533, 241] width 1067 height 483
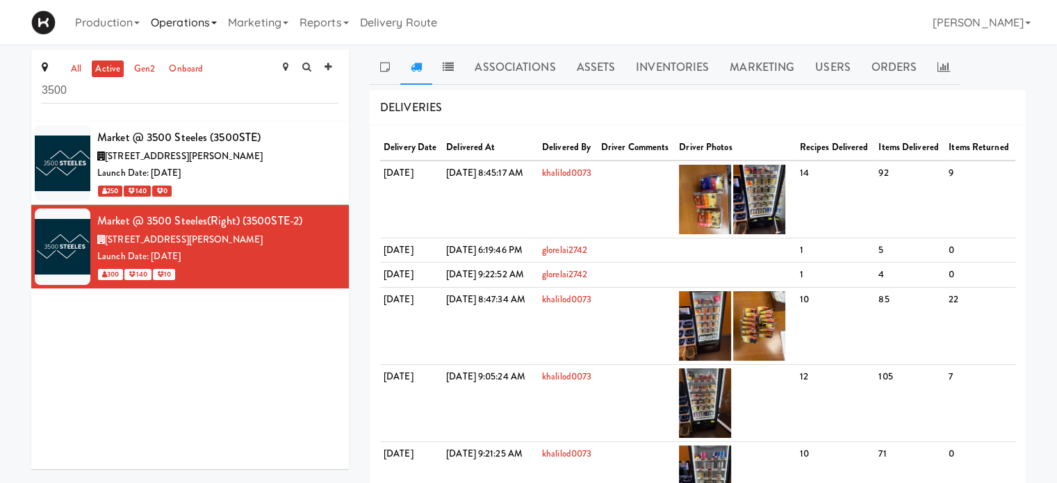
click at [222, 21] on link "Operations" at bounding box center [183, 22] width 77 height 44
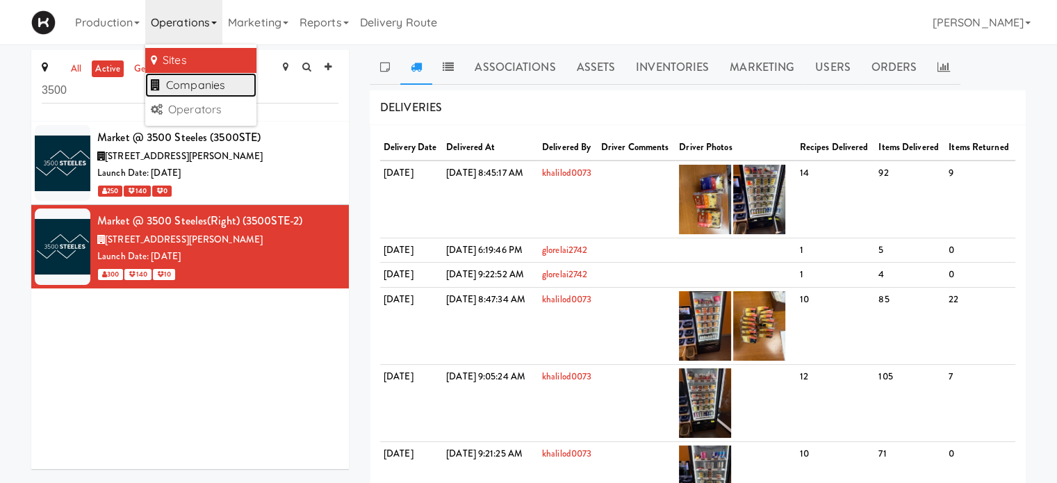
click at [220, 88] on link "Companies" at bounding box center [200, 85] width 111 height 25
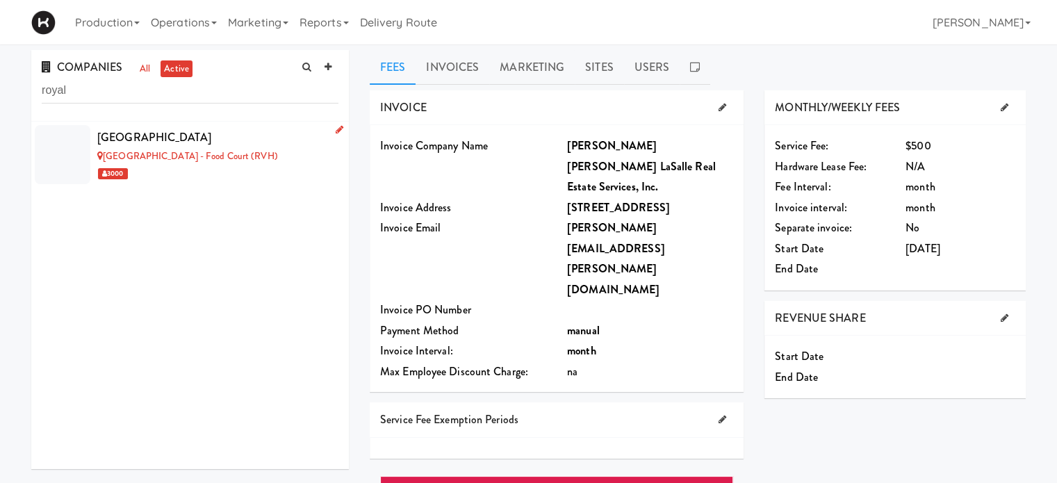
type input "royal"
click at [211, 161] on link "[GEOGRAPHIC_DATA] - Food Court (RVH)" at bounding box center [187, 155] width 181 height 13
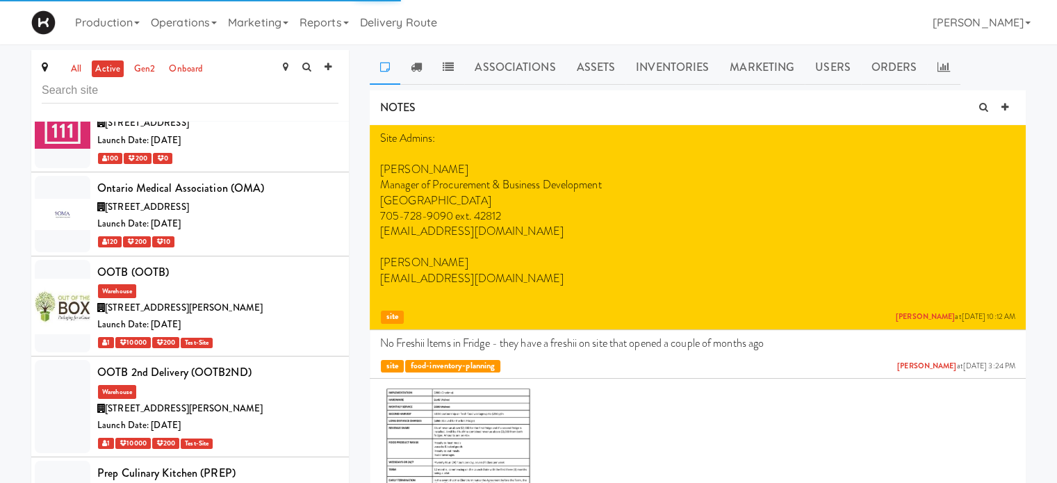
scroll to position [6191, 0]
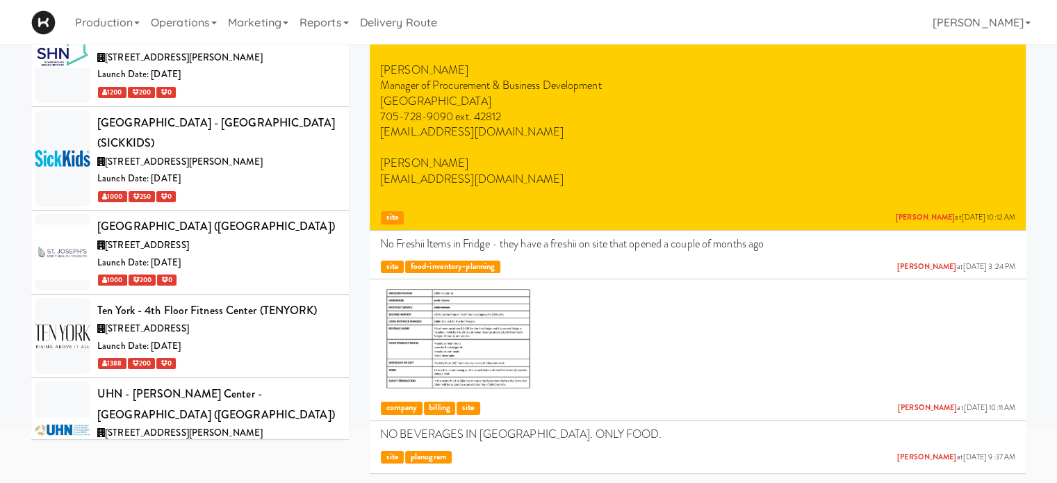
scroll to position [0, 0]
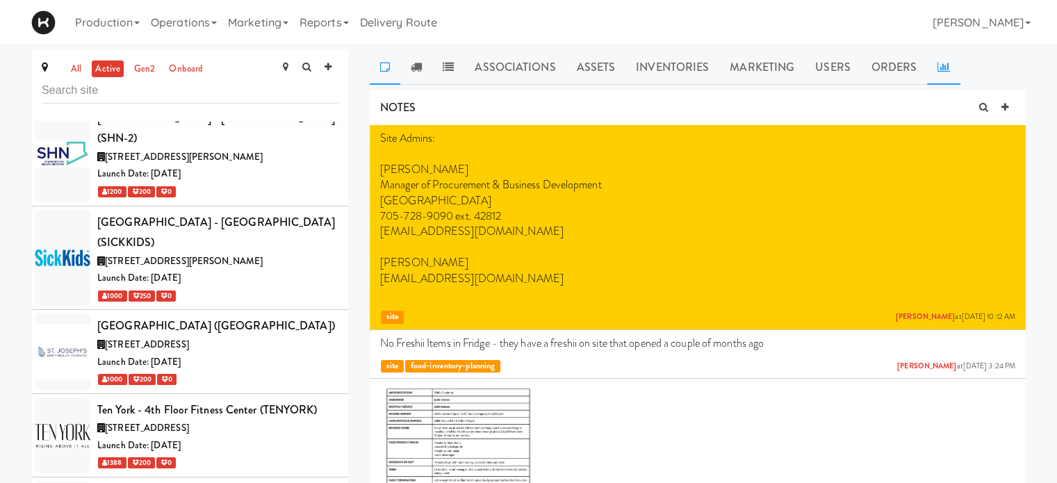
click at [937, 69] on icon at bounding box center [943, 66] width 13 height 11
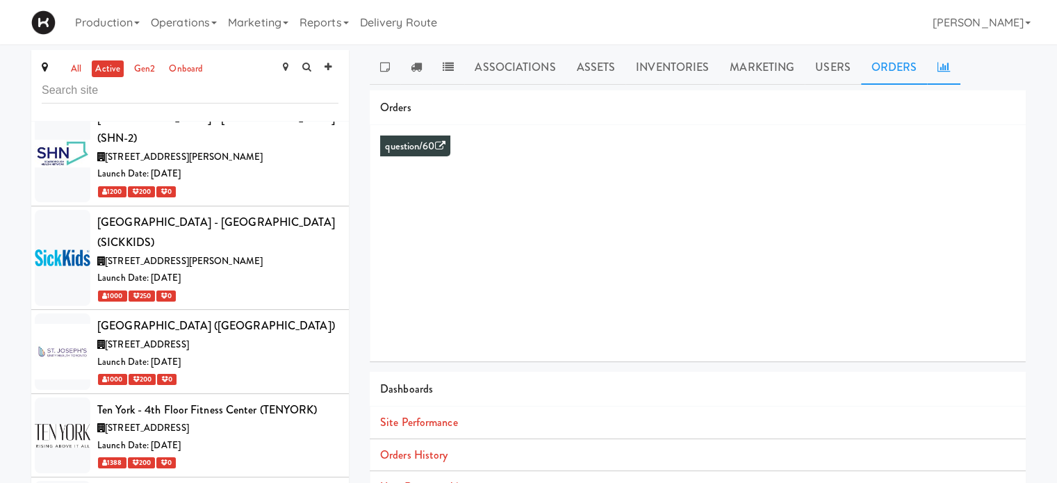
click at [883, 67] on link "Orders" at bounding box center [894, 67] width 67 height 35
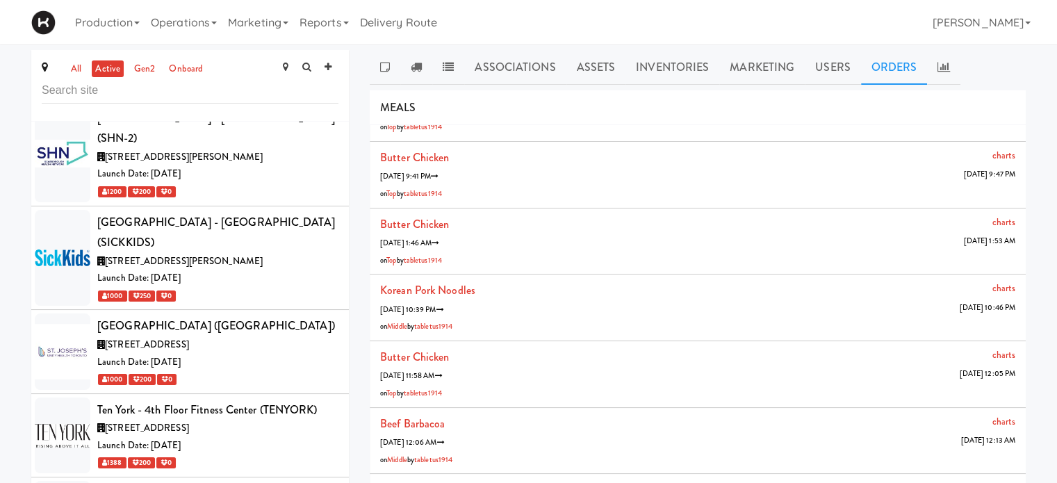
scroll to position [88, 0]
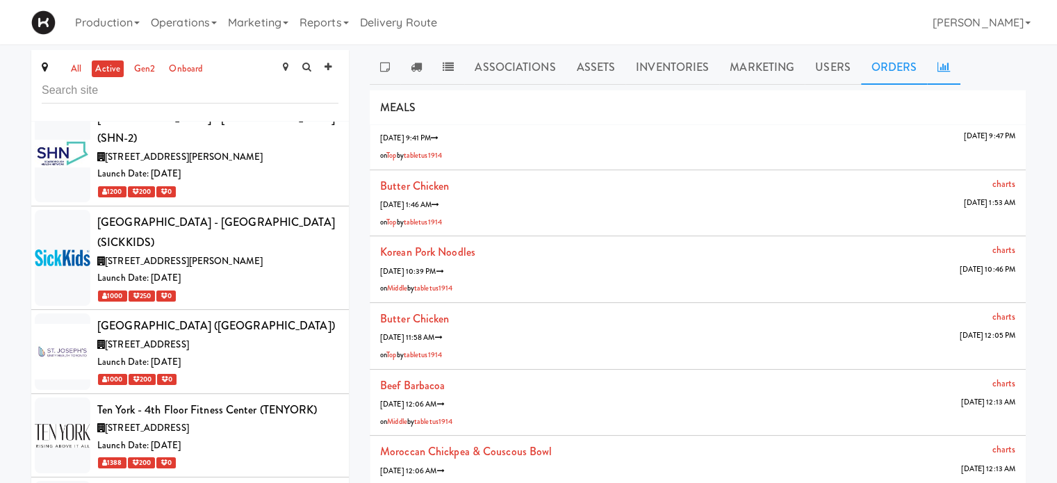
click at [943, 72] on link at bounding box center [943, 67] width 33 height 35
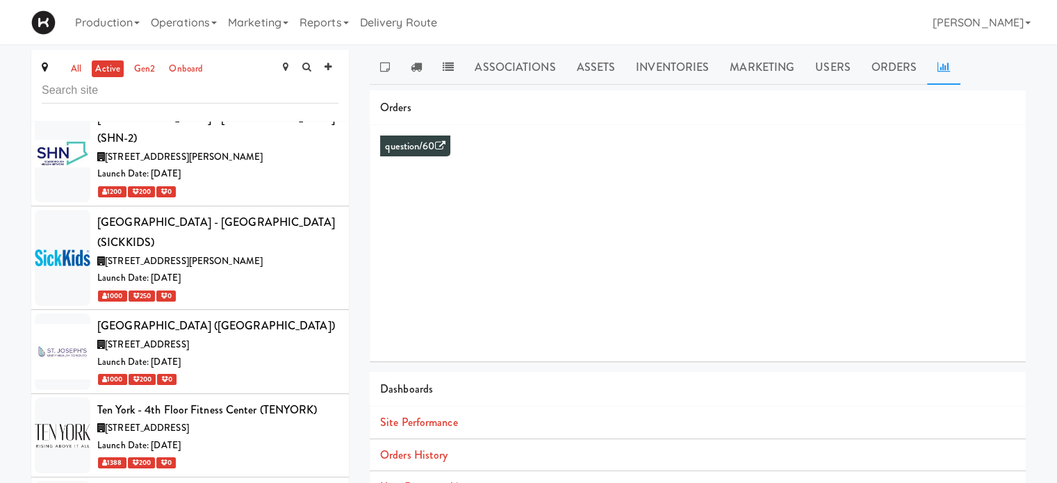
scroll to position [126, 0]
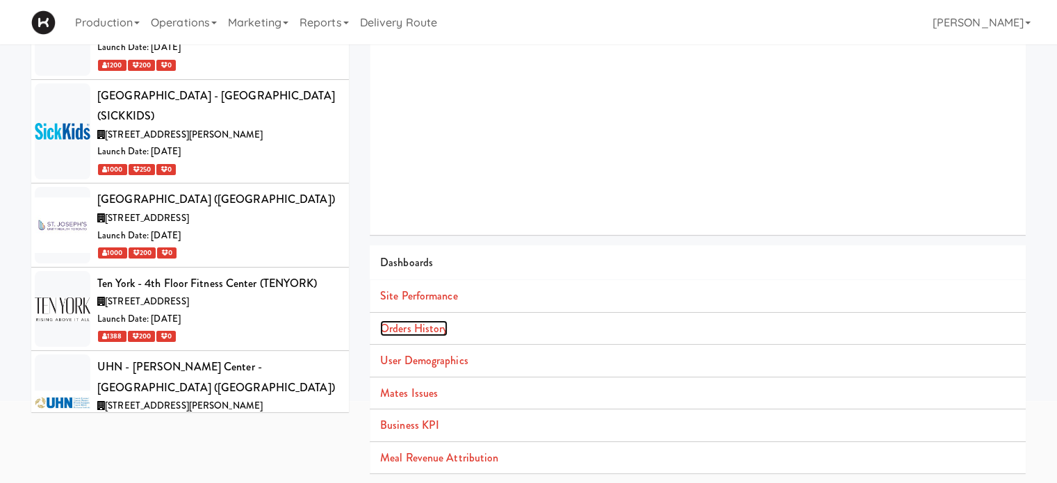
click at [414, 327] on link "Orders History" at bounding box center [413, 328] width 67 height 16
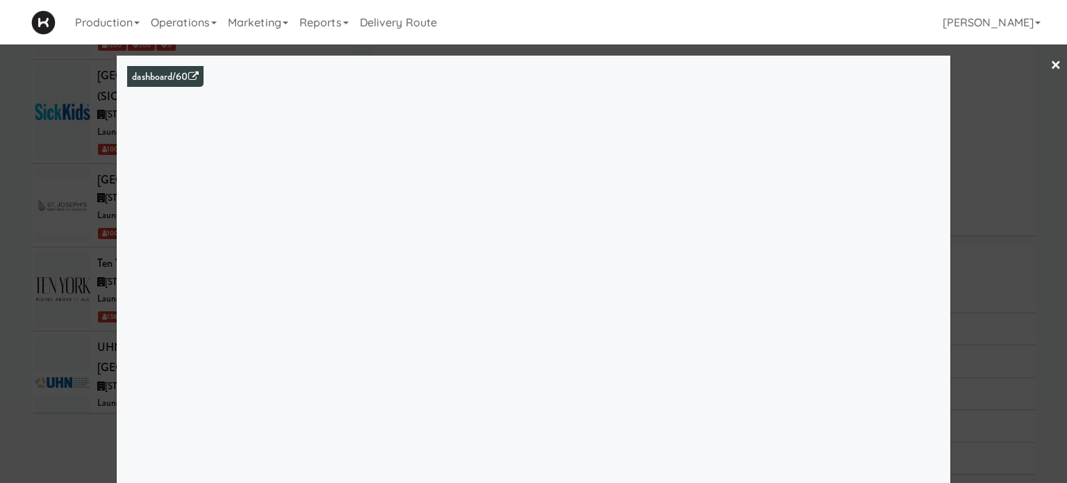
scroll to position [7680, 0]
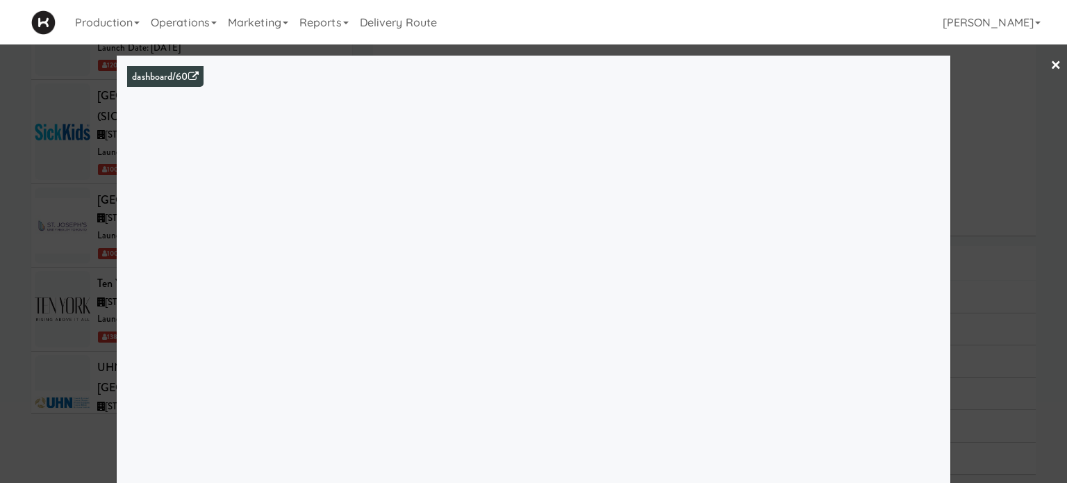
click at [1038, 62] on div at bounding box center [533, 241] width 1067 height 483
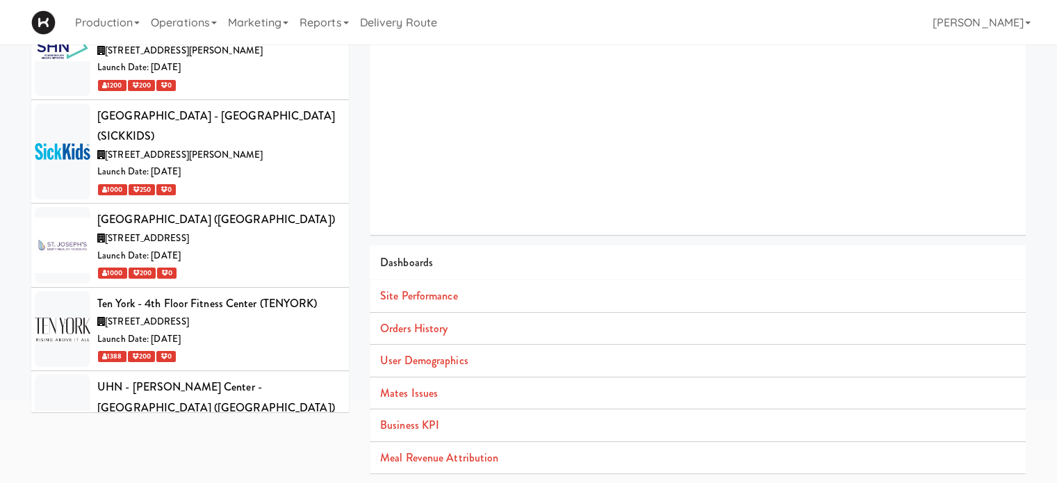
scroll to position [7700, 0]
